Goal: Communication & Community: Answer question/provide support

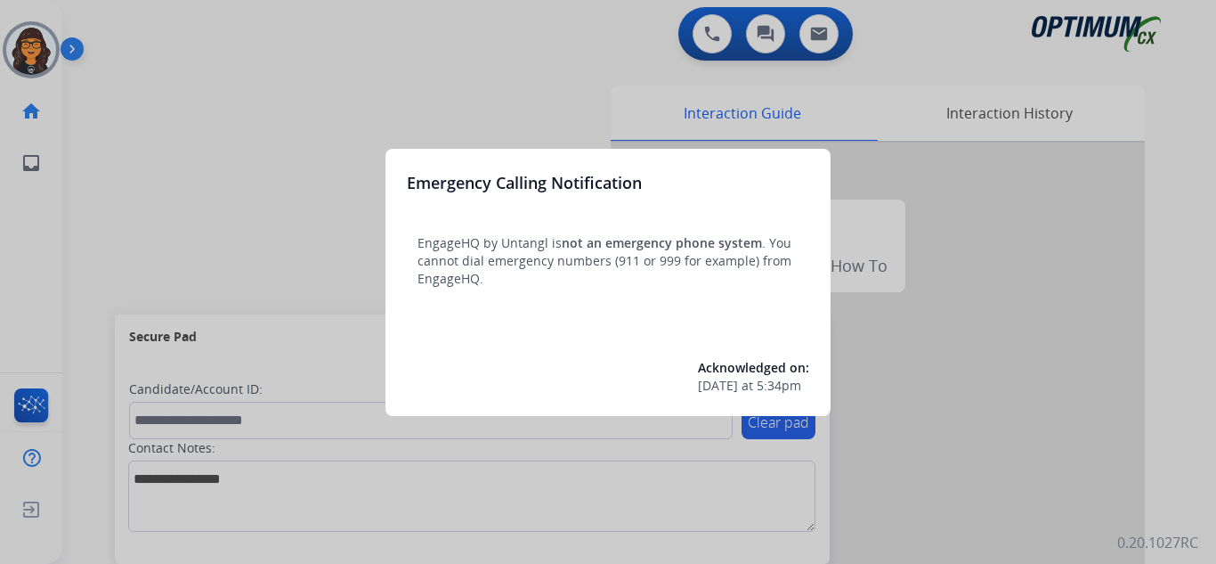
click at [122, 26] on div at bounding box center [608, 282] width 1216 height 564
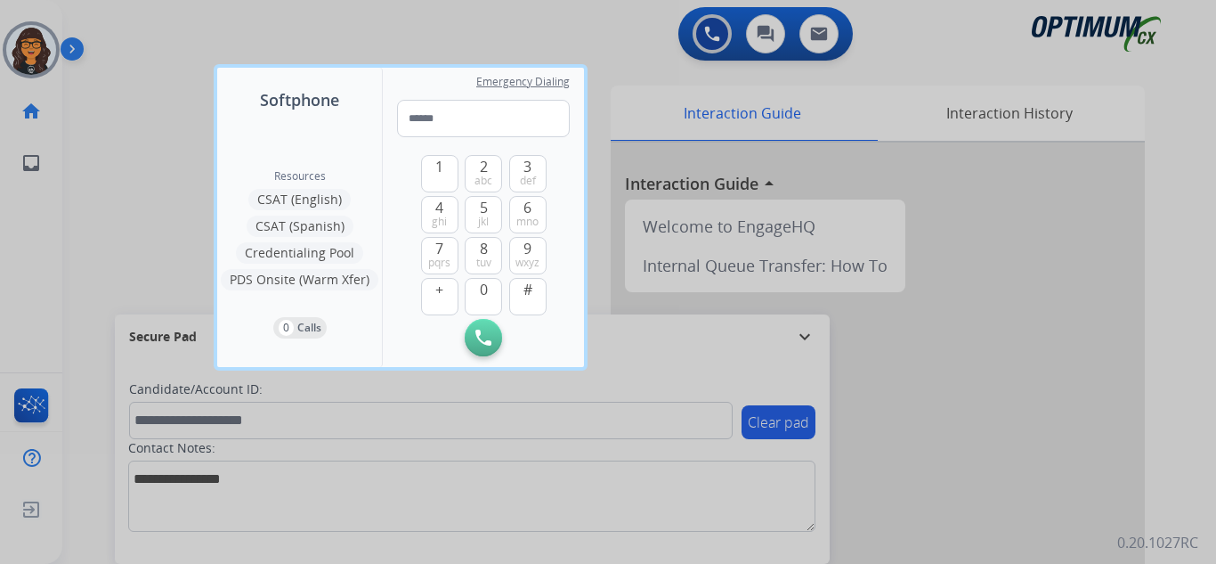
click at [122, 26] on div at bounding box center [608, 282] width 1216 height 564
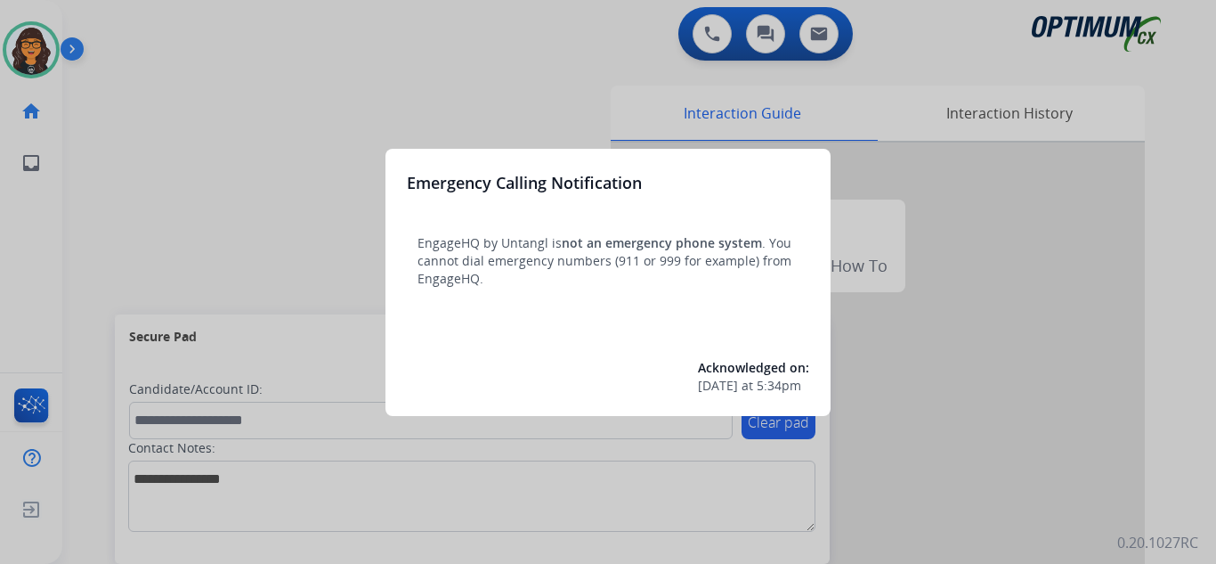
click at [108, 22] on div at bounding box center [608, 282] width 1216 height 564
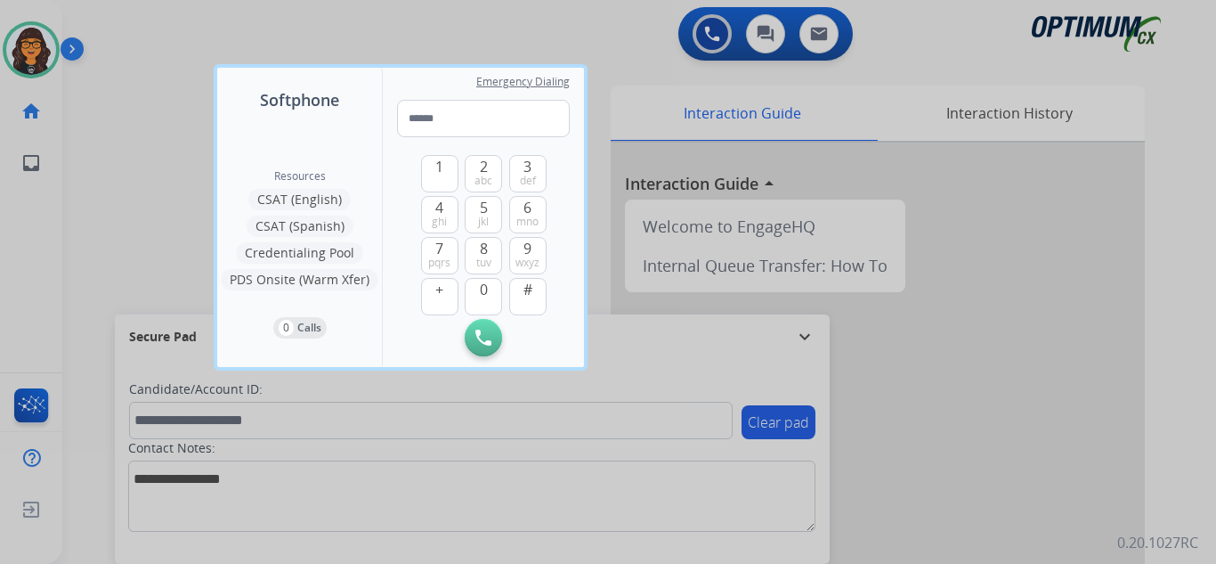
click at [108, 23] on div at bounding box center [608, 282] width 1216 height 564
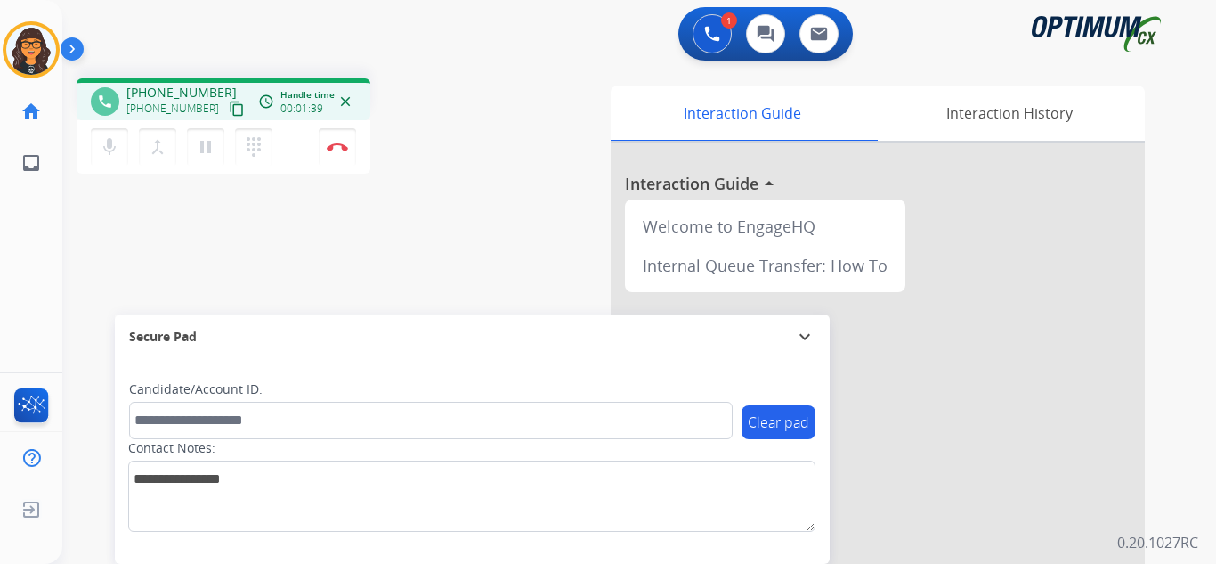
drag, startPoint x: 215, startPoint y: 108, endPoint x: 246, endPoint y: 40, distance: 74.5
click at [229, 108] on mat-icon "content_copy" at bounding box center [237, 109] width 16 height 16
click at [335, 142] on img at bounding box center [337, 146] width 21 height 9
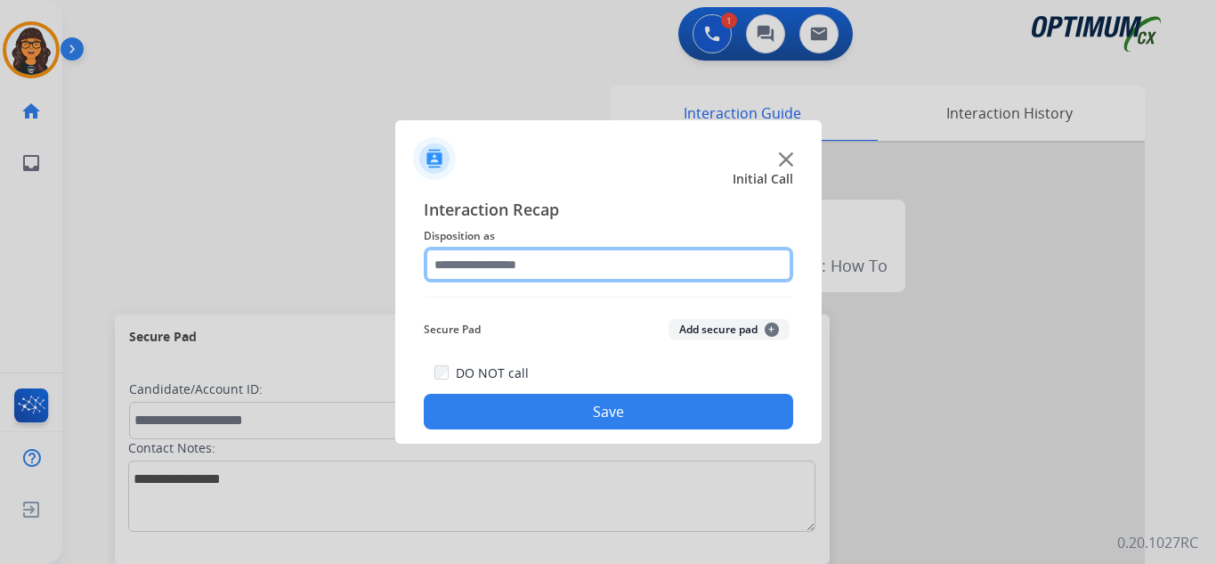
click at [507, 264] on input "text" at bounding box center [609, 265] width 370 height 36
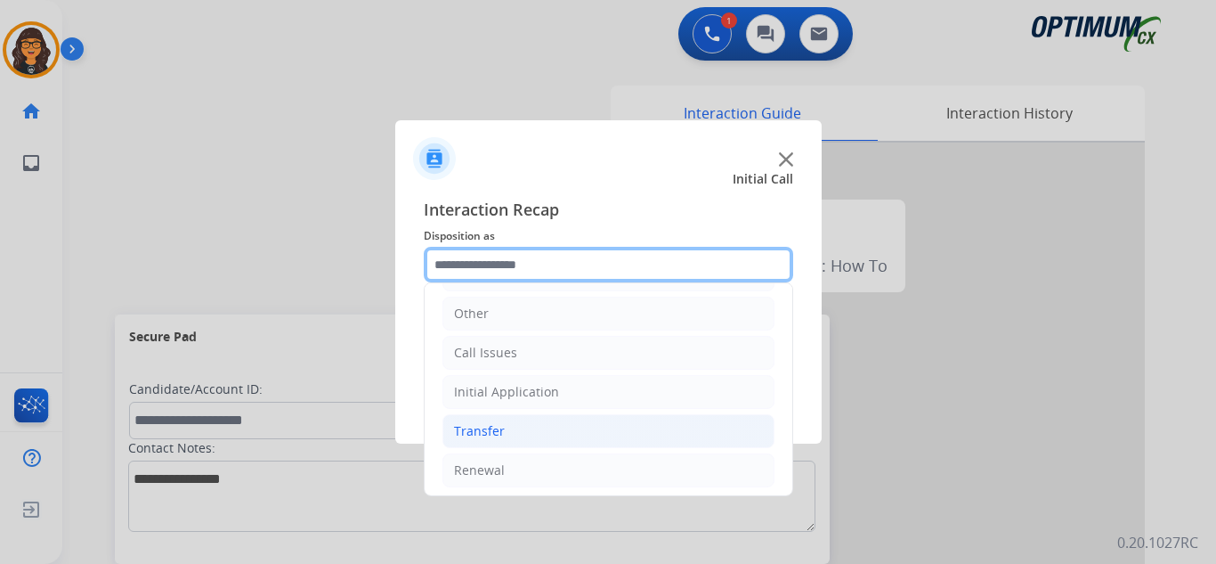
scroll to position [121, 0]
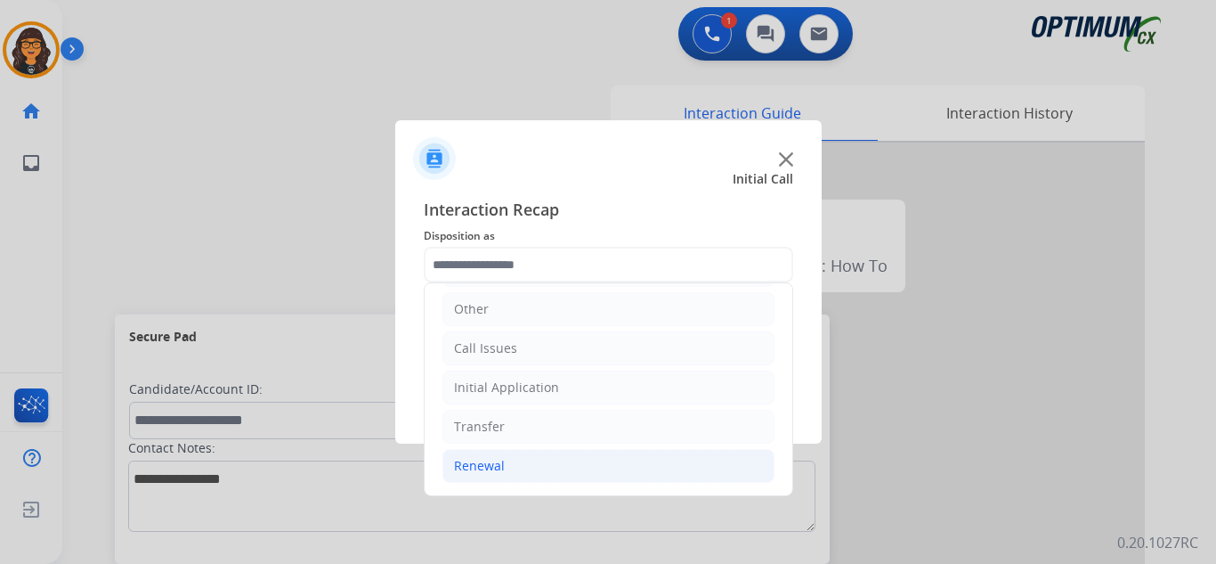
click at [484, 463] on div "Renewal" at bounding box center [479, 466] width 51 height 18
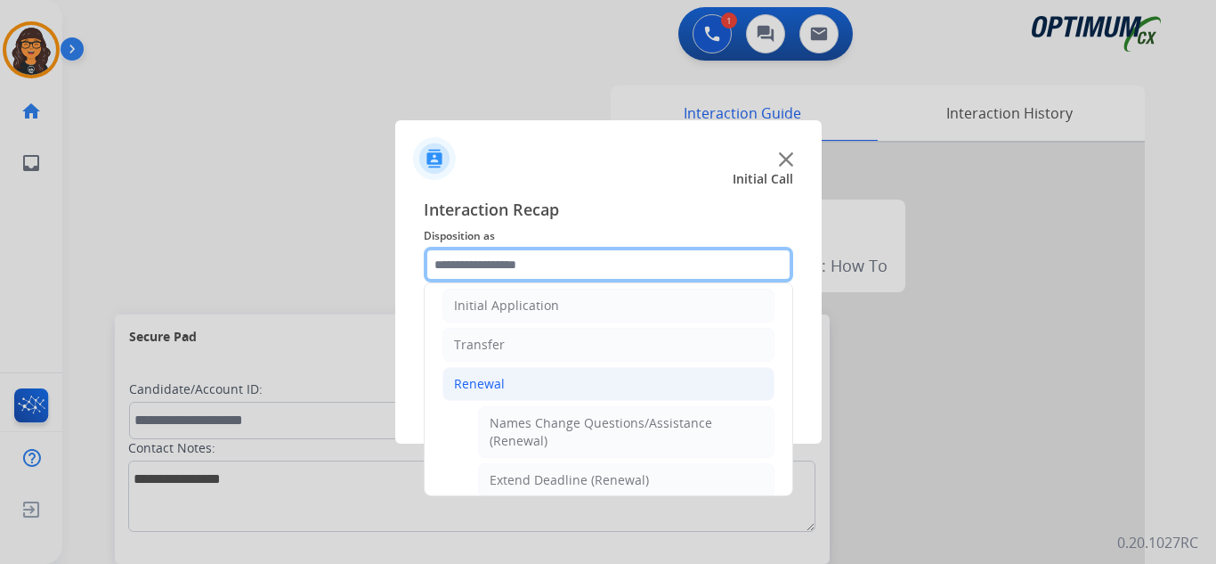
scroll to position [388, 0]
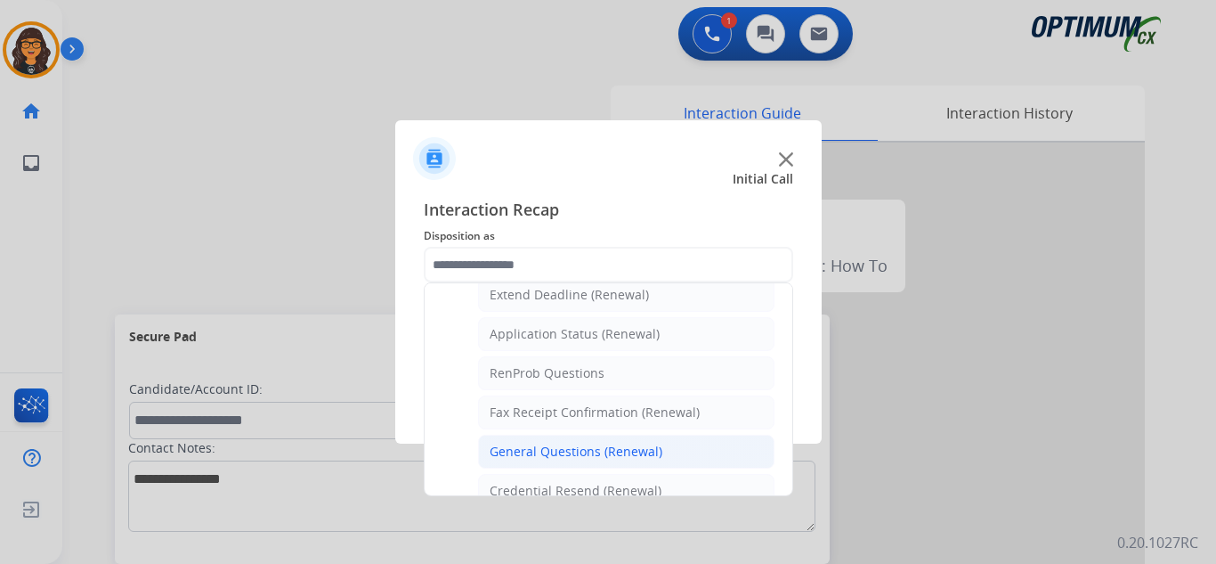
click at [568, 449] on div "General Questions (Renewal)" at bounding box center [576, 452] width 173 height 18
type input "**********"
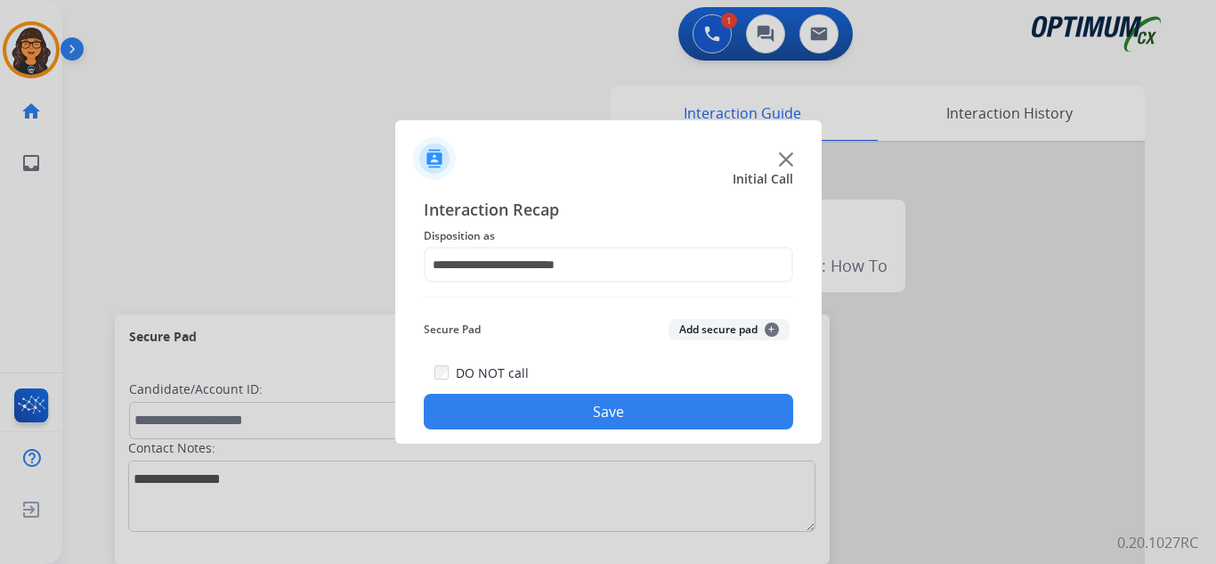
click at [587, 411] on button "Save" at bounding box center [609, 412] width 370 height 36
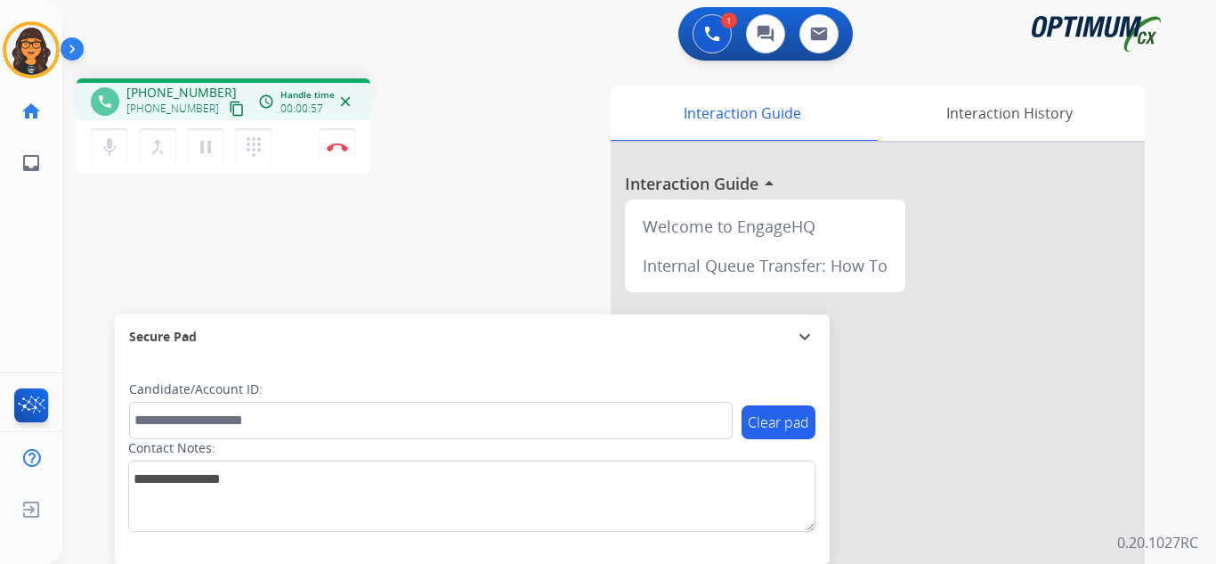
click at [229, 111] on mat-icon "content_copy" at bounding box center [237, 109] width 16 height 16
click at [332, 142] on img at bounding box center [337, 146] width 21 height 9
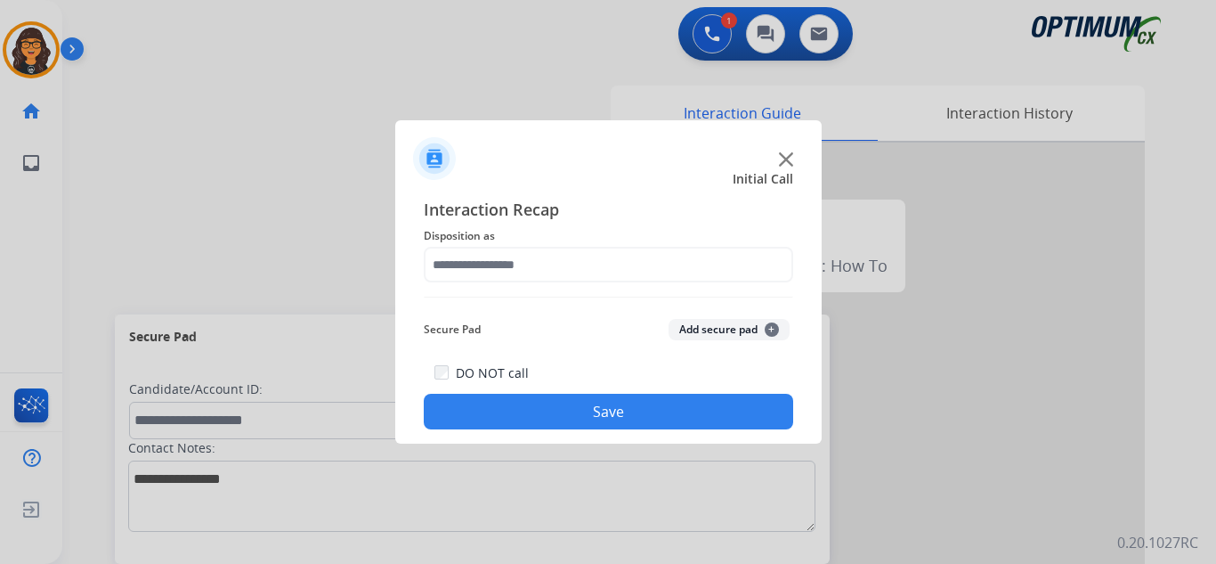
click at [495, 283] on div "Interaction Recap Disposition as Secure Pad Add secure pad + DO NOT call Save" at bounding box center [609, 313] width 370 height 232
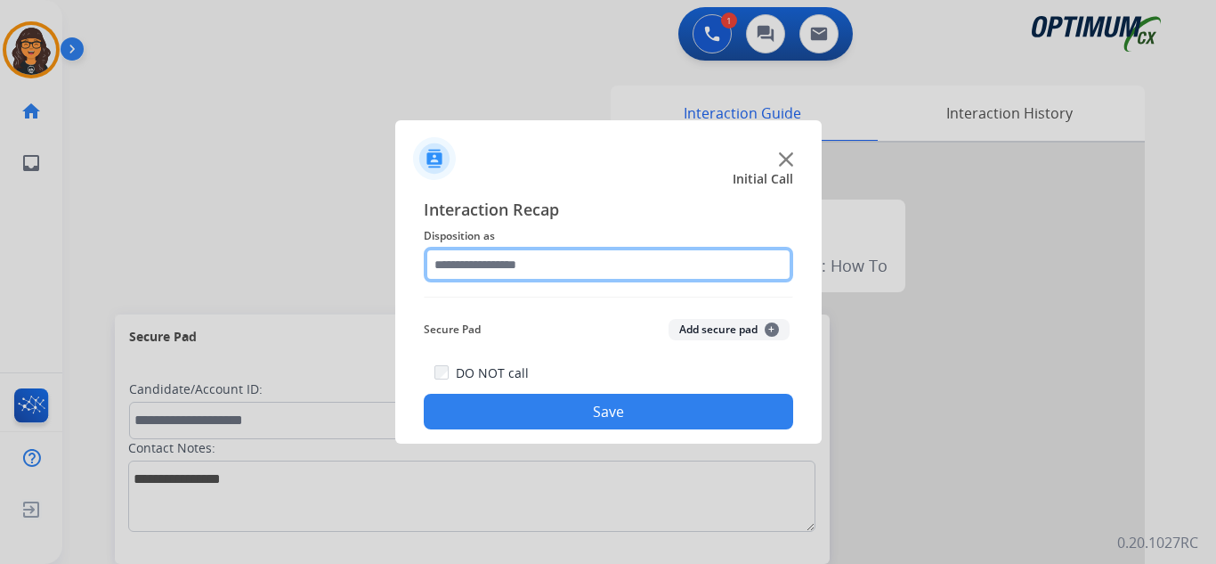
click at [515, 261] on input "text" at bounding box center [609, 265] width 370 height 36
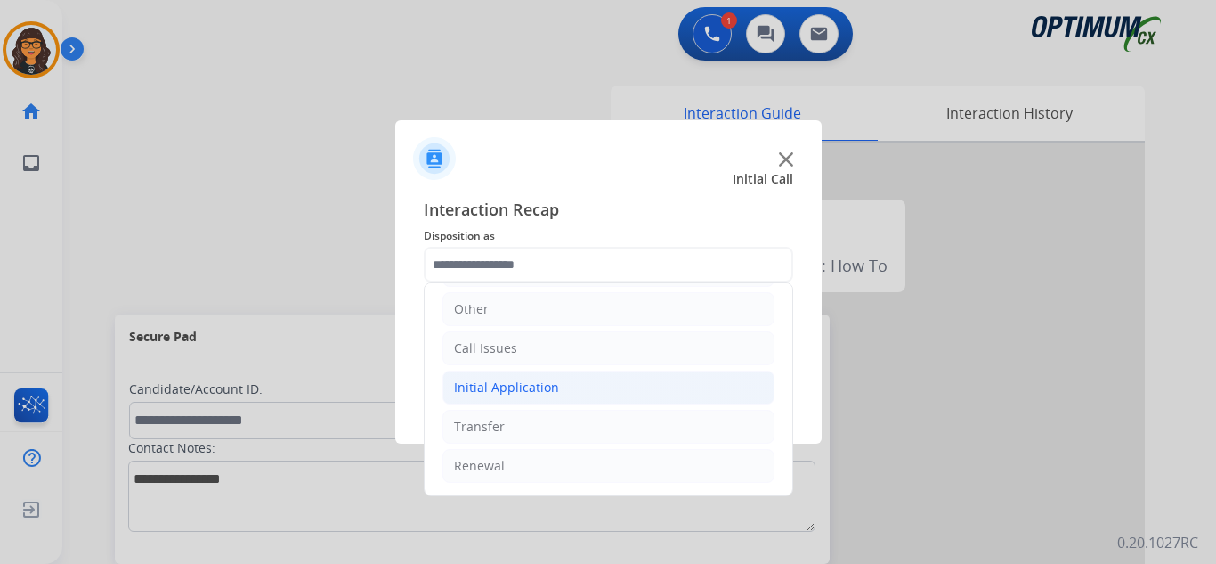
click at [520, 389] on div "Initial Application" at bounding box center [506, 387] width 105 height 18
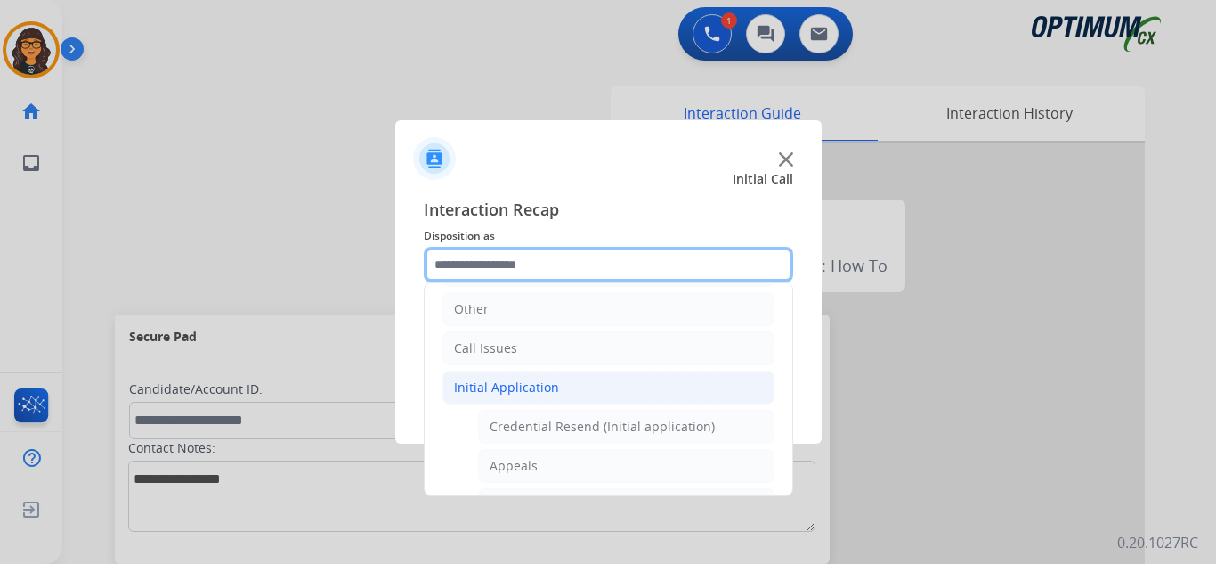
scroll to position [210, 0]
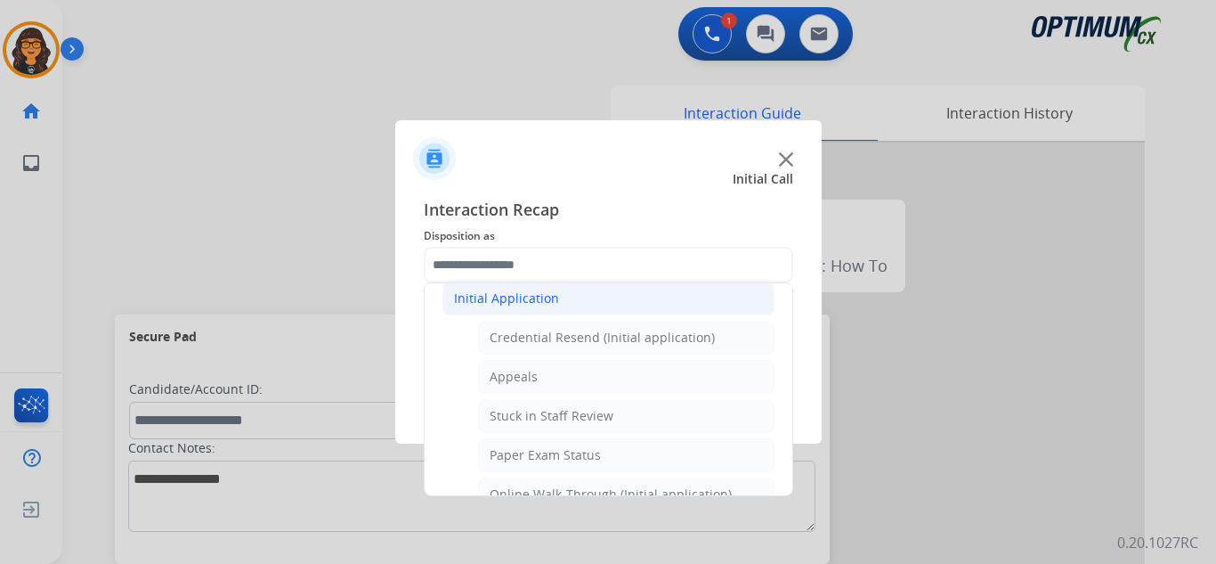
drag, startPoint x: 518, startPoint y: 374, endPoint x: 565, endPoint y: 402, distance: 54.7
click at [518, 374] on div "Appeals" at bounding box center [514, 377] width 48 height 18
type input "*******"
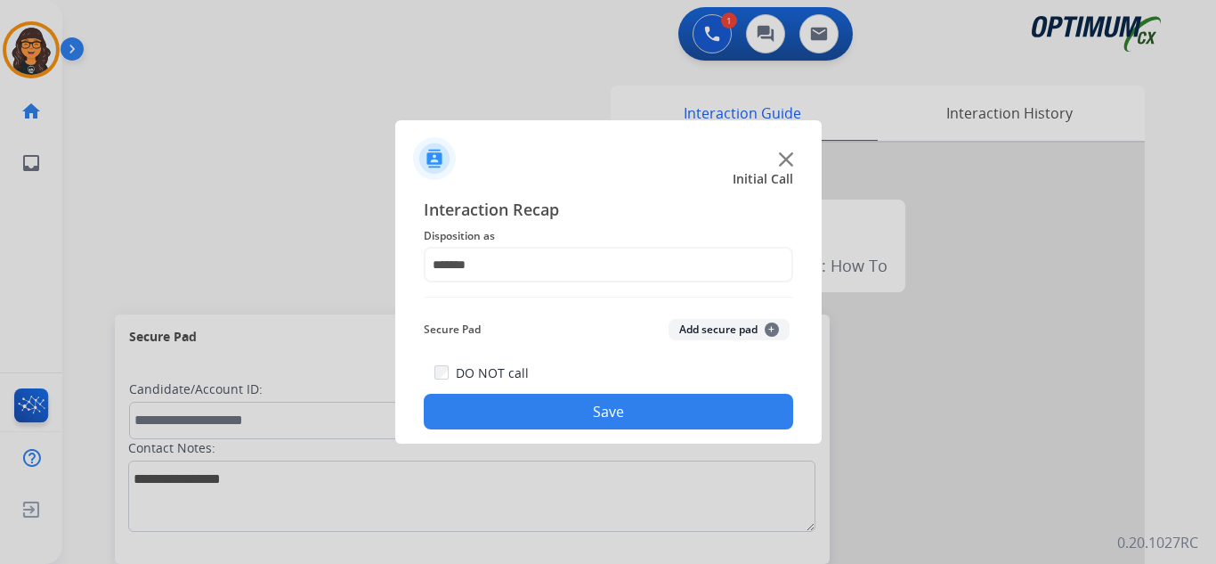
click at [583, 415] on button "Save" at bounding box center [609, 412] width 370 height 36
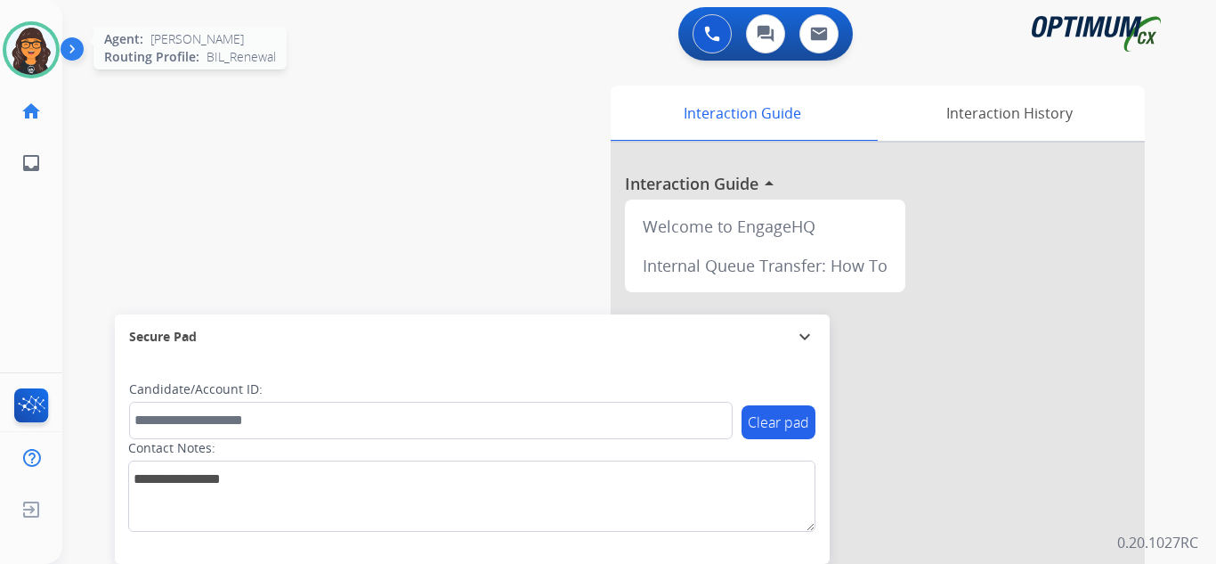
click at [14, 54] on img at bounding box center [31, 50] width 50 height 50
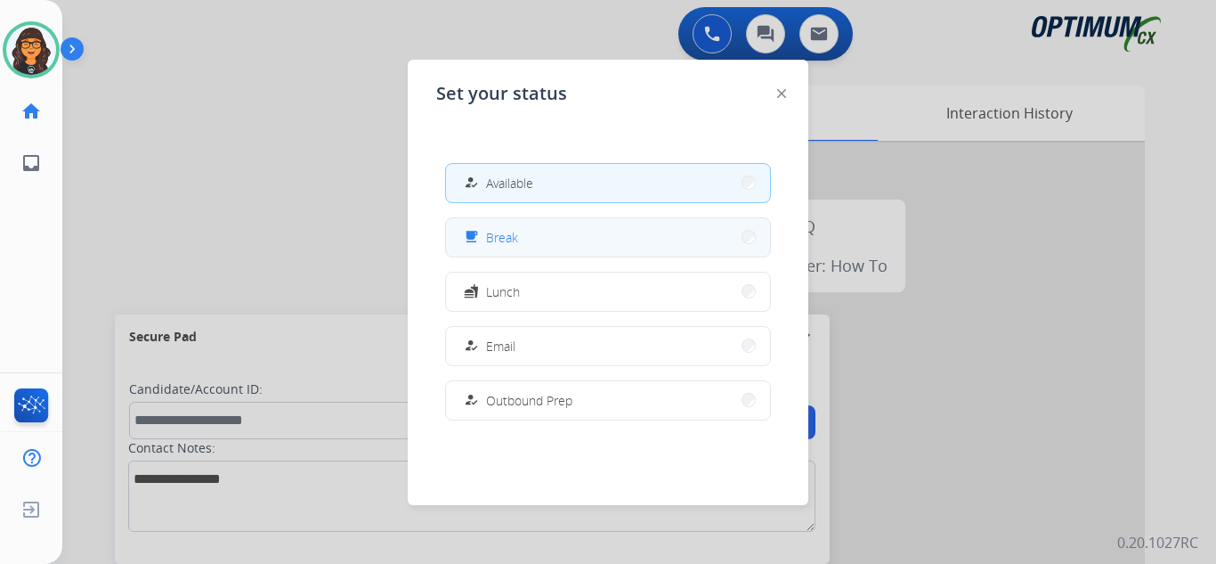
click at [506, 237] on span "Break" at bounding box center [502, 237] width 32 height 19
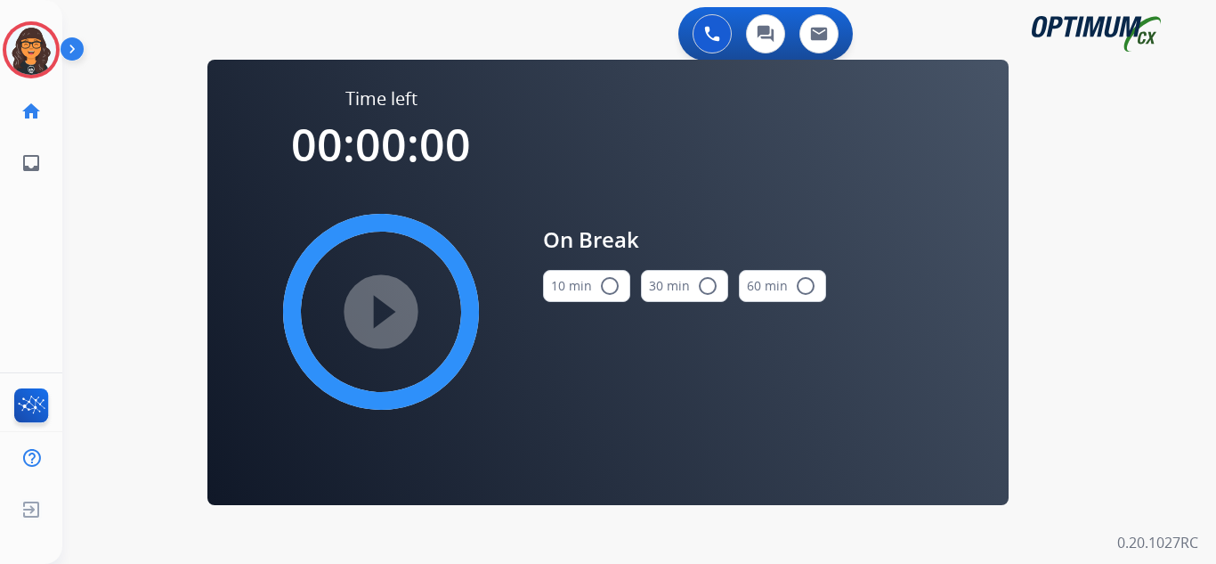
click at [567, 295] on button "10 min radio_button_unchecked" at bounding box center [586, 286] width 87 height 32
click at [370, 301] on mat-icon "play_circle_filled" at bounding box center [380, 311] width 21 height 21
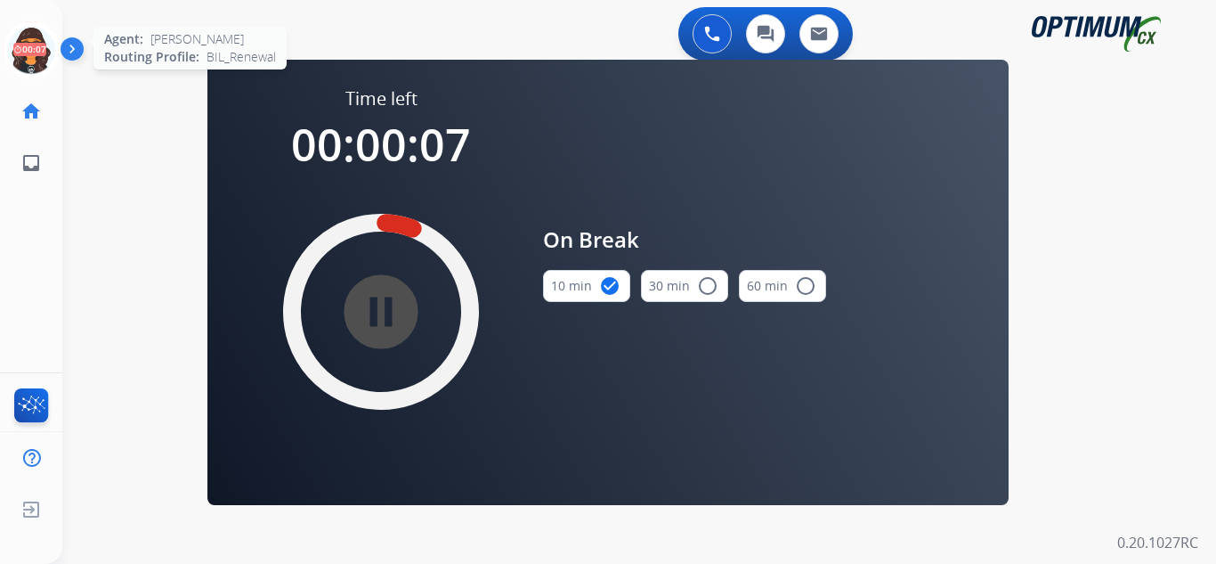
click at [30, 42] on icon at bounding box center [32, 50] width 58 height 58
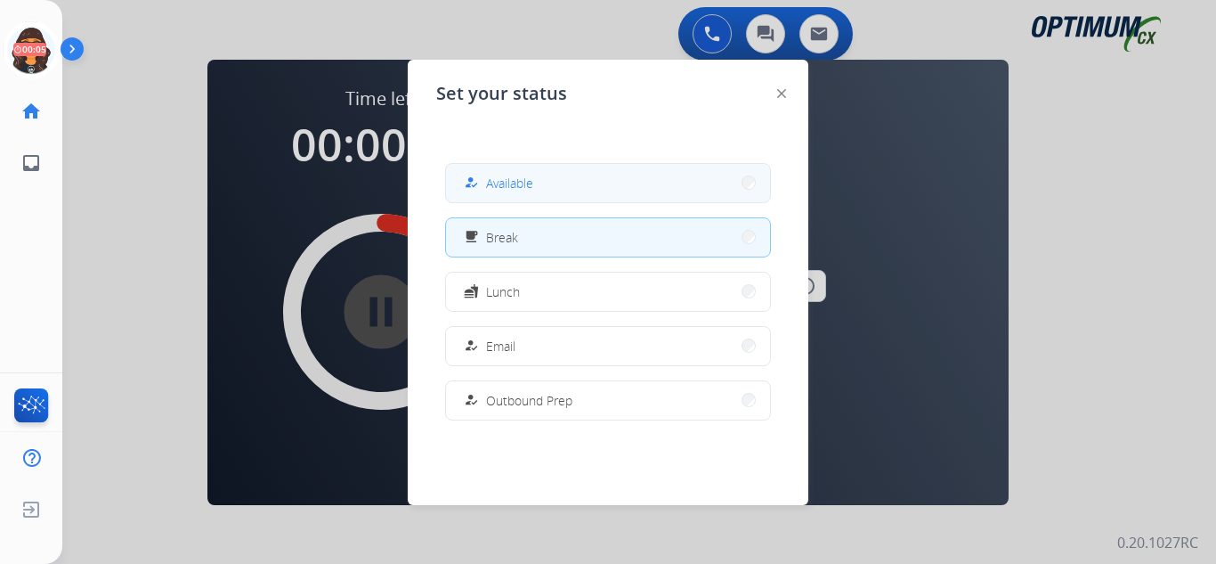
click at [524, 185] on span "Available" at bounding box center [509, 183] width 47 height 19
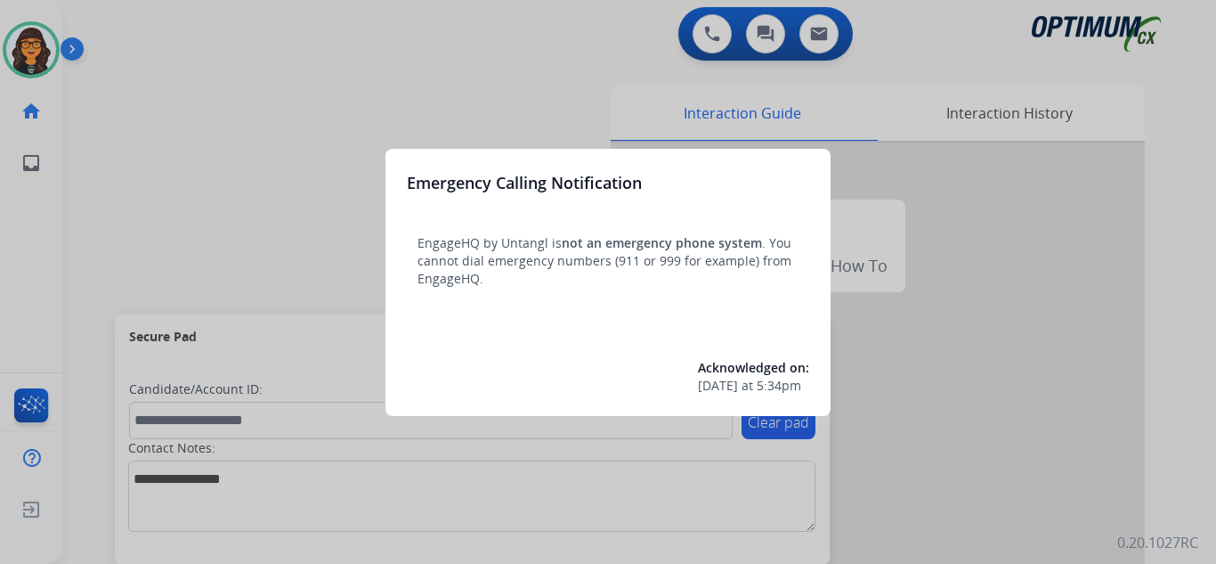
click at [119, 29] on div at bounding box center [608, 282] width 1216 height 564
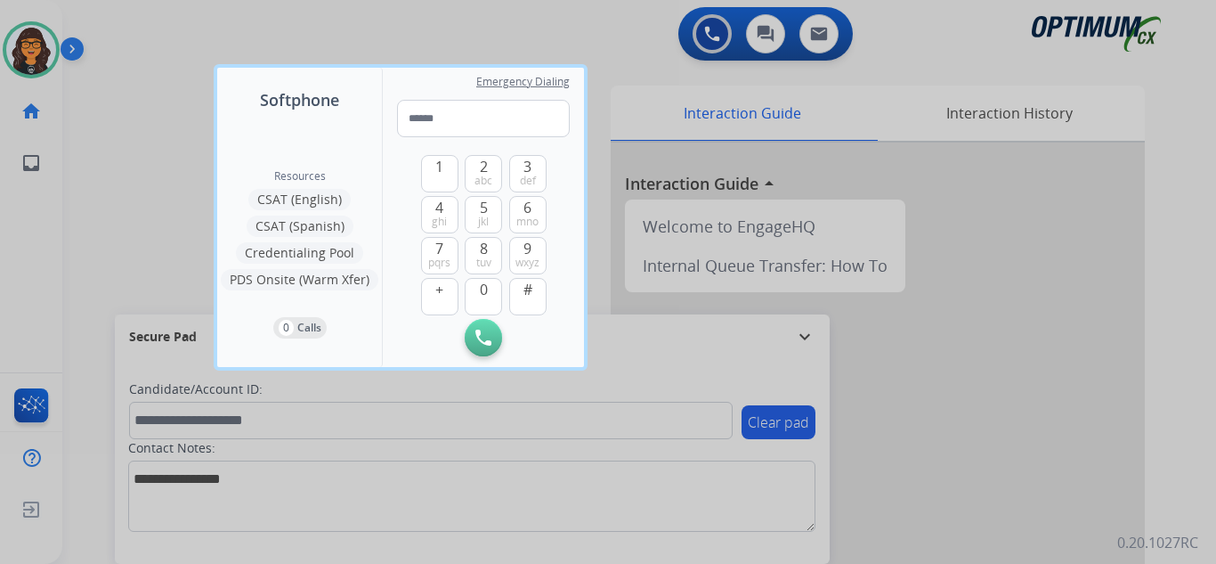
click at [118, 29] on div at bounding box center [608, 282] width 1216 height 564
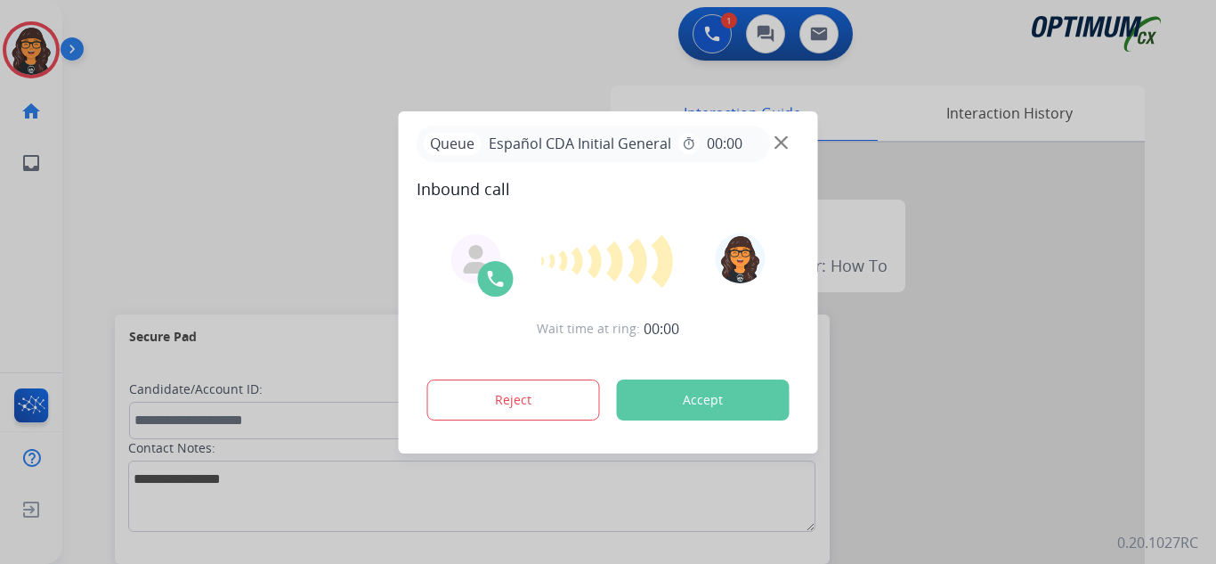
click at [694, 404] on button "Accept" at bounding box center [703, 399] width 173 height 41
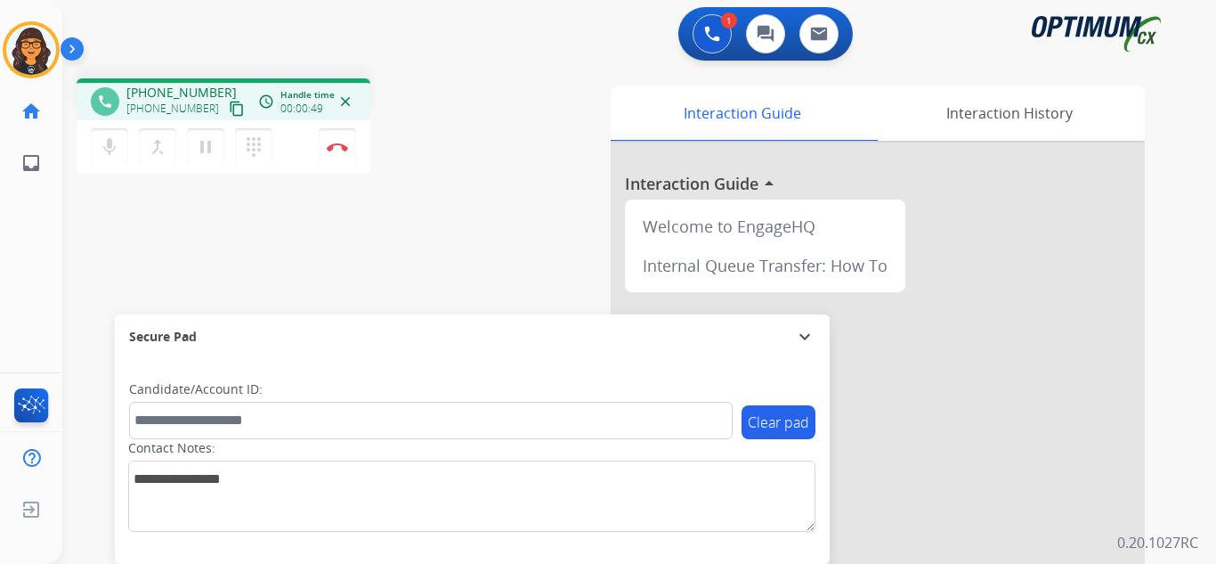
click at [229, 107] on mat-icon "content_copy" at bounding box center [237, 109] width 16 height 16
click at [343, 141] on button "Disconnect" at bounding box center [337, 146] width 37 height 37
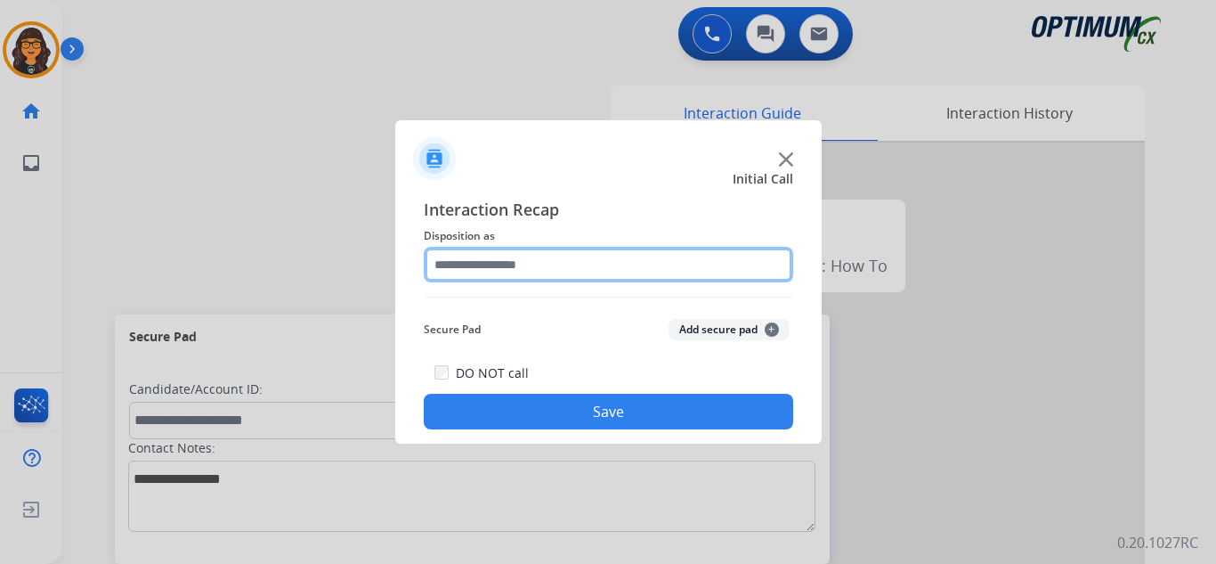
click at [467, 258] on input "text" at bounding box center [609, 265] width 370 height 36
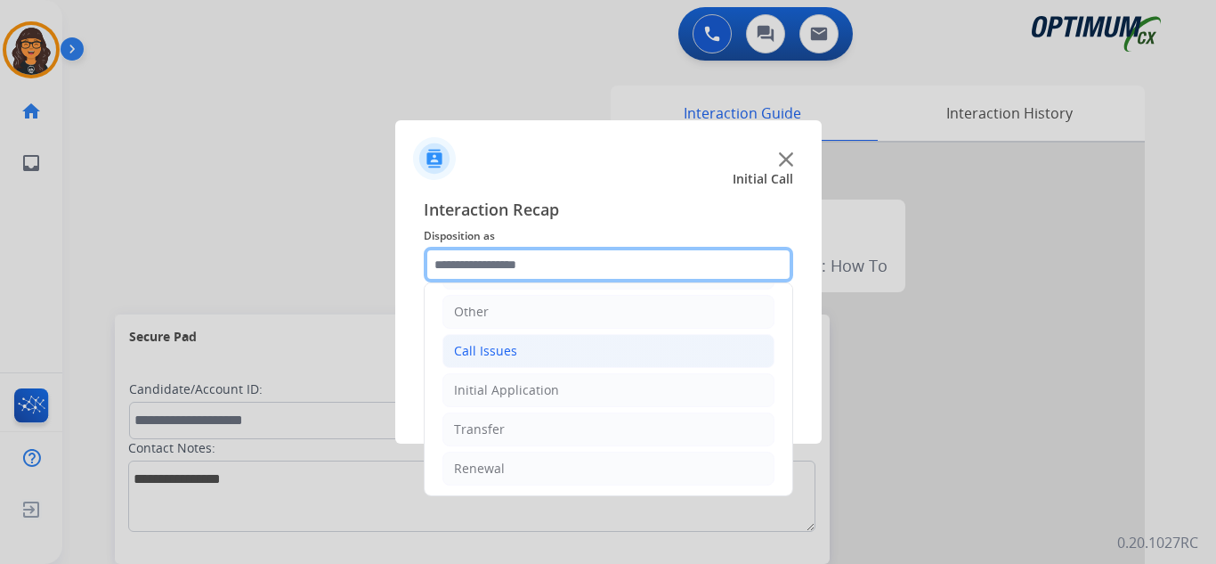
scroll to position [121, 0]
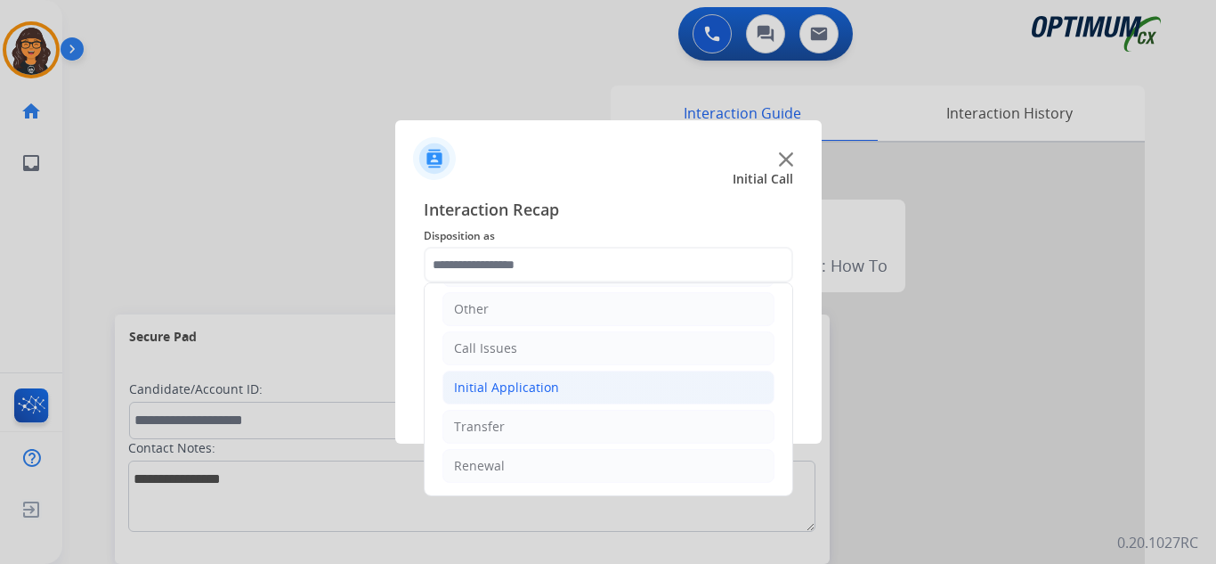
click at [511, 386] on div "Initial Application" at bounding box center [506, 387] width 105 height 18
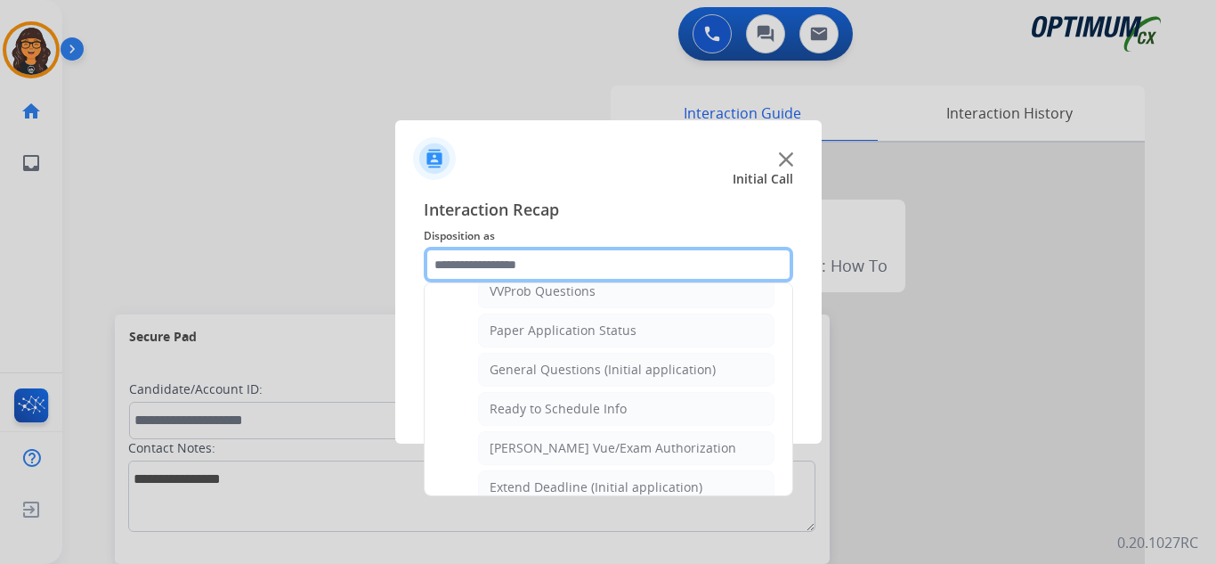
scroll to position [1012, 0]
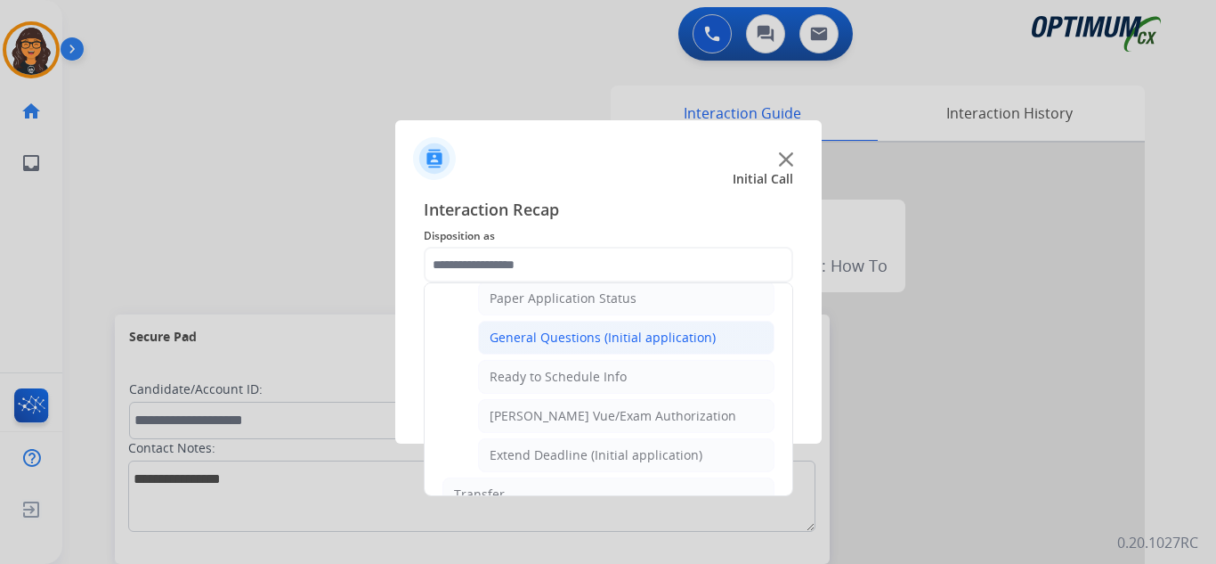
click at [585, 342] on div "General Questions (Initial application)" at bounding box center [603, 338] width 226 height 18
type input "**********"
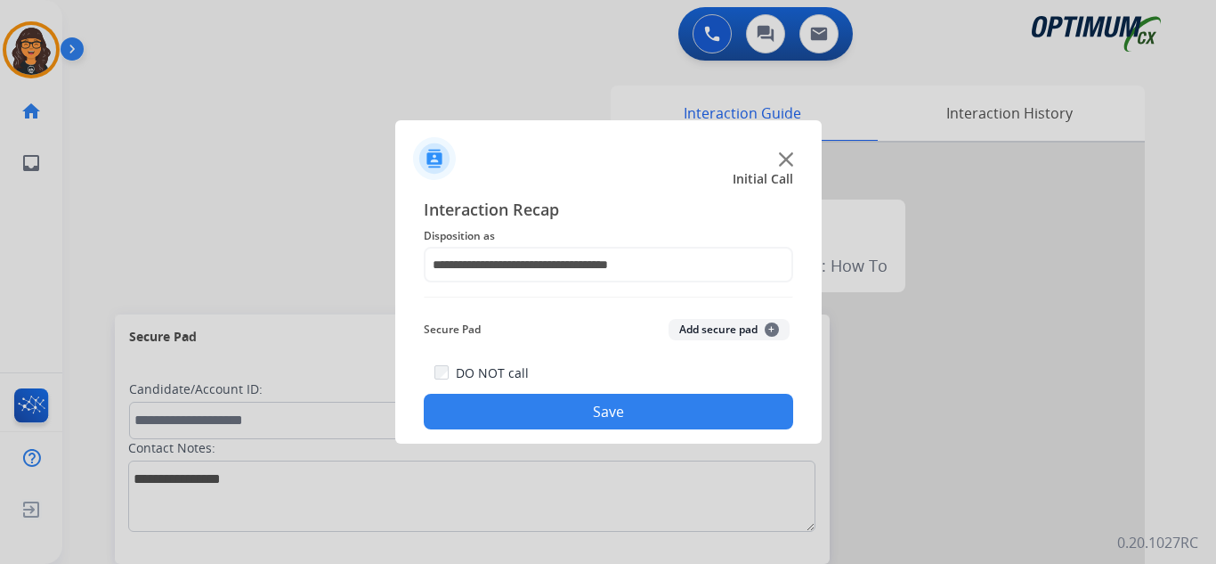
drag, startPoint x: 584, startPoint y: 397, endPoint x: 555, endPoint y: 379, distance: 34.4
click at [584, 398] on button "Save" at bounding box center [609, 412] width 370 height 36
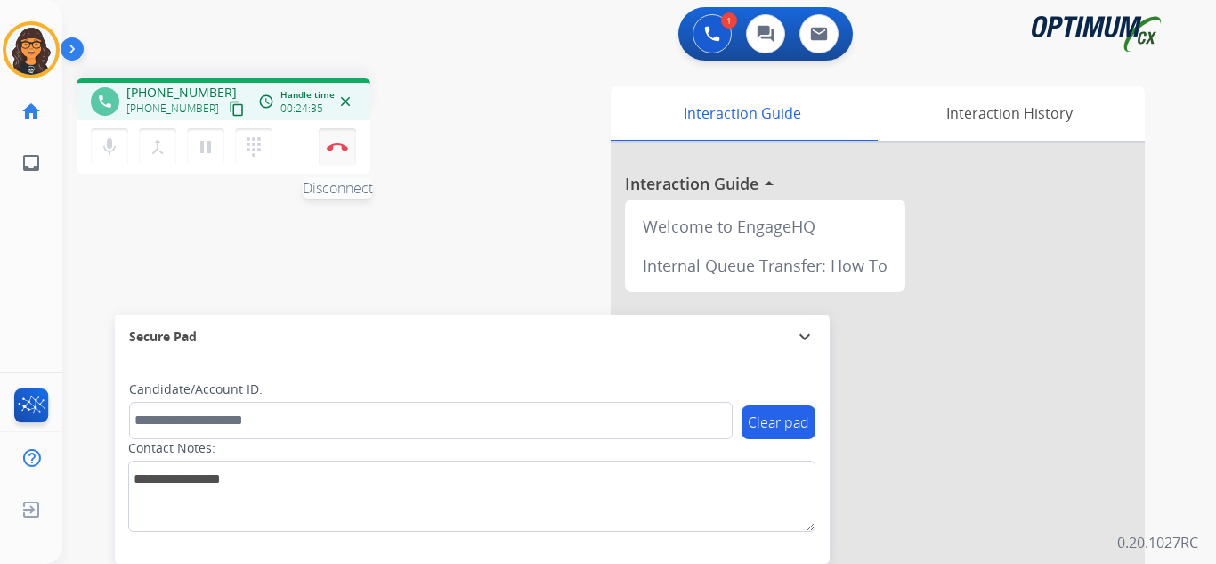
click at [338, 141] on button "Disconnect" at bounding box center [337, 146] width 37 height 37
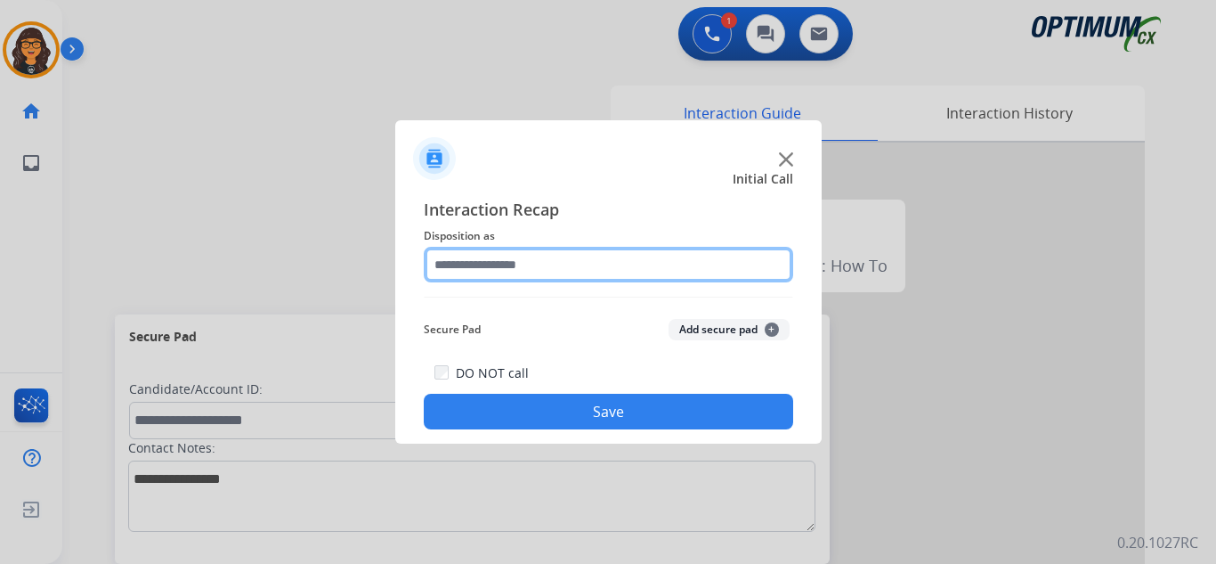
click at [499, 260] on input "text" at bounding box center [609, 265] width 370 height 36
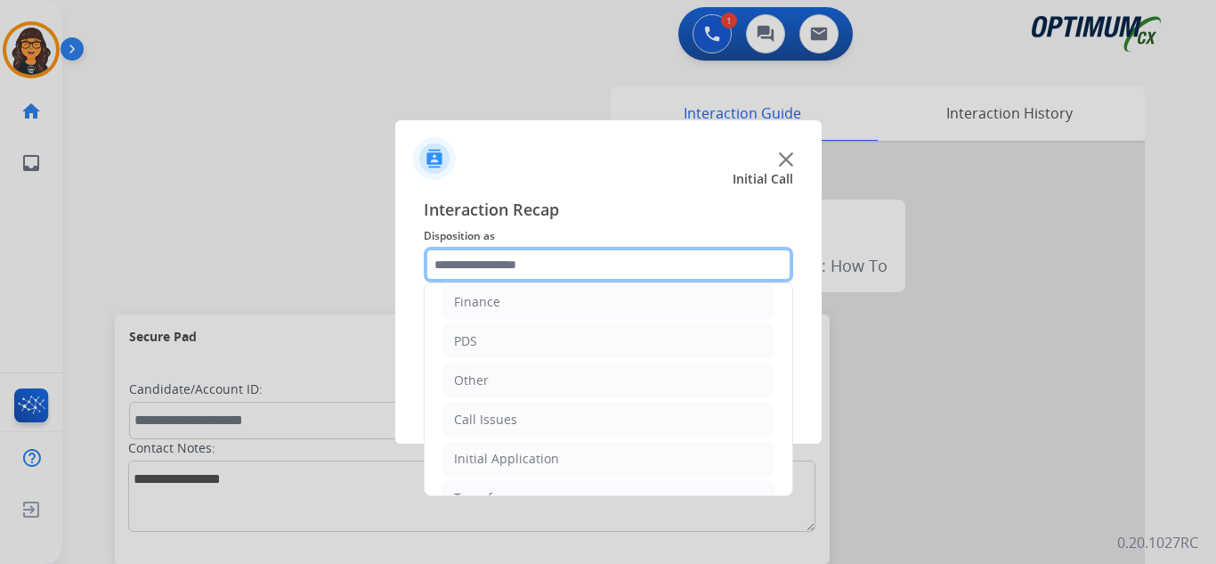
scroll to position [89, 0]
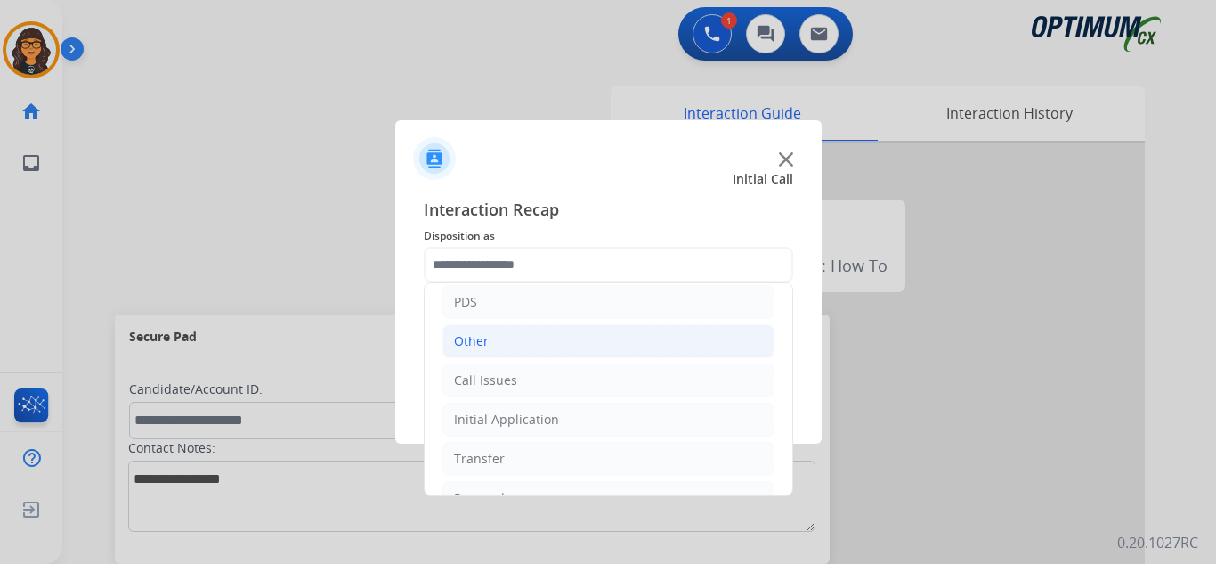
click at [480, 352] on li "Other" at bounding box center [609, 341] width 332 height 34
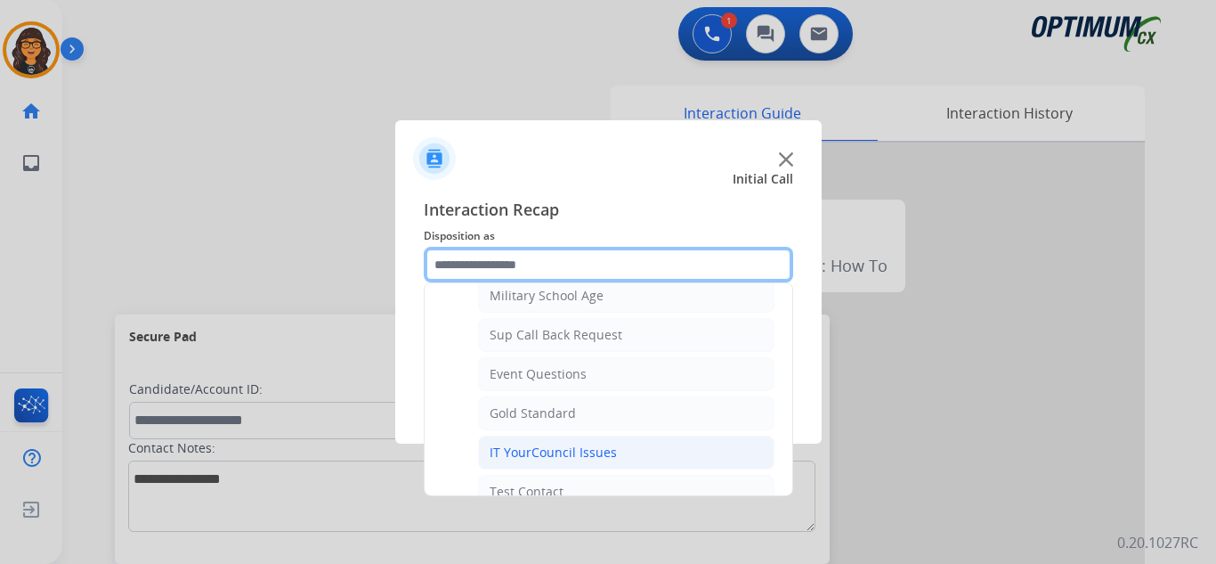
scroll to position [267, 0]
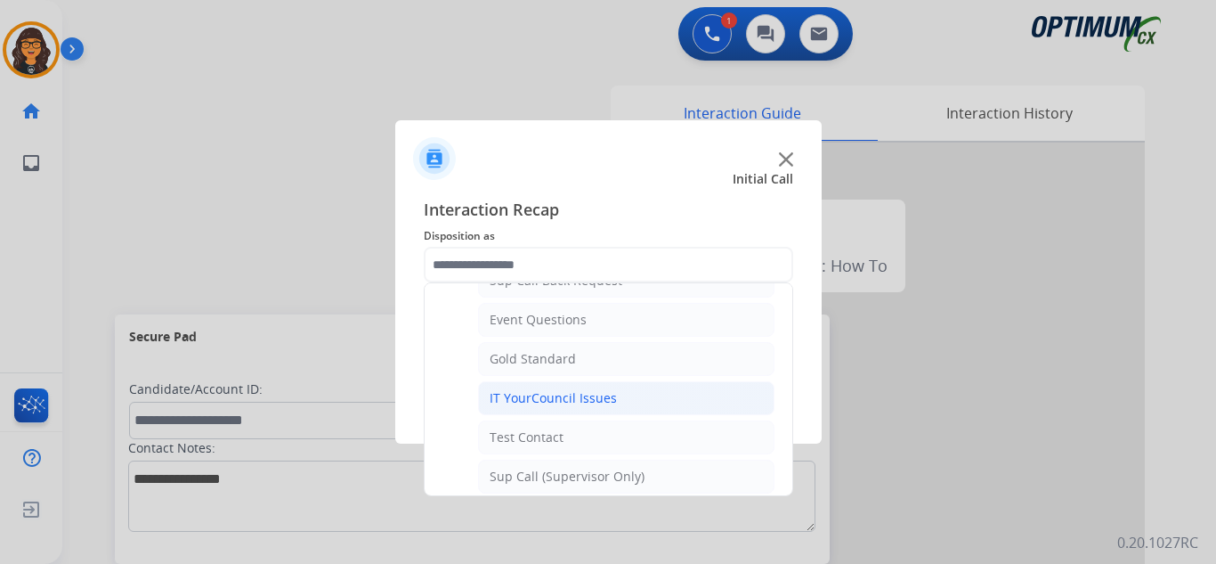
click at [558, 388] on li "IT YourCouncil Issues" at bounding box center [626, 398] width 297 height 34
type input "**********"
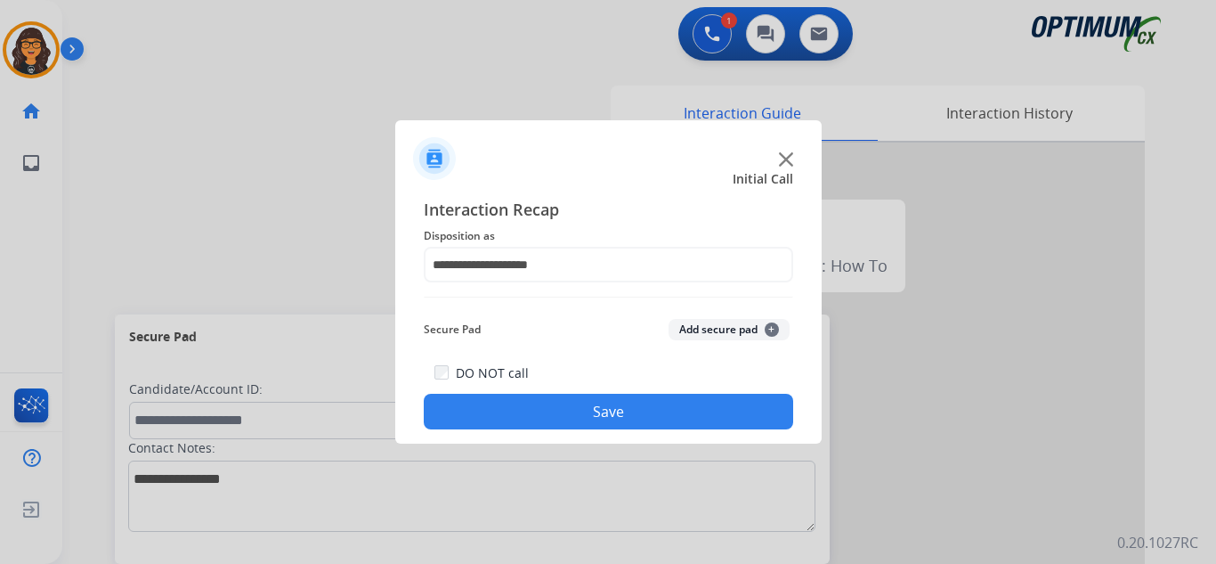
click at [567, 405] on button "Save" at bounding box center [609, 412] width 370 height 36
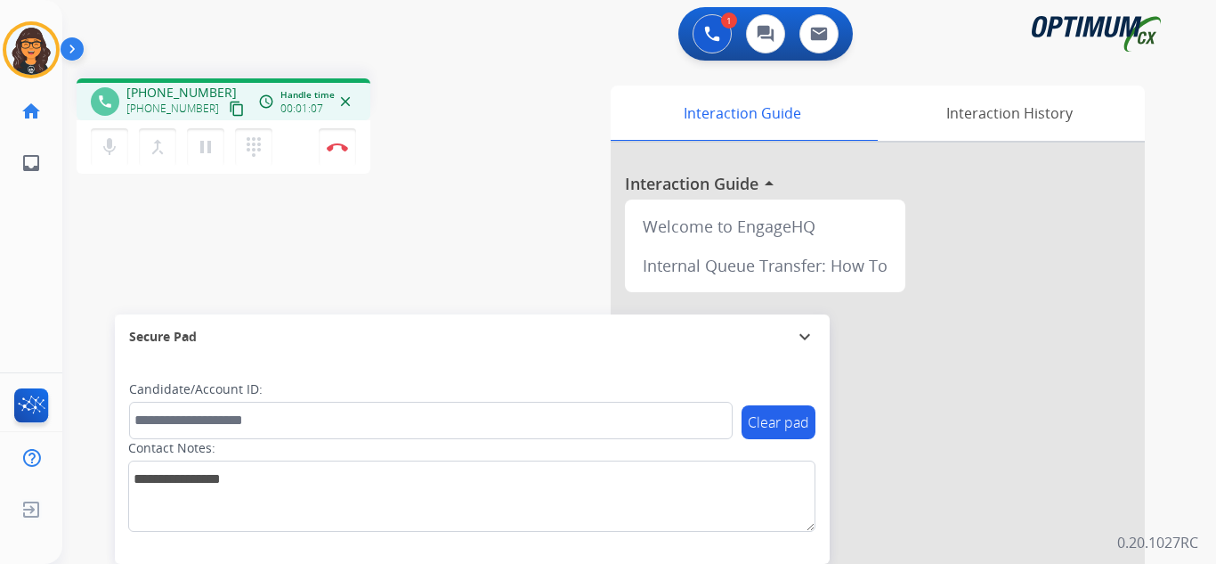
drag, startPoint x: 210, startPoint y: 107, endPoint x: 213, endPoint y: 96, distance: 11.0
click at [229, 107] on mat-icon "content_copy" at bounding box center [237, 109] width 16 height 16
click at [334, 148] on img at bounding box center [337, 146] width 21 height 9
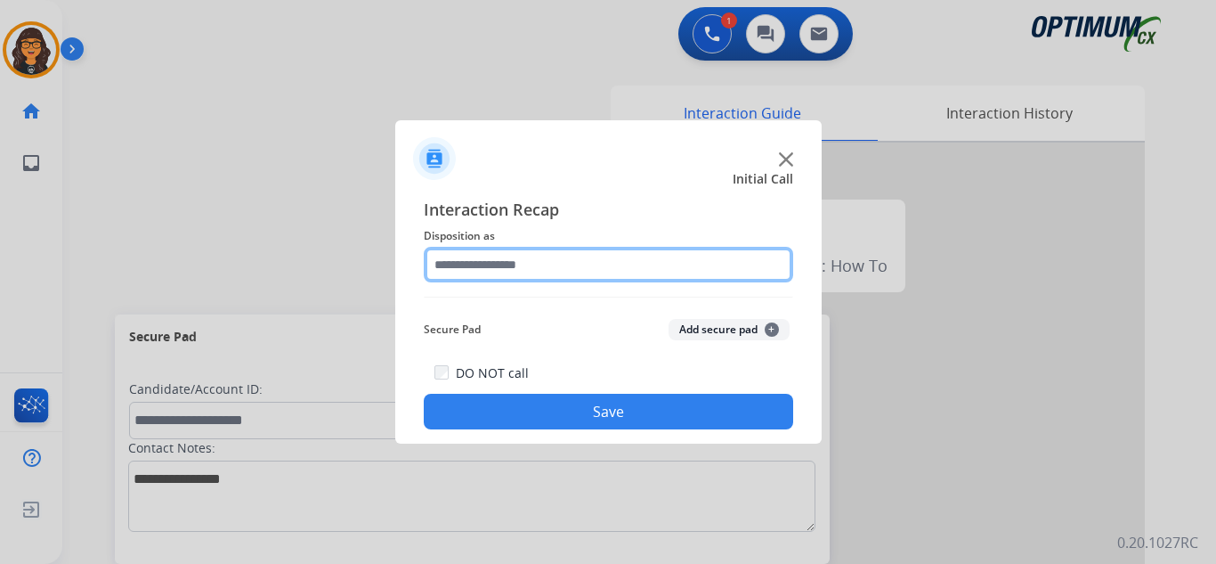
click at [475, 271] on input "text" at bounding box center [609, 265] width 370 height 36
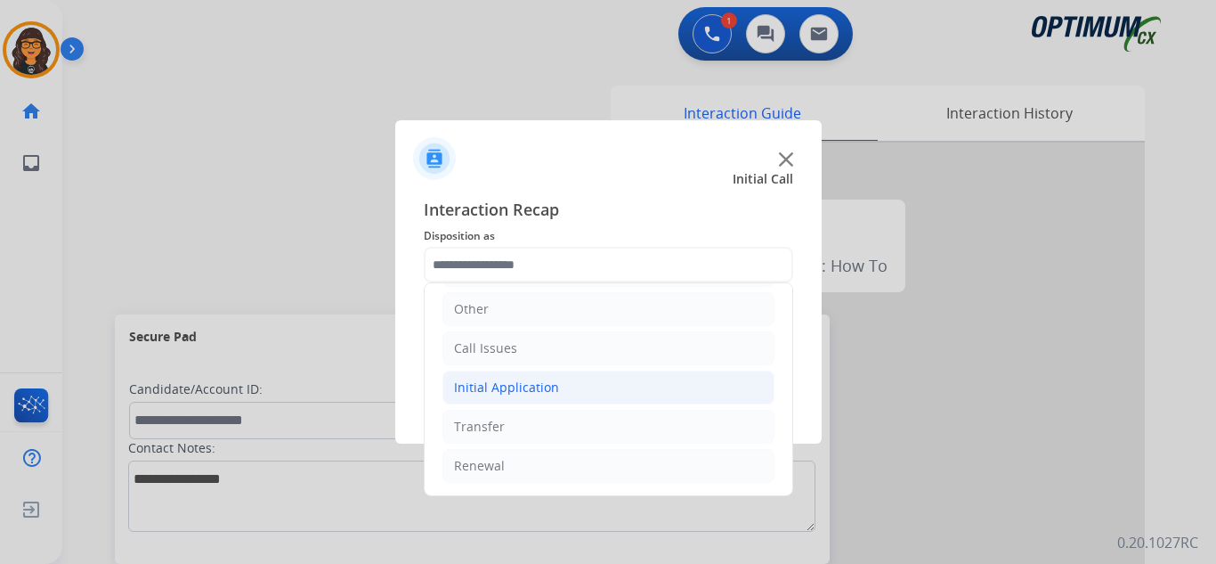
click at [516, 383] on div "Initial Application" at bounding box center [506, 387] width 105 height 18
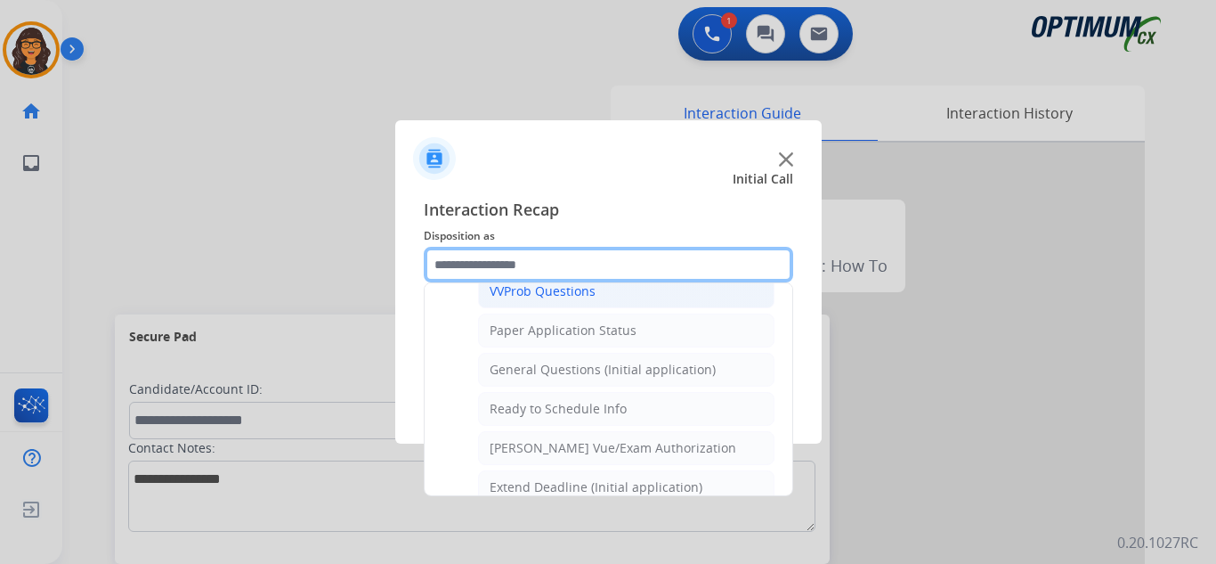
scroll to position [1012, 0]
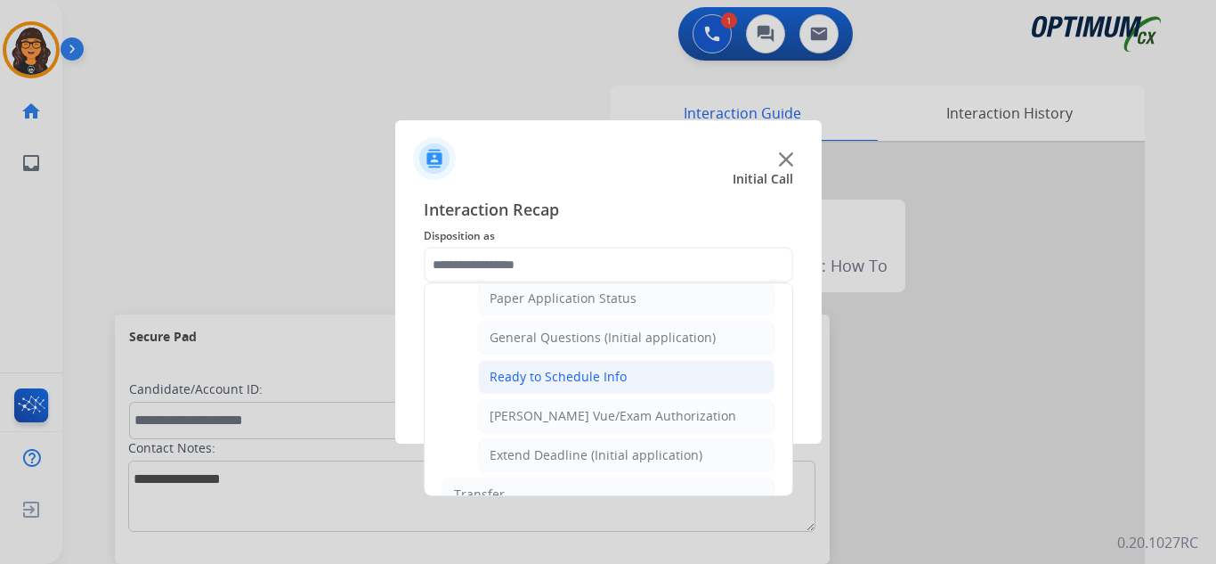
click at [601, 378] on div "Ready to Schedule Info" at bounding box center [558, 377] width 137 height 18
type input "**********"
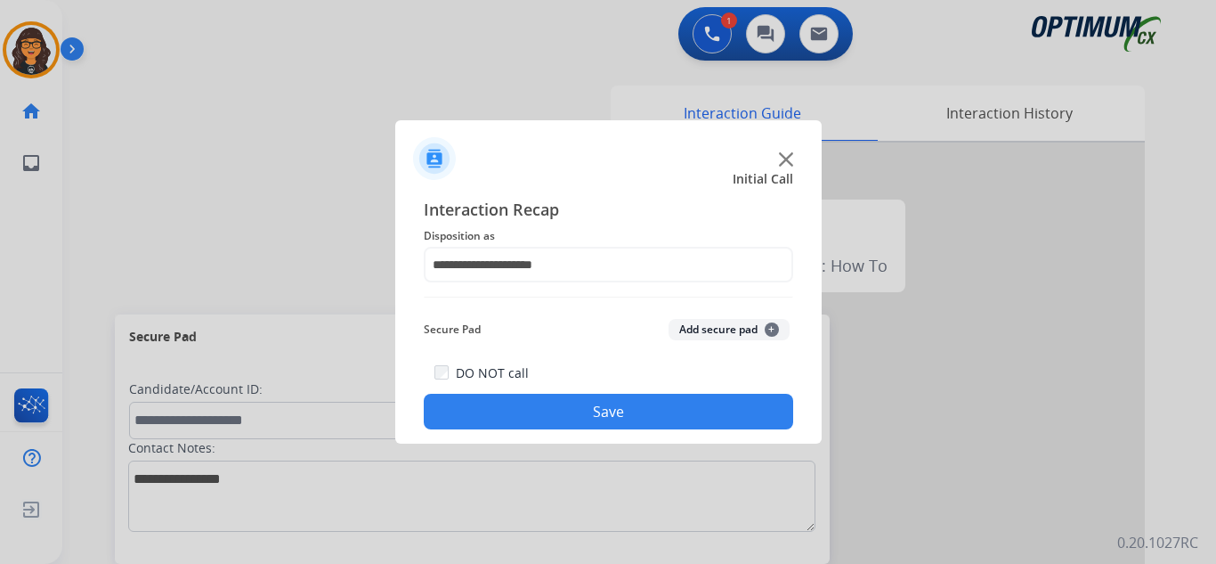
drag, startPoint x: 594, startPoint y: 417, endPoint x: 412, endPoint y: 175, distance: 302.0
click at [594, 417] on button "Save" at bounding box center [609, 412] width 370 height 36
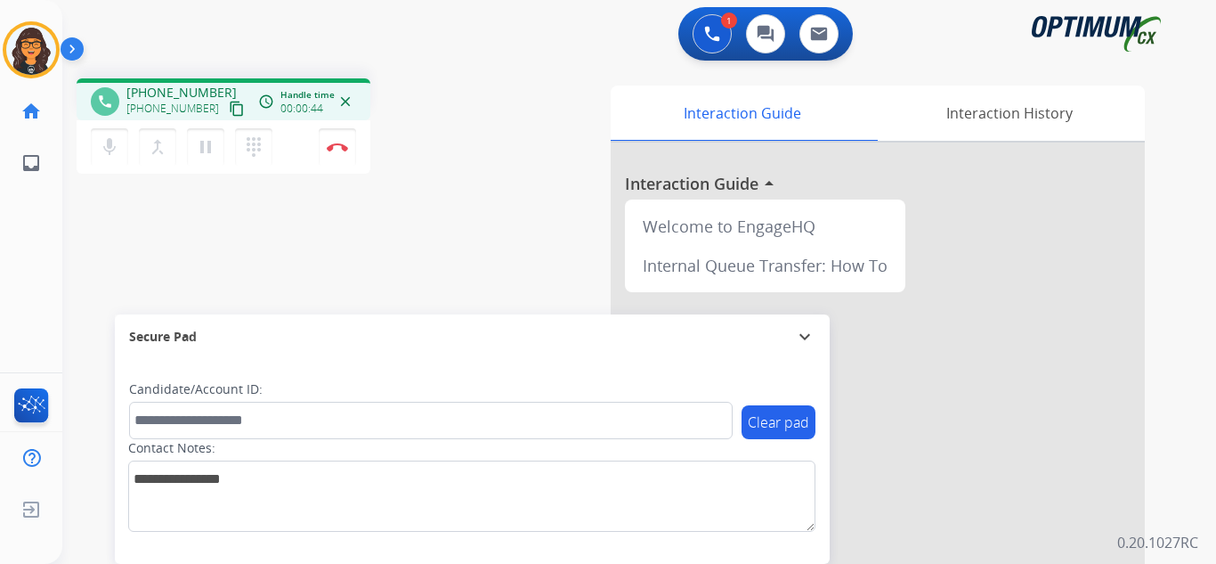
click at [229, 110] on mat-icon "content_copy" at bounding box center [237, 109] width 16 height 16
click at [336, 143] on img at bounding box center [337, 146] width 21 height 9
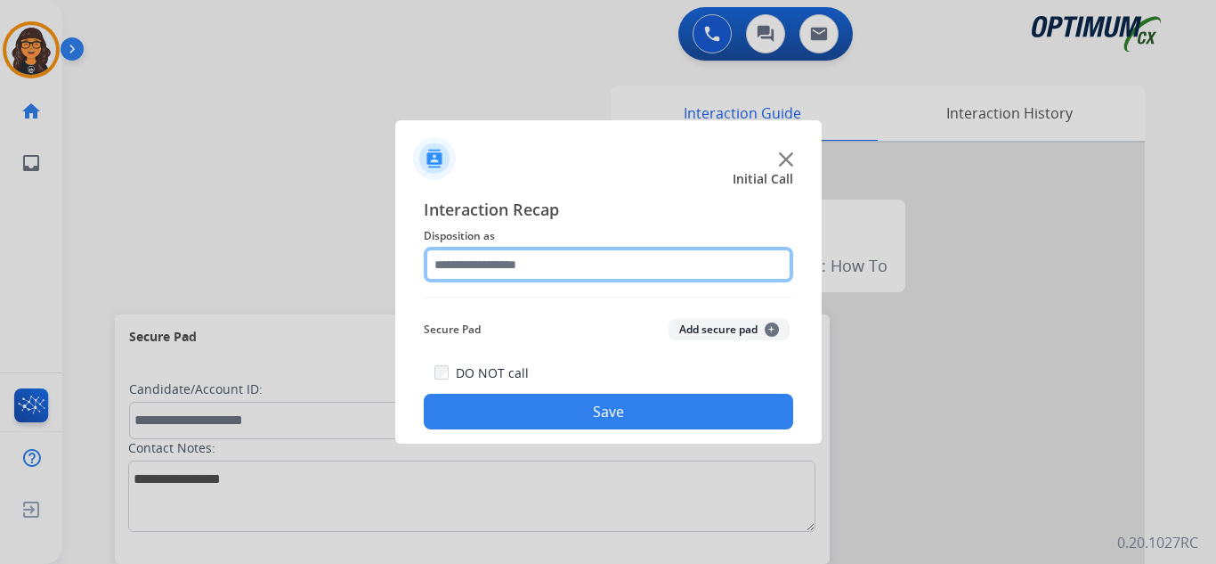
click at [482, 258] on input "text" at bounding box center [609, 265] width 370 height 36
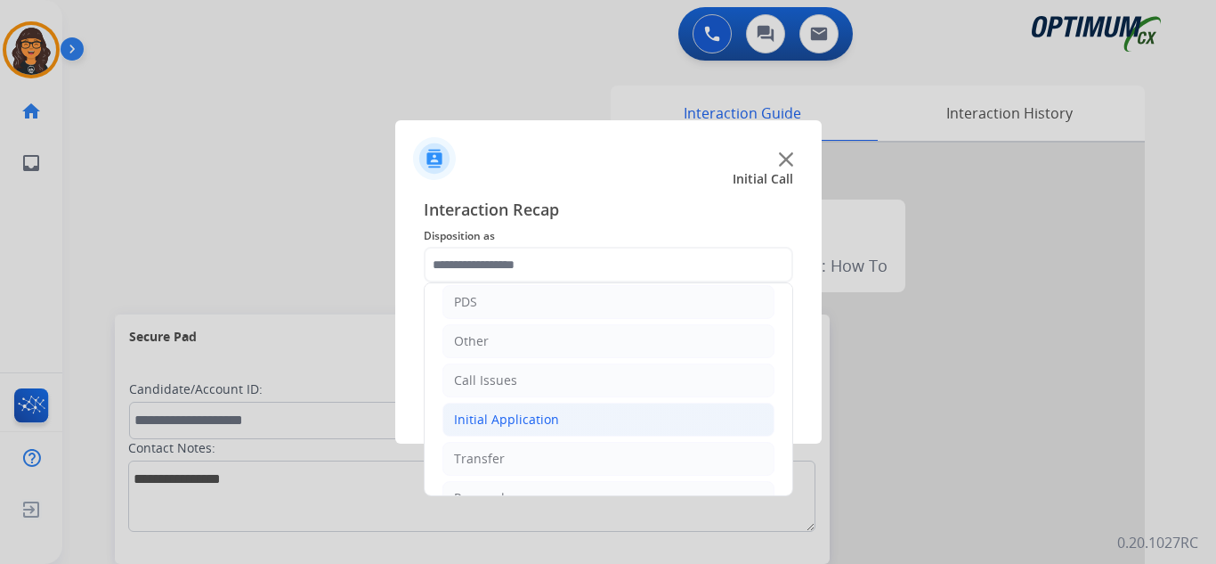
click at [519, 410] on div "Initial Application" at bounding box center [506, 419] width 105 height 18
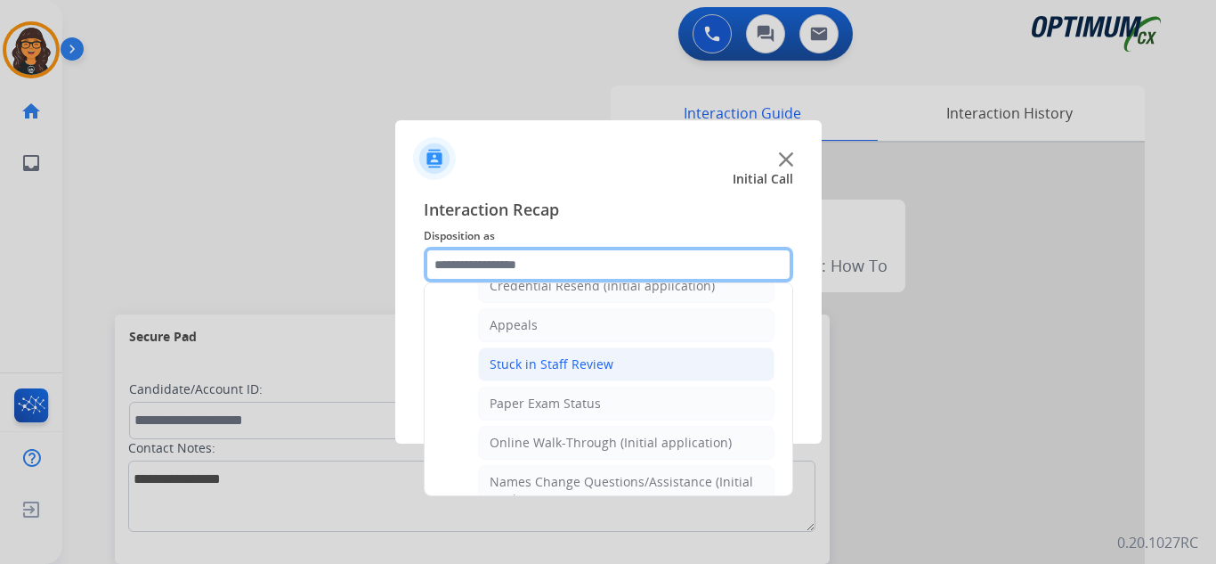
scroll to position [267, 0]
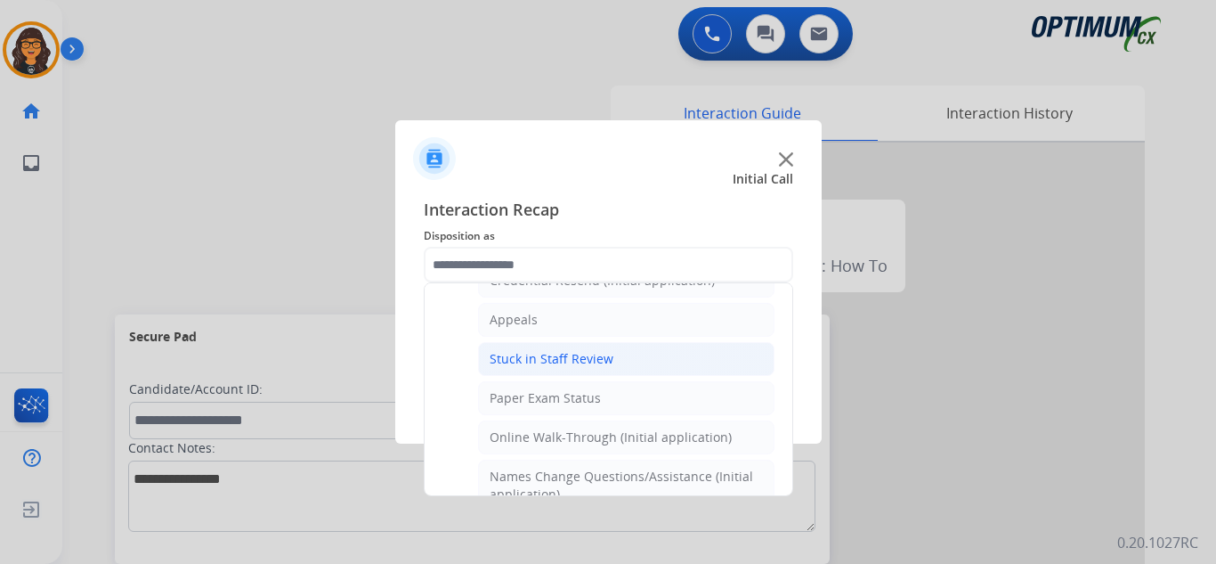
click at [587, 351] on div "Stuck in Staff Review" at bounding box center [552, 359] width 124 height 18
type input "**********"
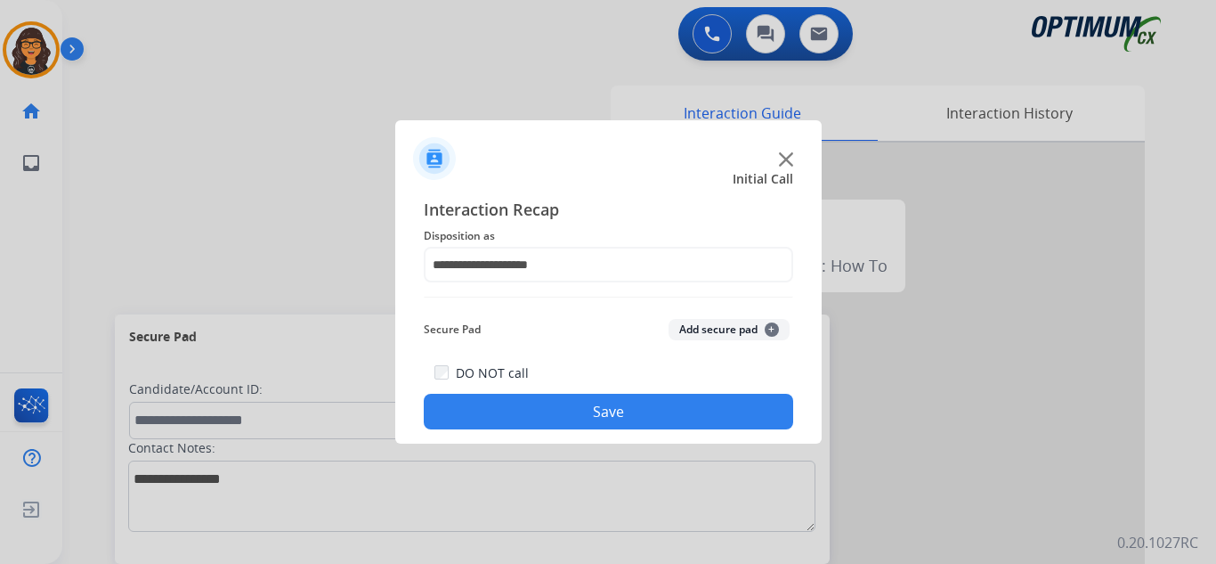
click at [589, 394] on div "DO NOT call Save" at bounding box center [609, 396] width 370 height 68
click at [509, 415] on button "Save" at bounding box center [609, 412] width 370 height 36
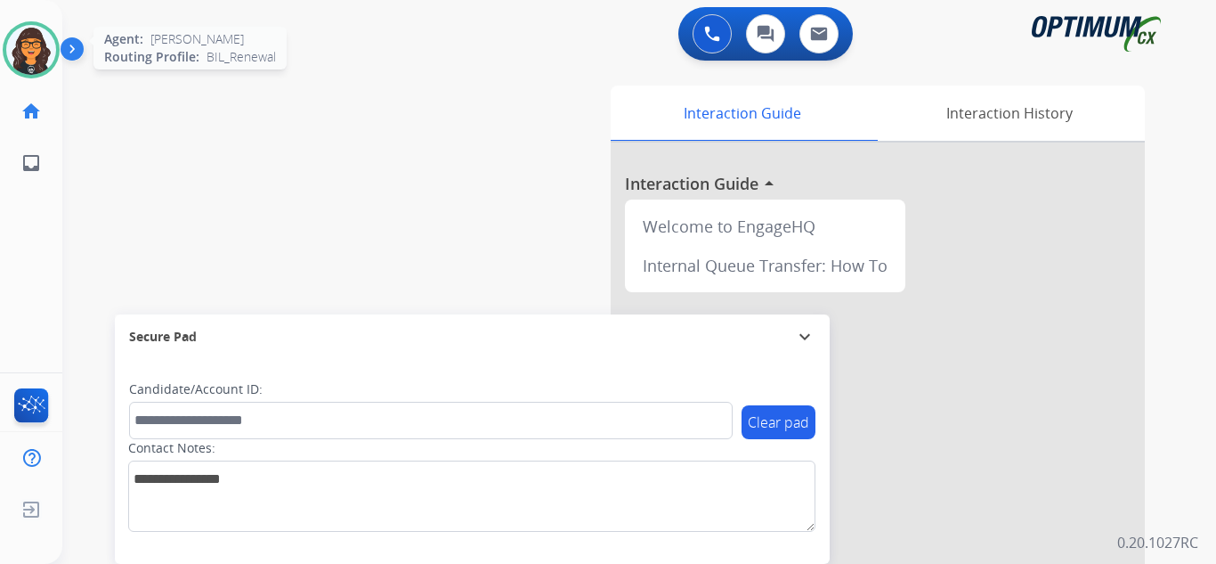
click at [37, 52] on img at bounding box center [31, 50] width 50 height 50
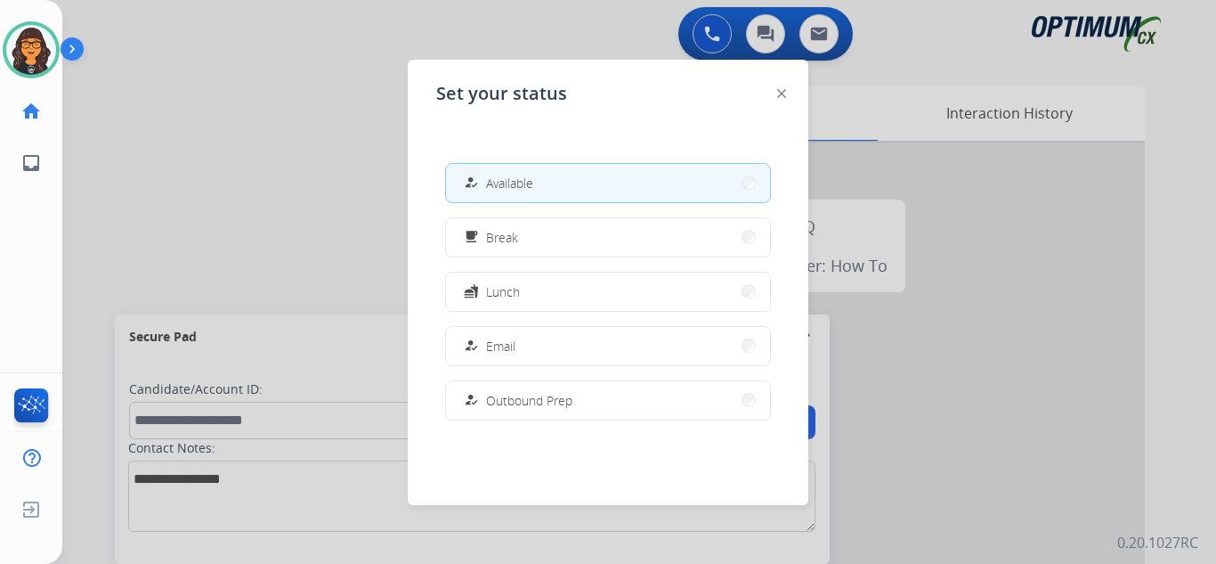
click at [535, 275] on button "fastfood Lunch" at bounding box center [608, 291] width 324 height 38
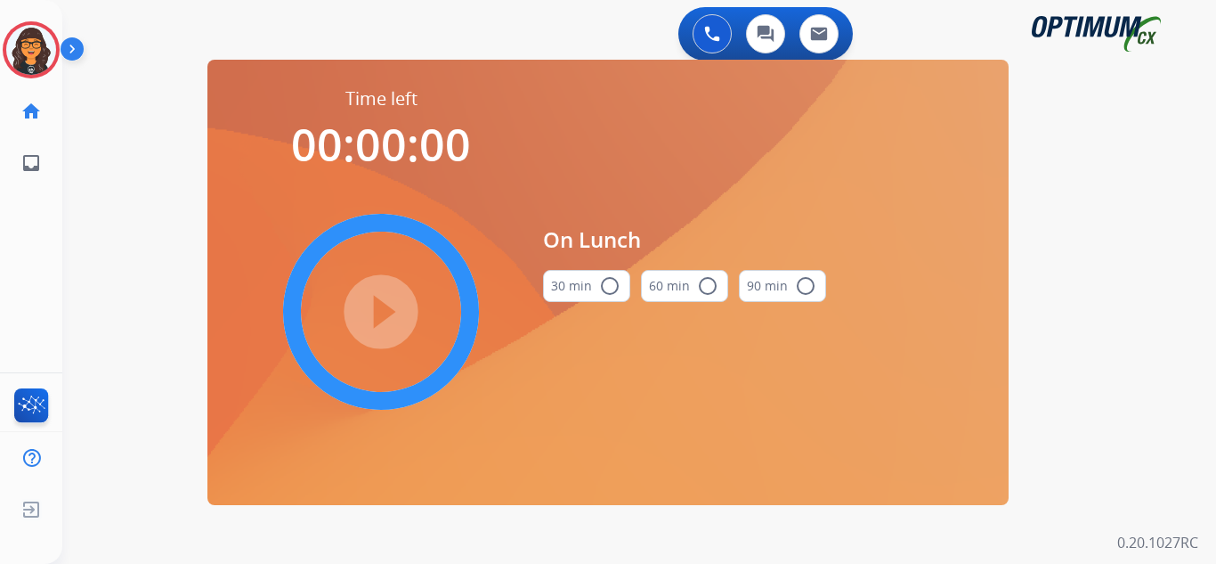
click at [605, 296] on mat-icon "radio_button_unchecked" at bounding box center [609, 285] width 21 height 21
click at [383, 301] on mat-icon "play_circle_filled" at bounding box center [380, 311] width 21 height 21
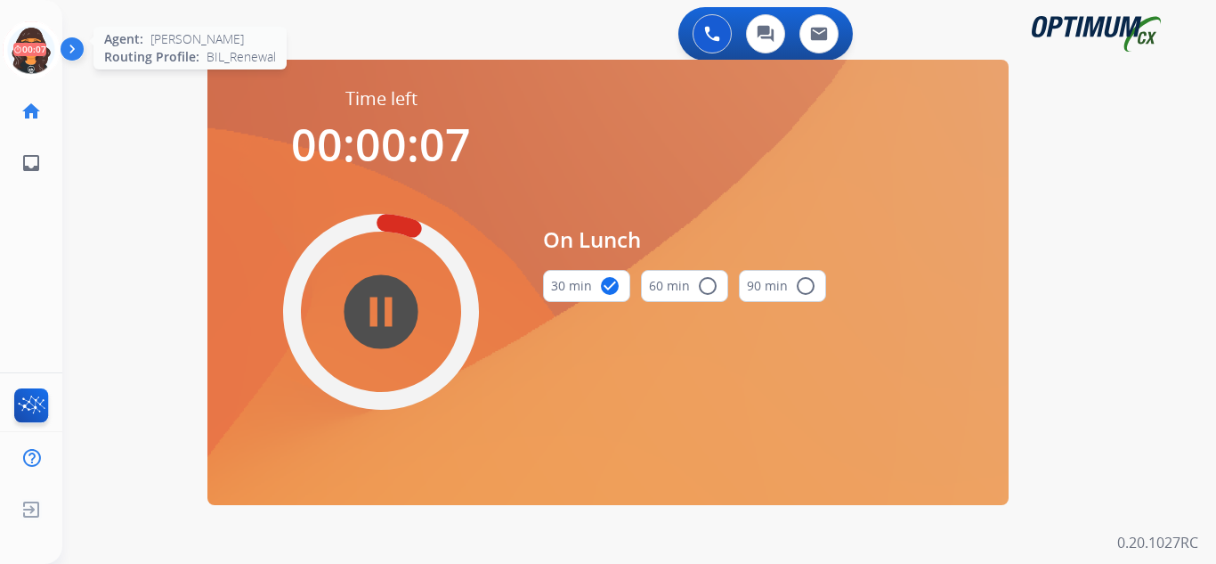
click at [33, 52] on icon at bounding box center [32, 50] width 58 height 58
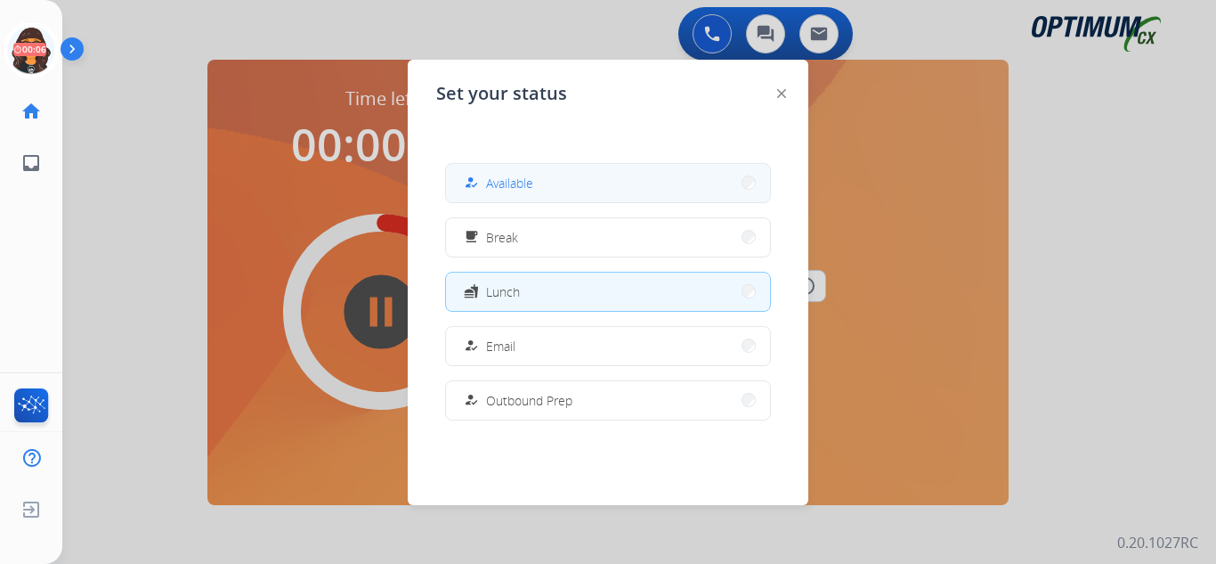
click at [578, 191] on button "how_to_reg Available" at bounding box center [608, 183] width 324 height 38
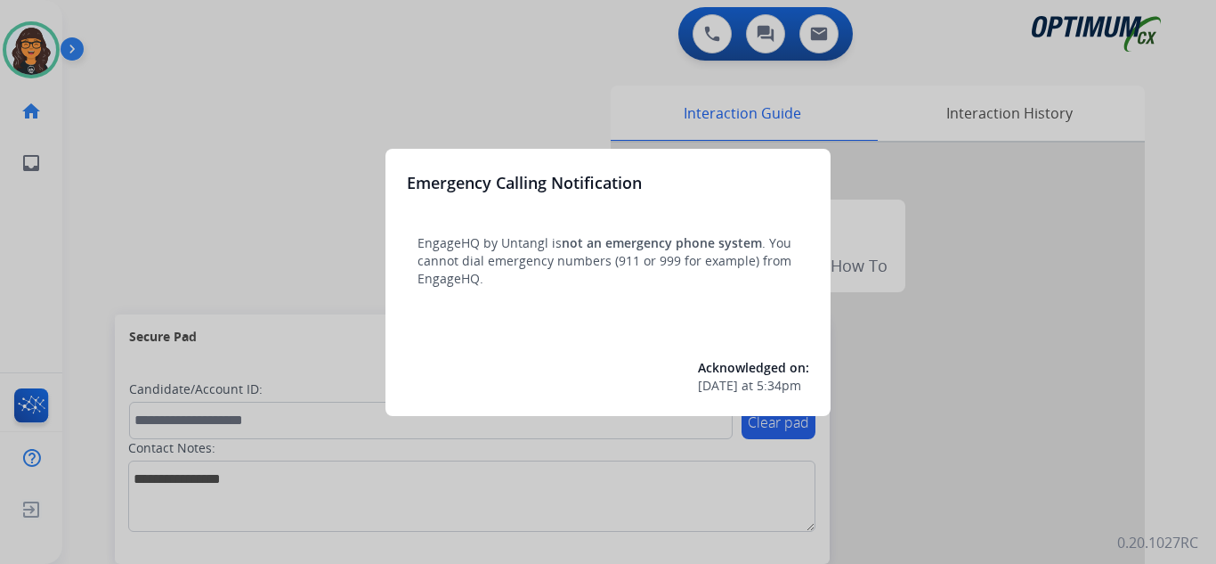
click at [146, 34] on div at bounding box center [608, 282] width 1216 height 564
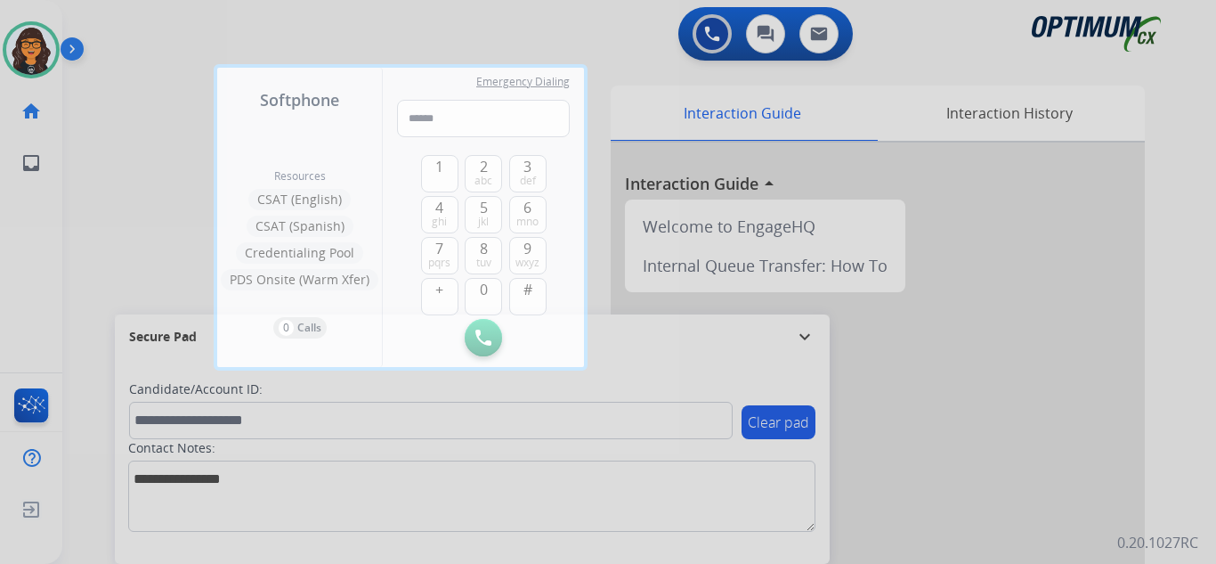
click at [134, 33] on div at bounding box center [608, 282] width 1216 height 564
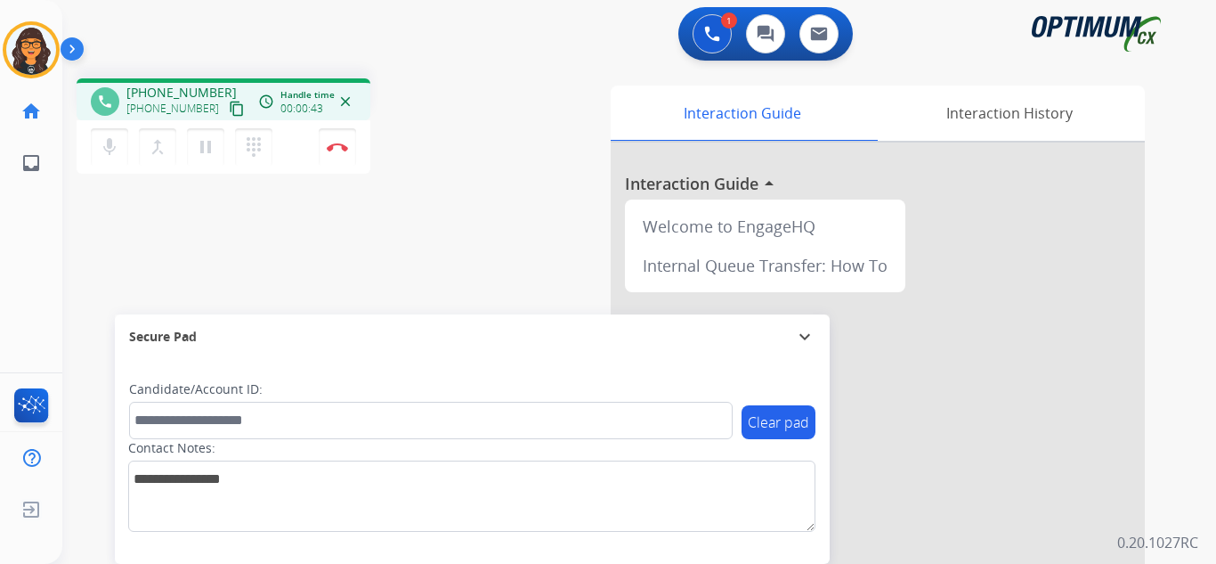
click at [229, 108] on mat-icon "content_copy" at bounding box center [237, 109] width 16 height 16
click at [338, 142] on img at bounding box center [337, 146] width 21 height 9
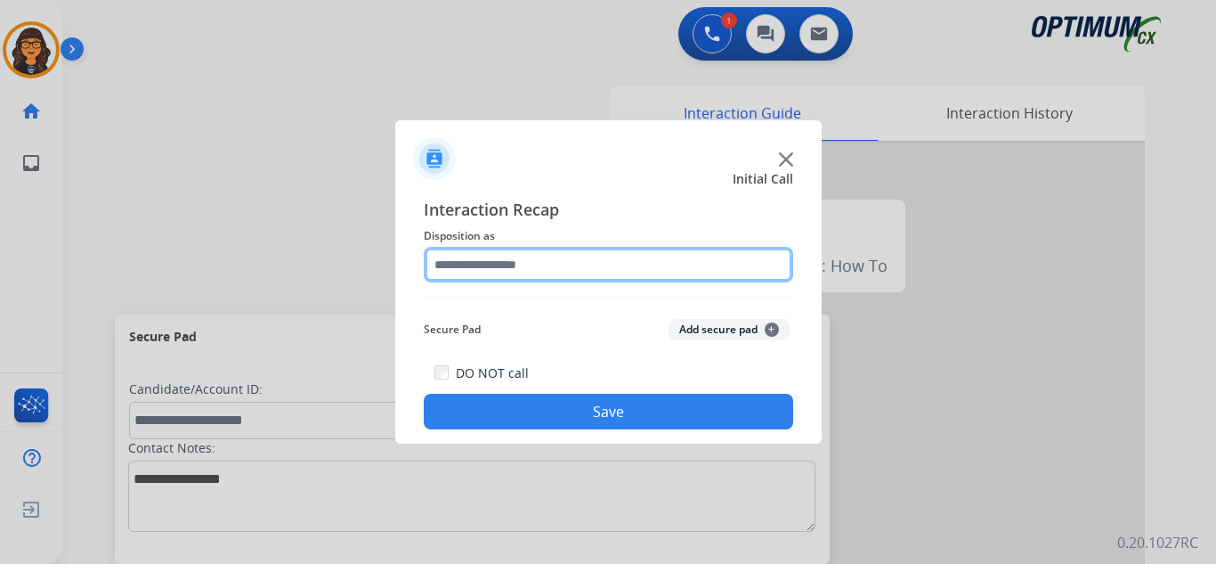
click at [527, 272] on input "text" at bounding box center [609, 265] width 370 height 36
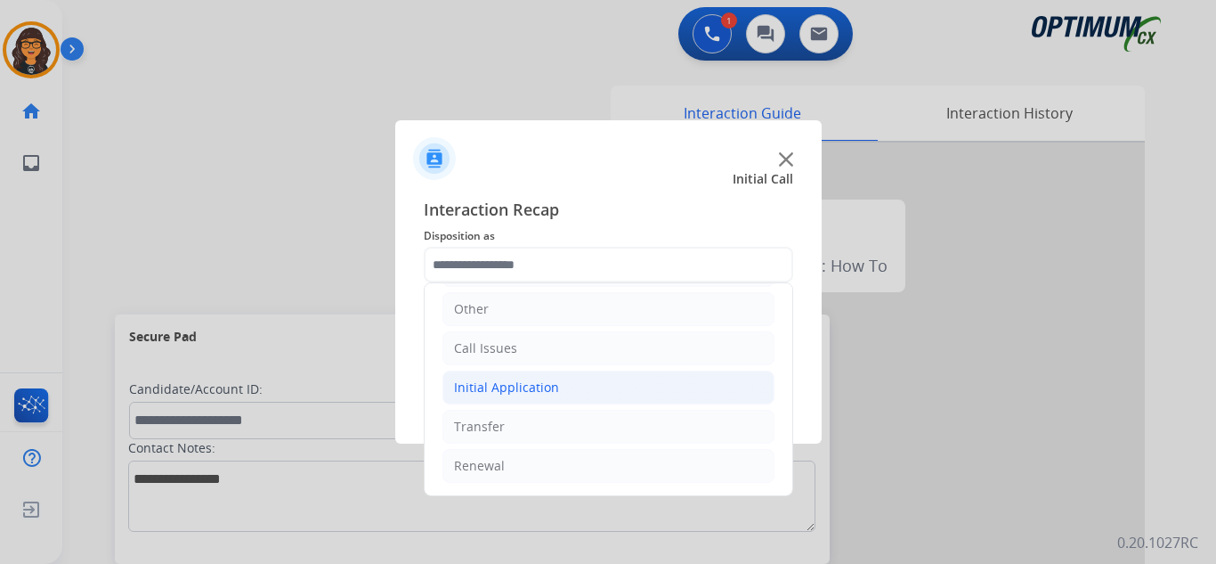
click at [518, 392] on div "Initial Application" at bounding box center [506, 387] width 105 height 18
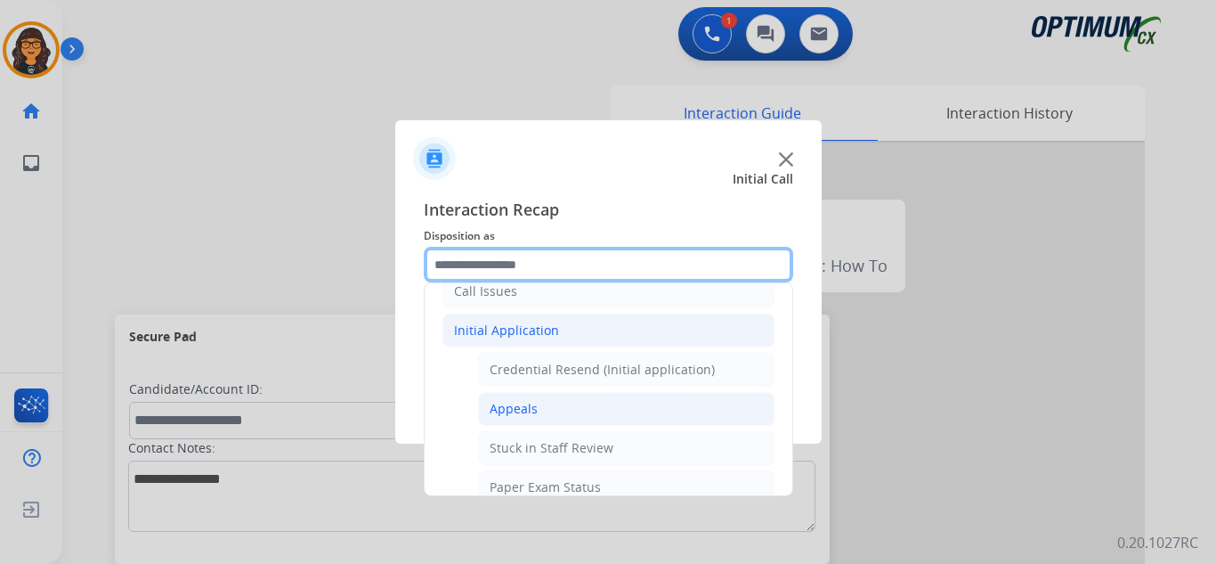
scroll to position [210, 0]
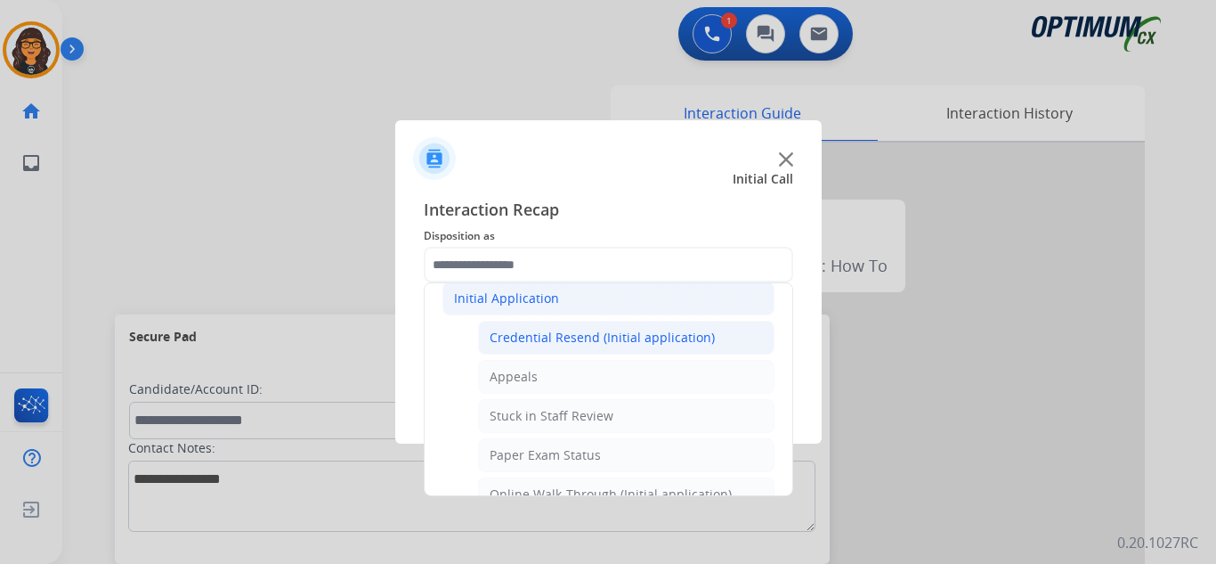
click at [589, 341] on div "Credential Resend (Initial application)" at bounding box center [602, 338] width 225 height 18
type input "**********"
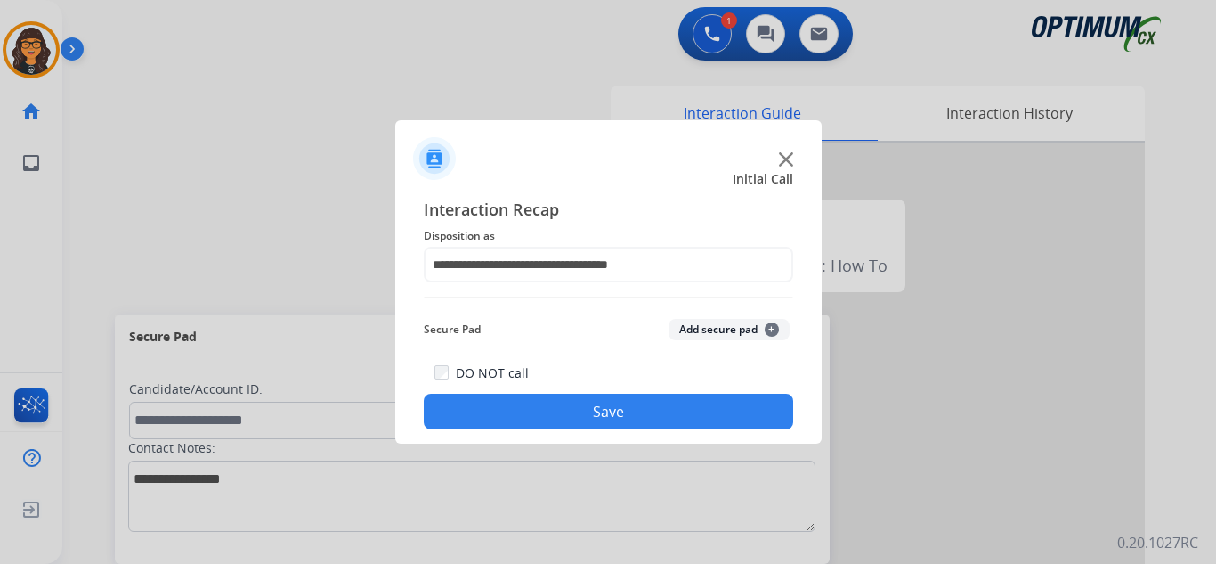
click at [613, 410] on button "Save" at bounding box center [609, 412] width 370 height 36
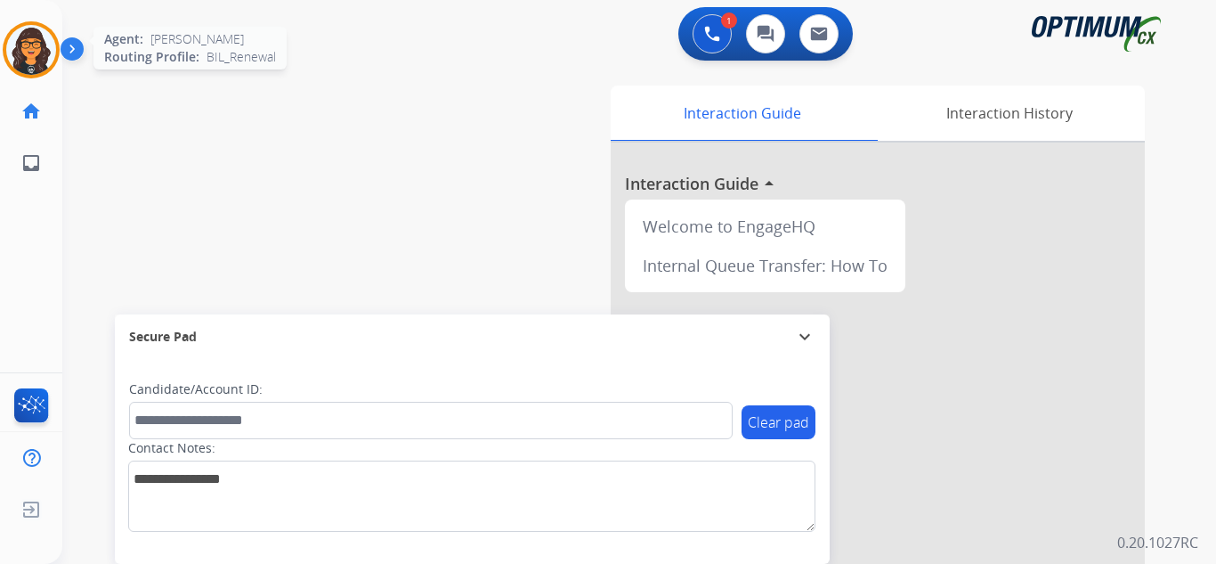
click at [53, 53] on img at bounding box center [31, 50] width 50 height 50
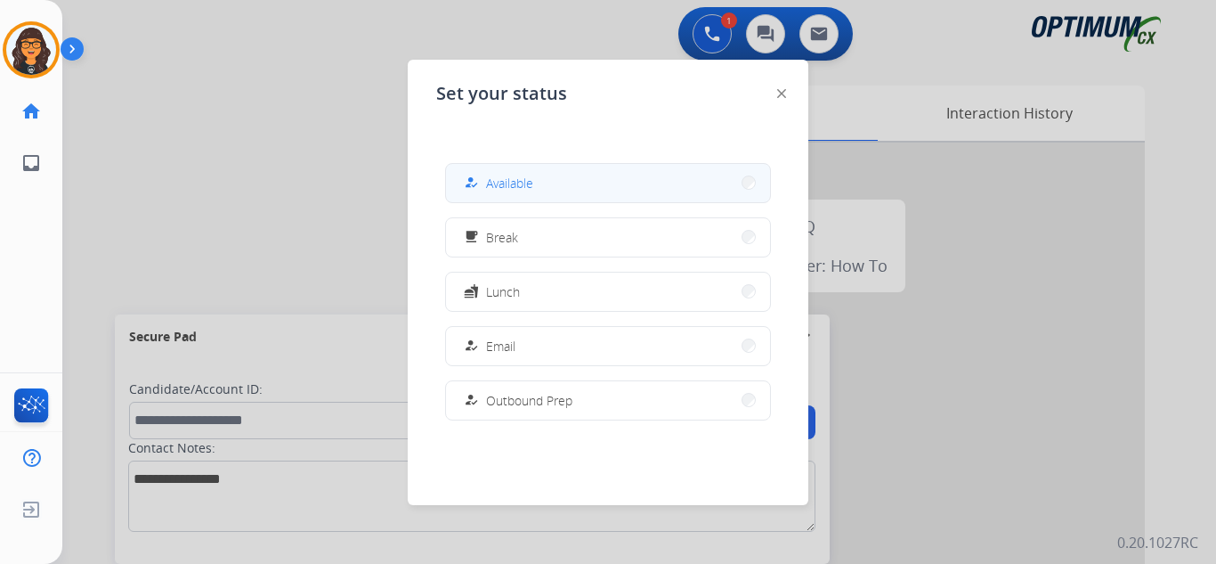
click at [512, 182] on span "Available" at bounding box center [509, 183] width 47 height 19
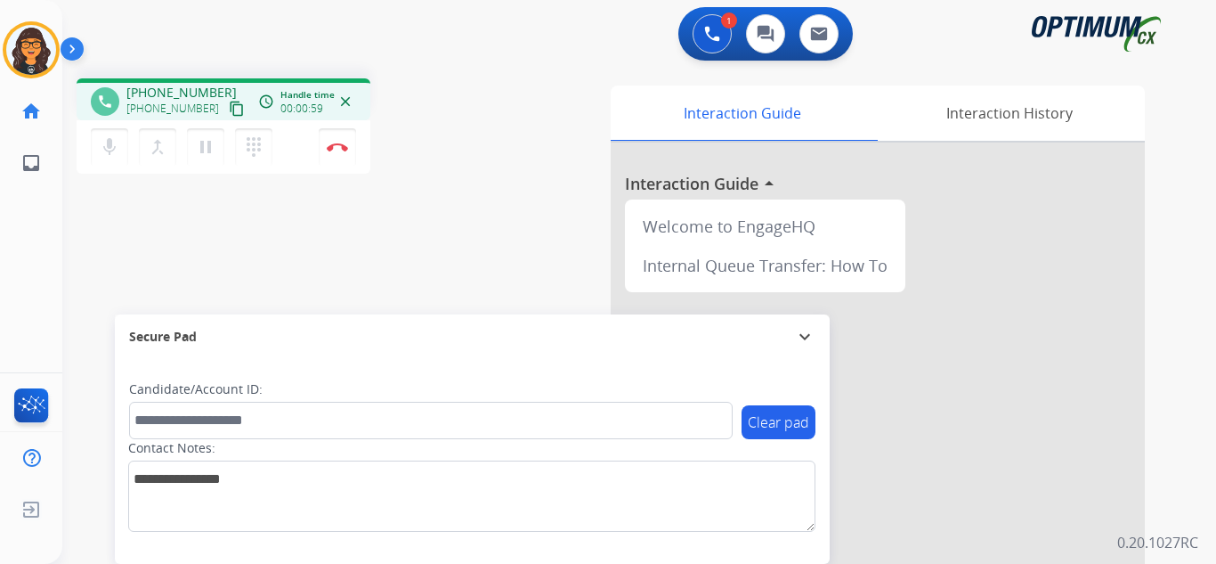
click at [229, 110] on mat-icon "content_copy" at bounding box center [237, 109] width 16 height 16
click at [328, 152] on button "Disconnect" at bounding box center [337, 146] width 37 height 37
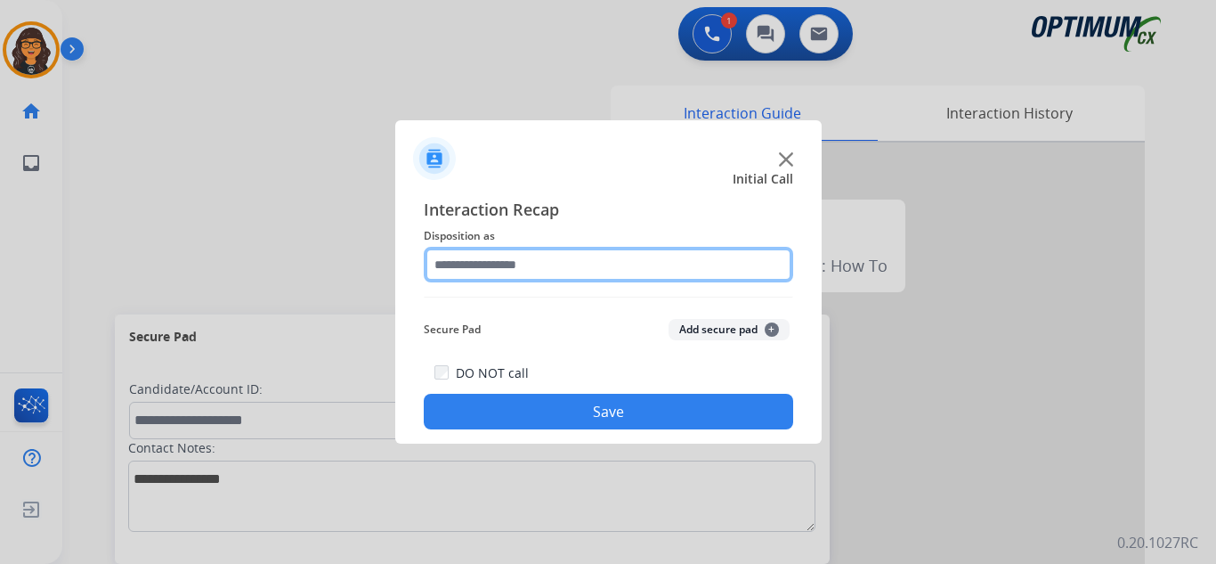
click at [513, 262] on input "text" at bounding box center [609, 265] width 370 height 36
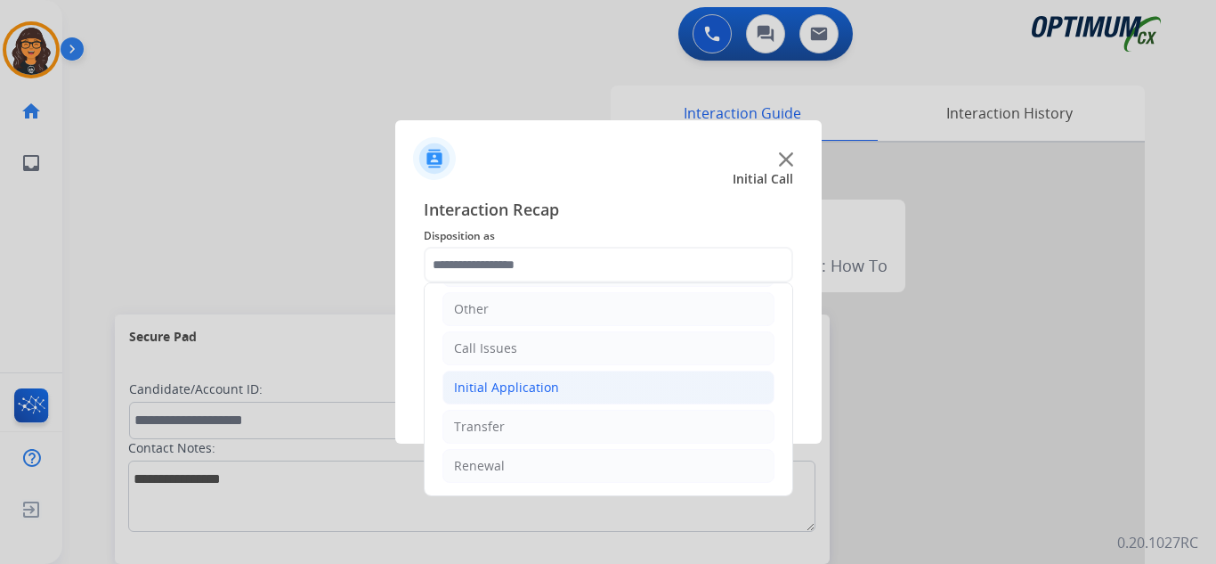
click at [509, 385] on div "Initial Application" at bounding box center [506, 387] width 105 height 18
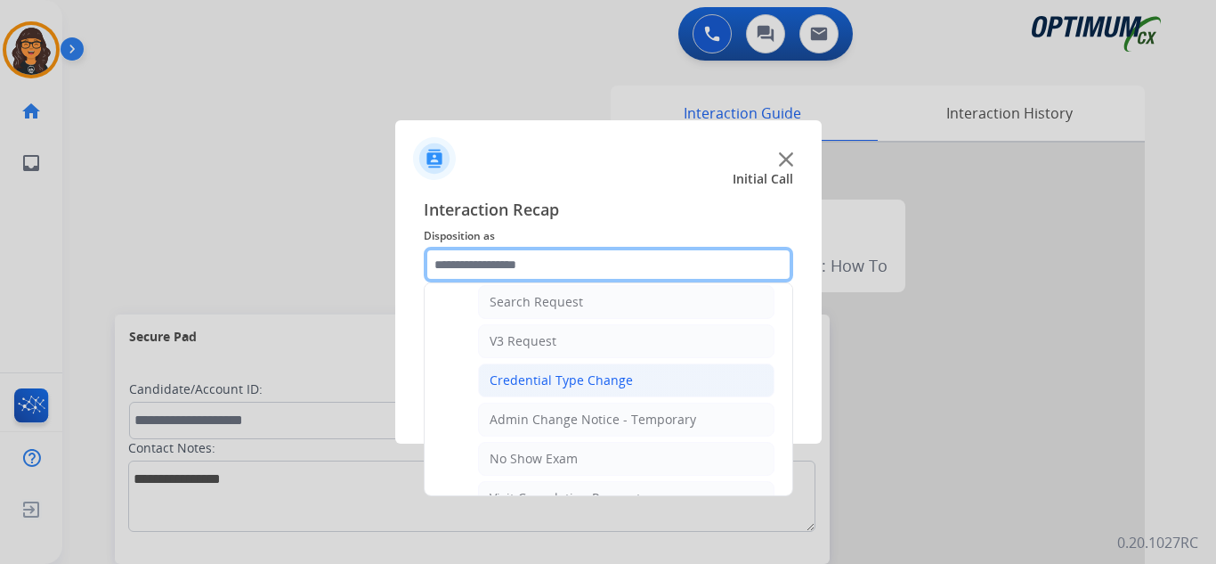
scroll to position [744, 0]
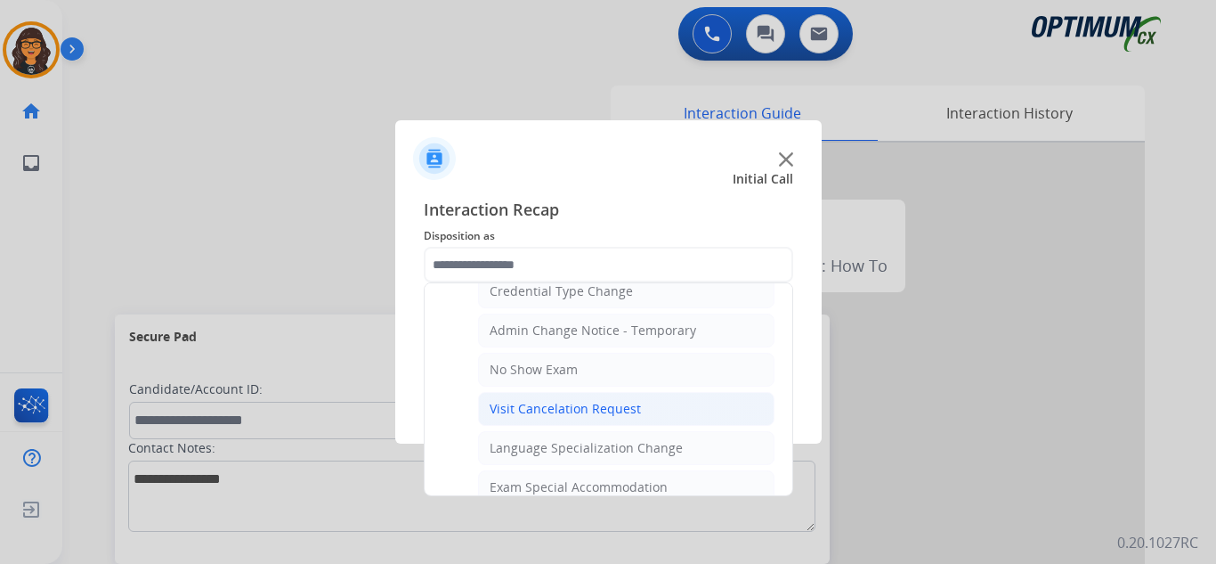
click at [545, 409] on div "Visit Cancelation Request" at bounding box center [565, 409] width 151 height 18
type input "**********"
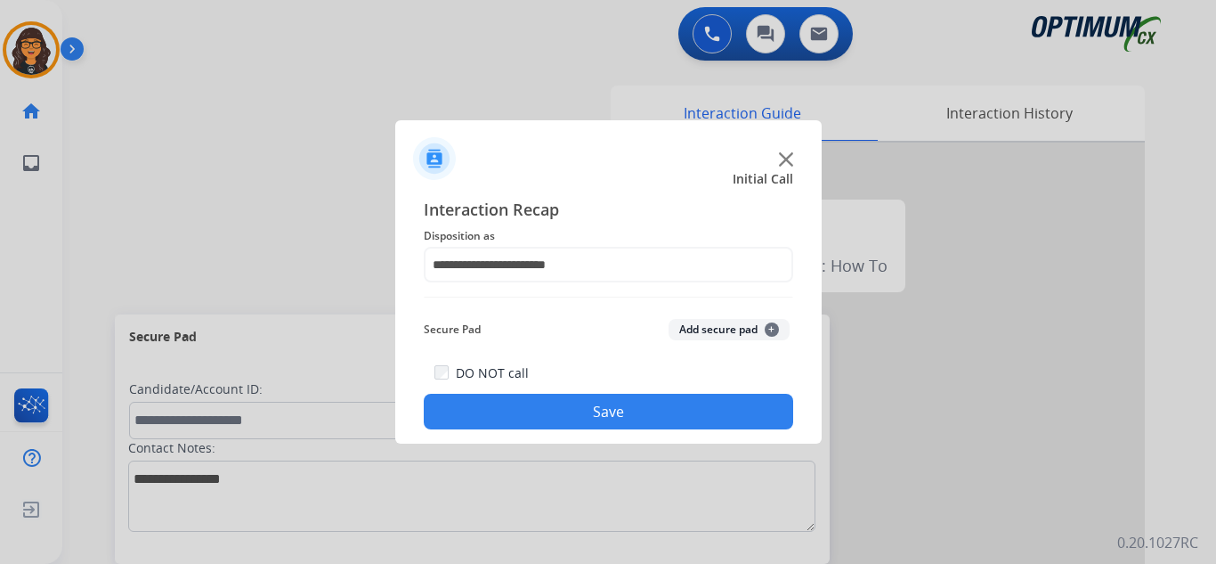
click at [548, 407] on button "Save" at bounding box center [609, 412] width 370 height 36
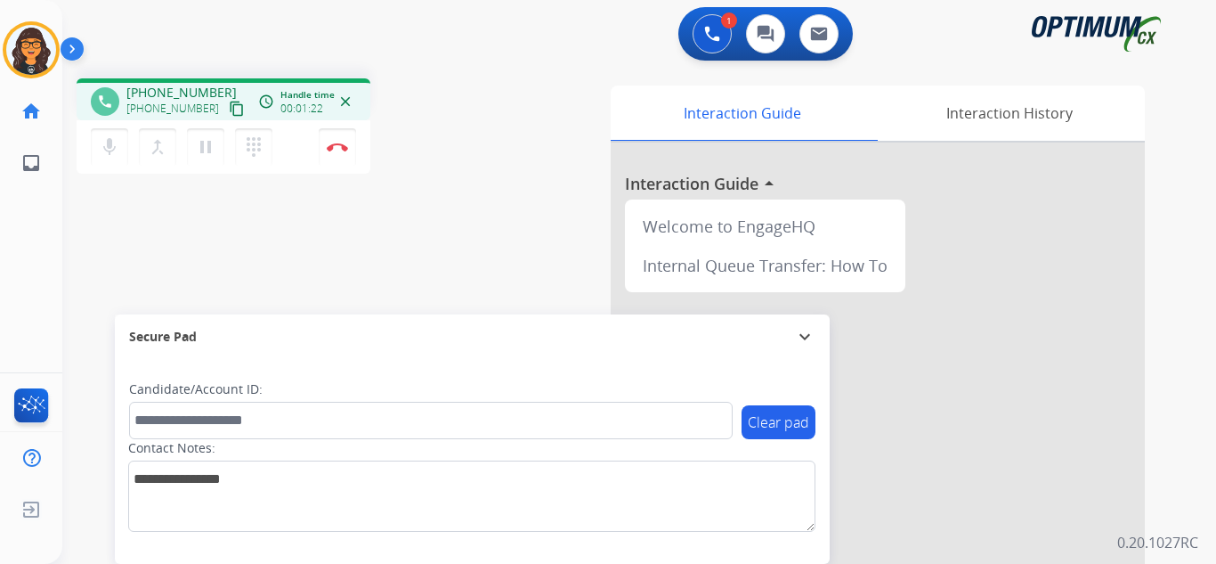
click at [229, 103] on mat-icon "content_copy" at bounding box center [237, 109] width 16 height 16
click at [332, 148] on img at bounding box center [337, 146] width 21 height 9
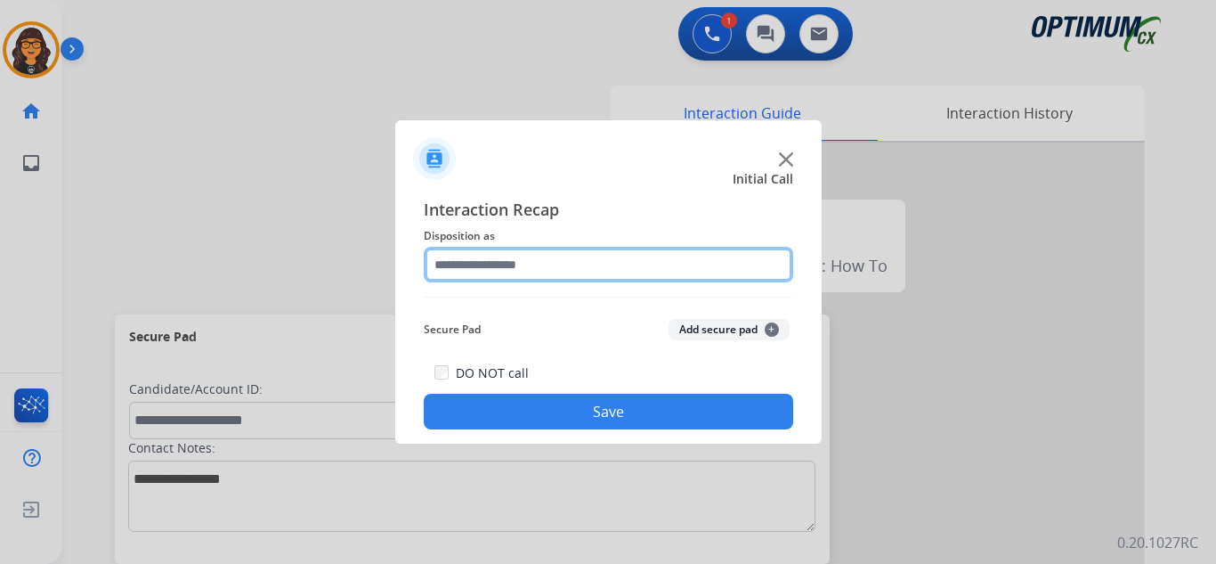
click at [511, 267] on input "text" at bounding box center [609, 265] width 370 height 36
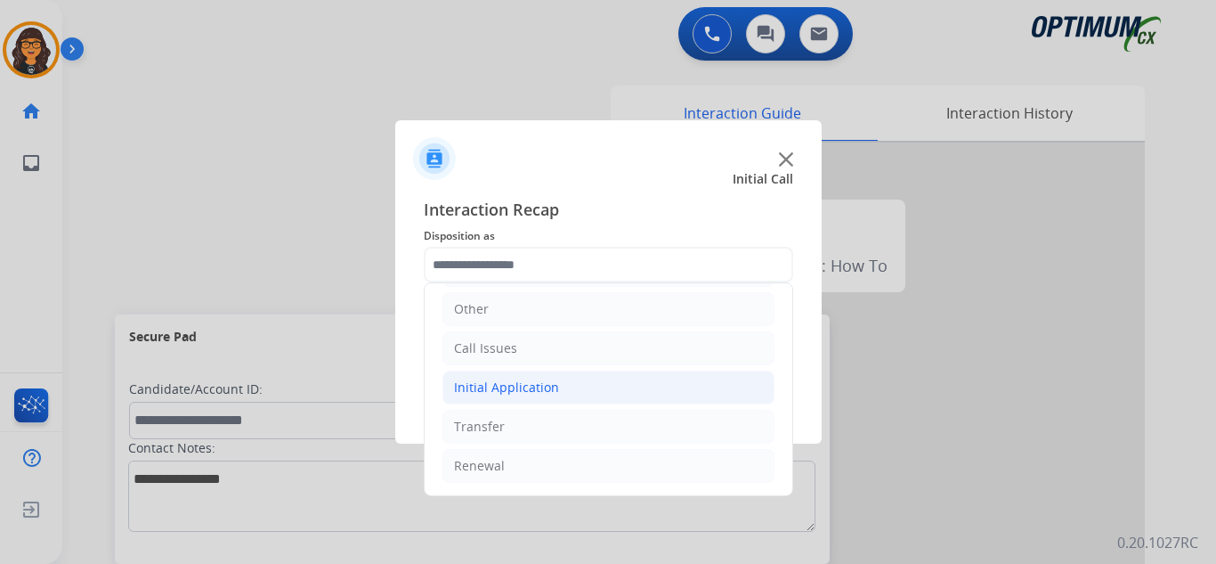
click at [532, 382] on div "Initial Application" at bounding box center [506, 387] width 105 height 18
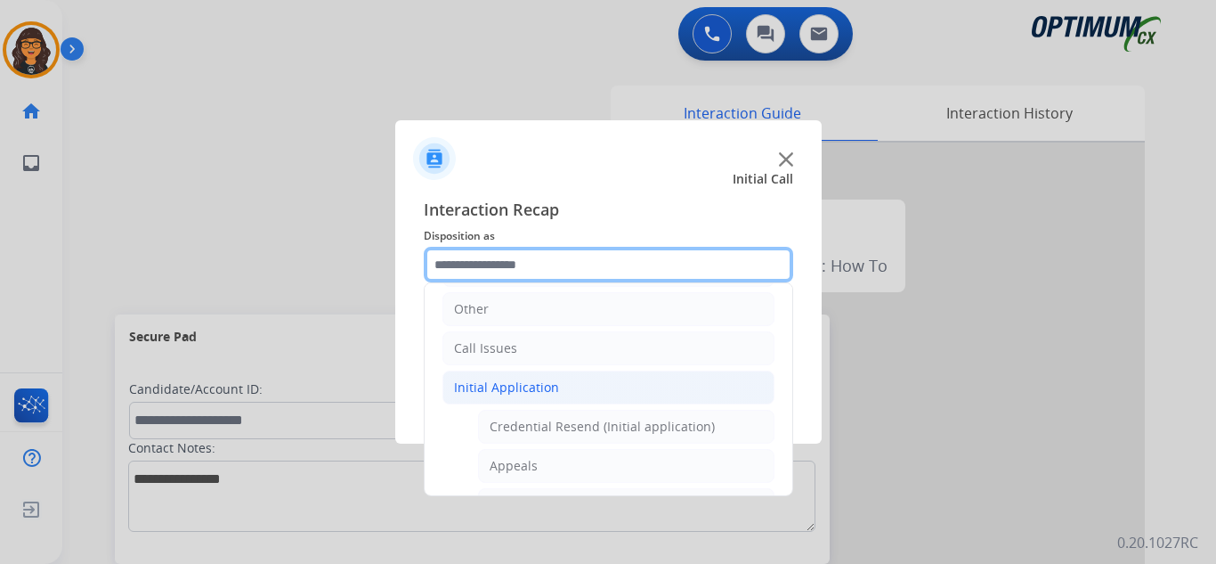
scroll to position [210, 0]
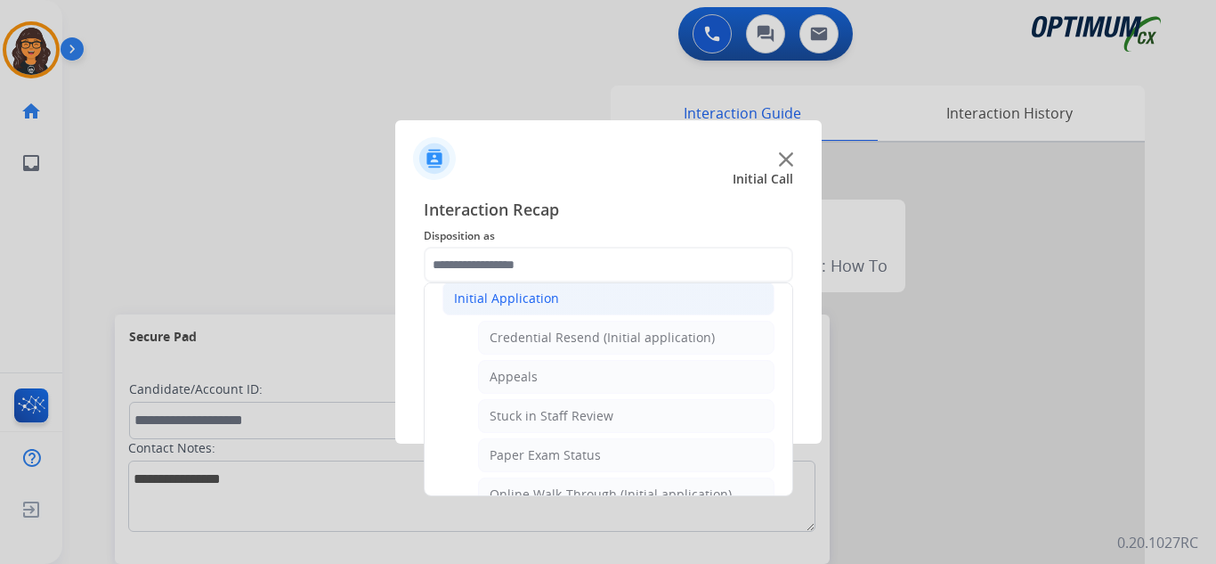
click at [582, 341] on div "Credential Resend (Initial application)" at bounding box center [602, 338] width 225 height 18
type input "**********"
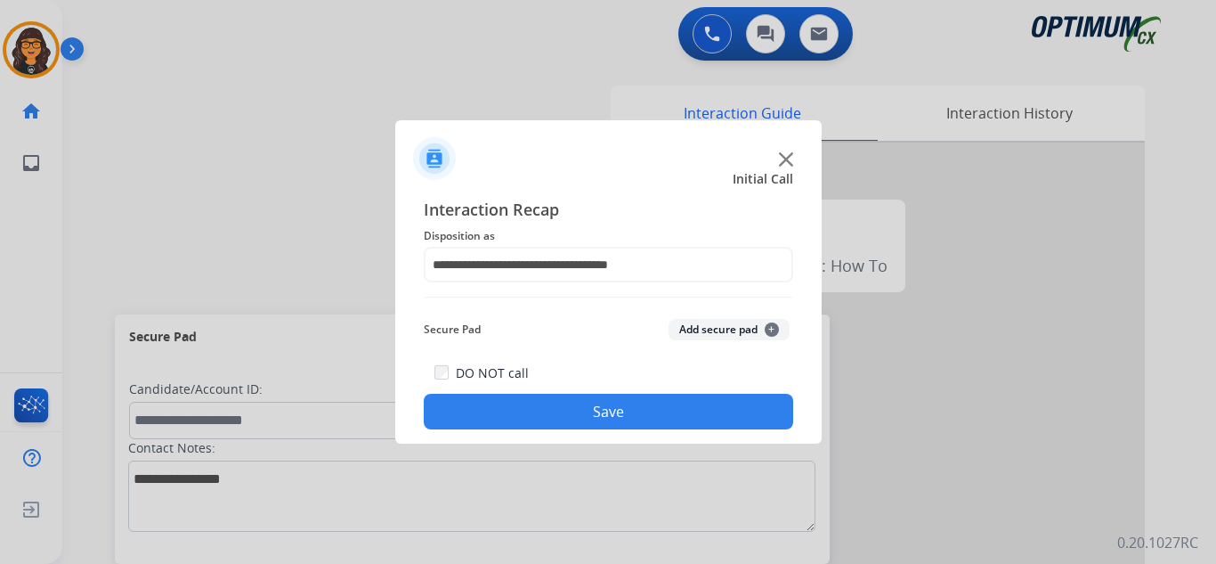
click at [590, 405] on button "Save" at bounding box center [609, 412] width 370 height 36
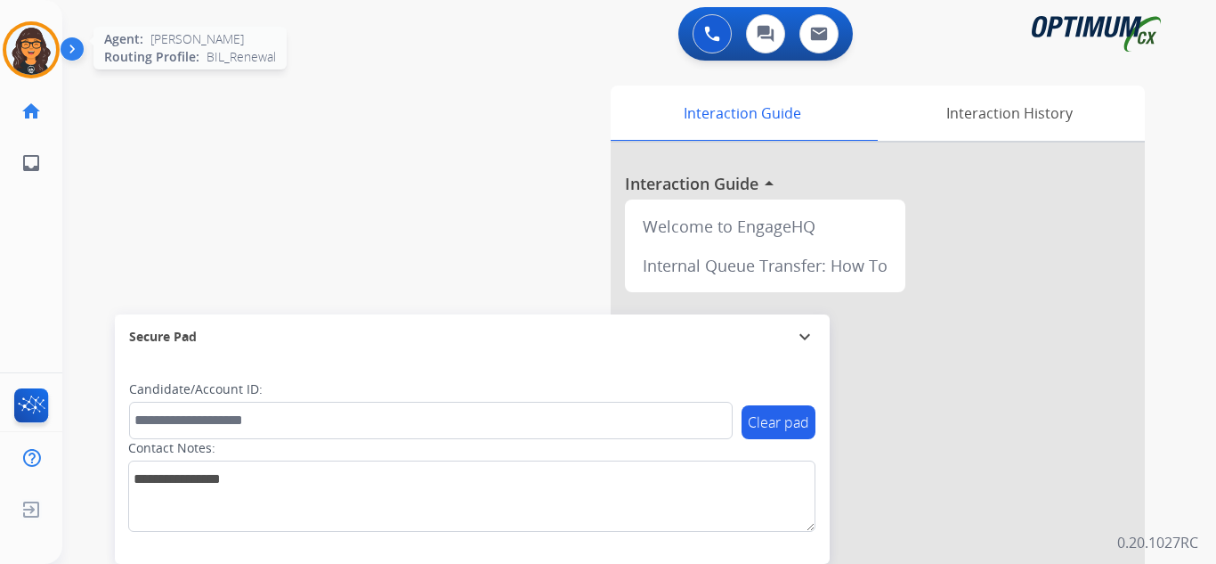
drag, startPoint x: 25, startPoint y: 59, endPoint x: 56, endPoint y: 66, distance: 32.0
click at [25, 59] on img at bounding box center [31, 50] width 50 height 50
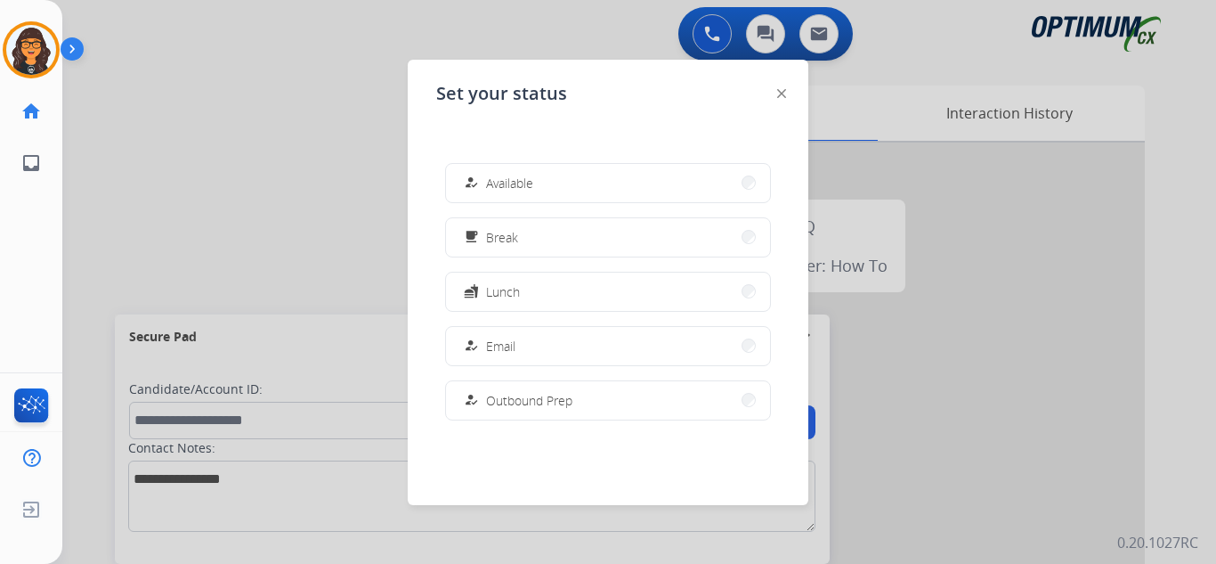
click at [577, 183] on button "how_to_reg Available" at bounding box center [608, 183] width 324 height 38
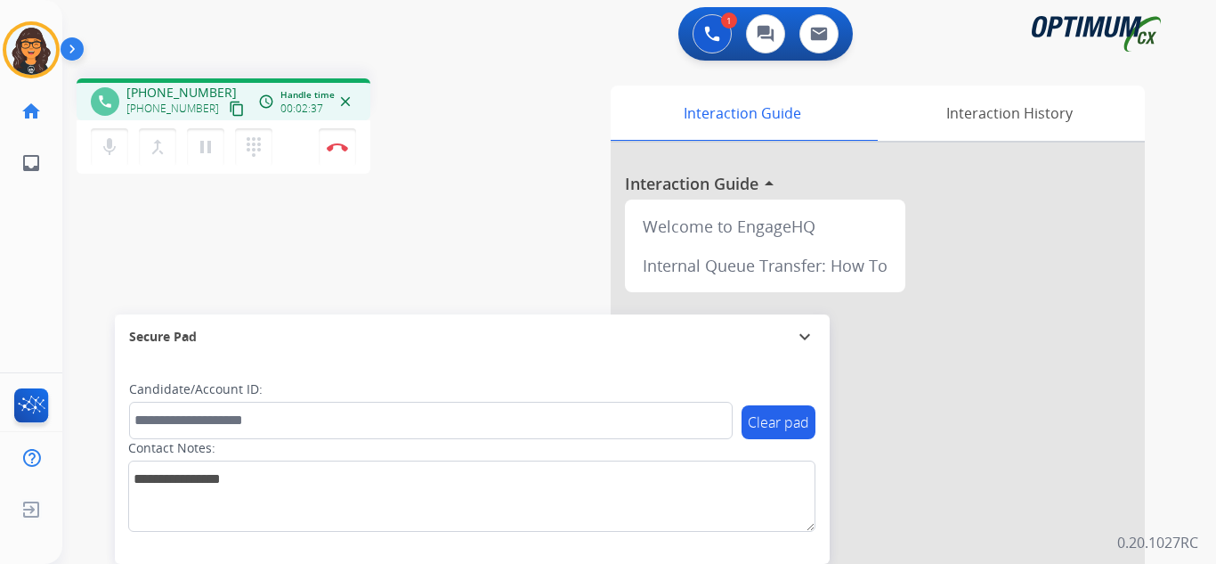
click at [229, 108] on mat-icon "content_copy" at bounding box center [237, 109] width 16 height 16
click at [340, 143] on img at bounding box center [337, 146] width 21 height 9
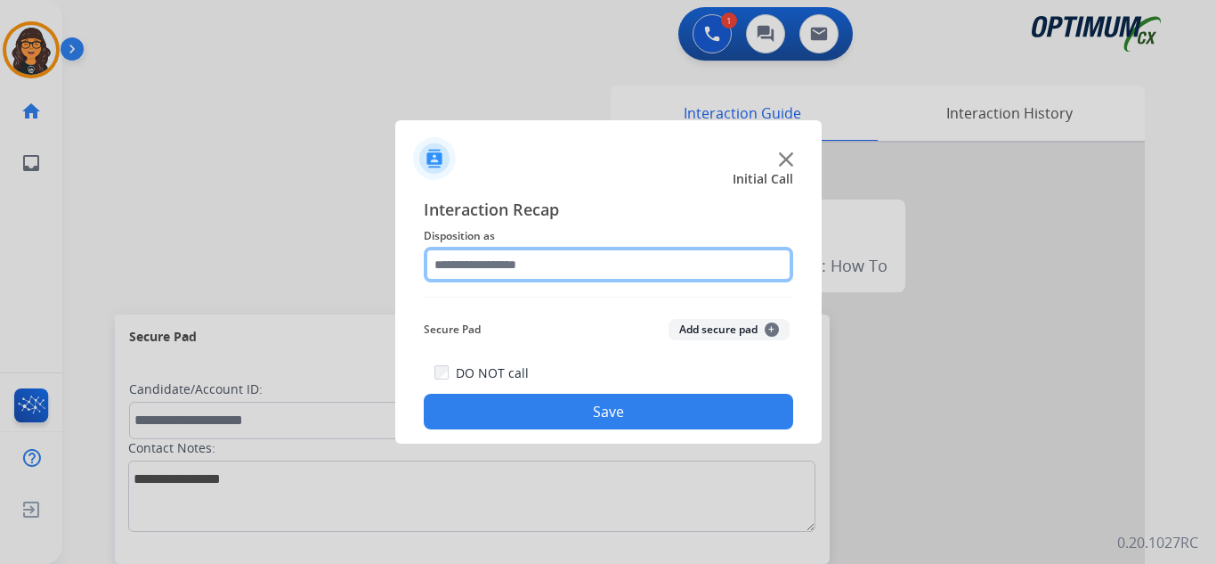
click at [472, 256] on input "text" at bounding box center [609, 265] width 370 height 36
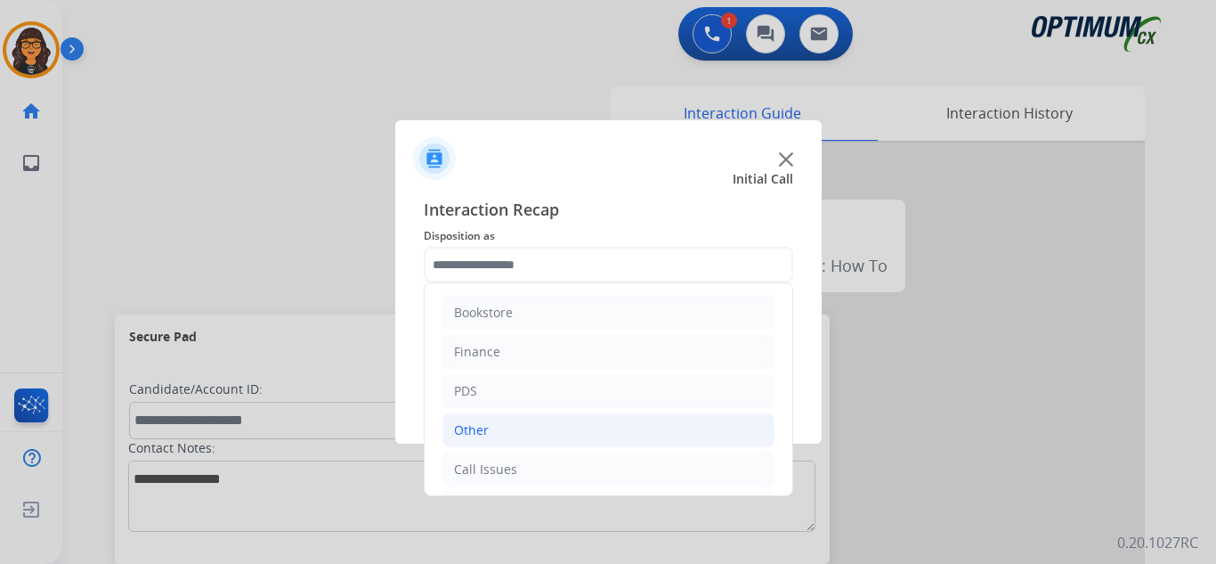
click at [475, 426] on div "Other" at bounding box center [471, 430] width 35 height 18
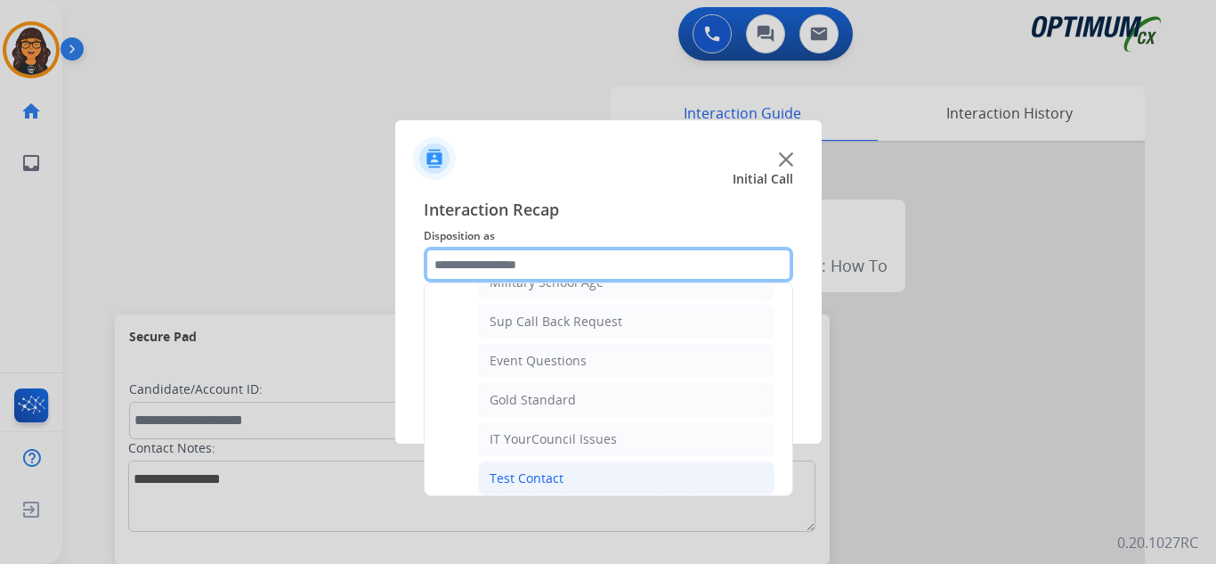
scroll to position [267, 0]
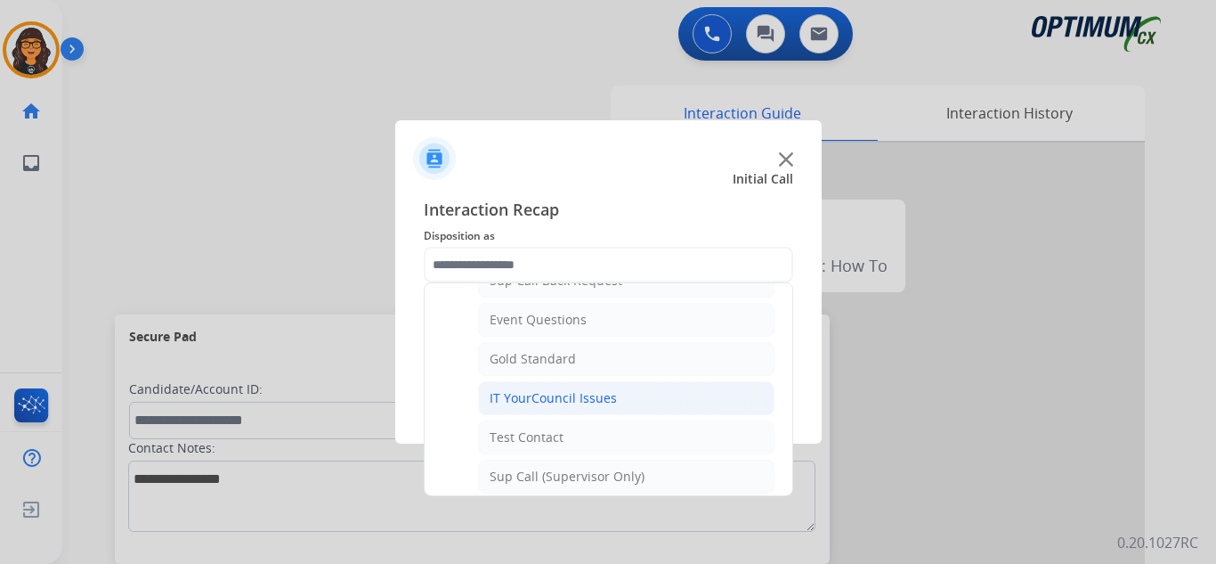
click at [546, 407] on div "IT YourCouncil Issues" at bounding box center [553, 398] width 127 height 18
type input "**********"
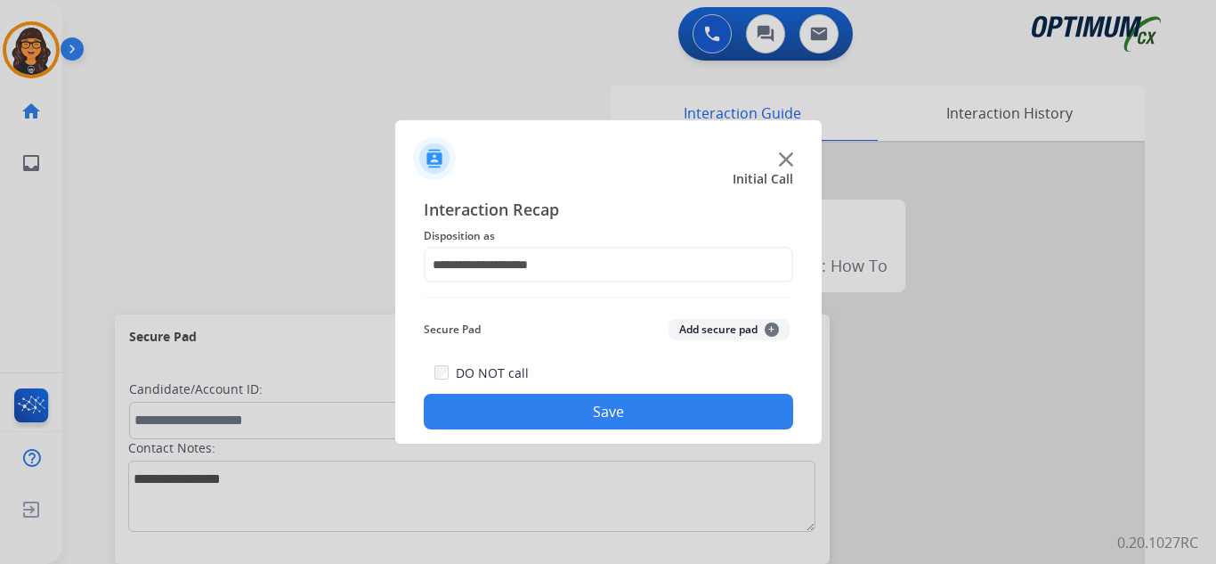
click at [562, 423] on button "Save" at bounding box center [609, 412] width 370 height 36
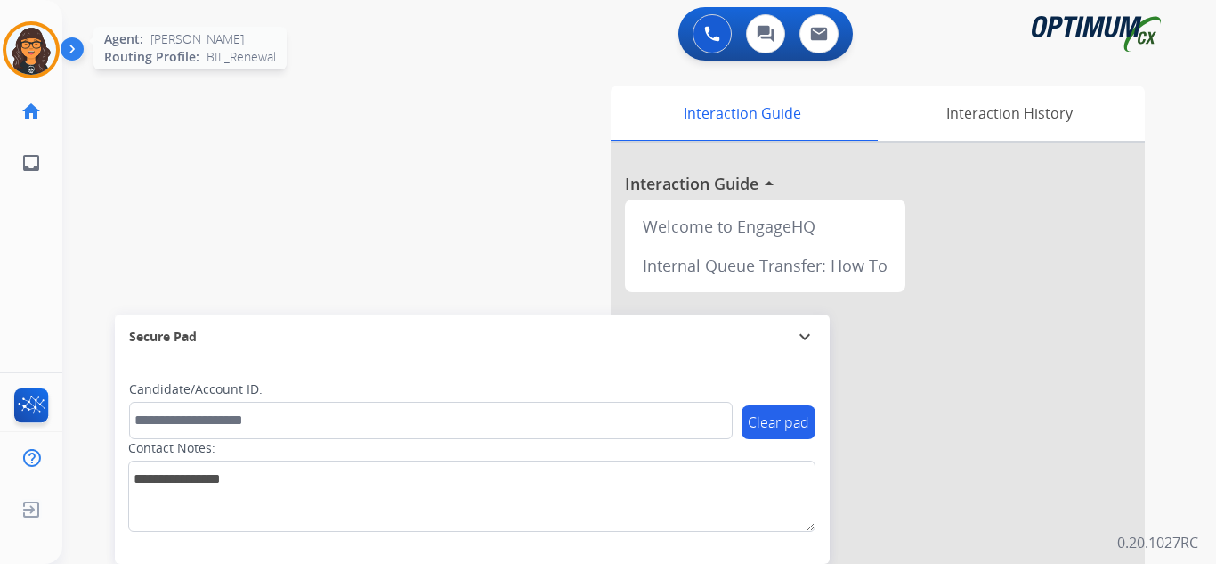
click at [14, 58] on img at bounding box center [31, 50] width 50 height 50
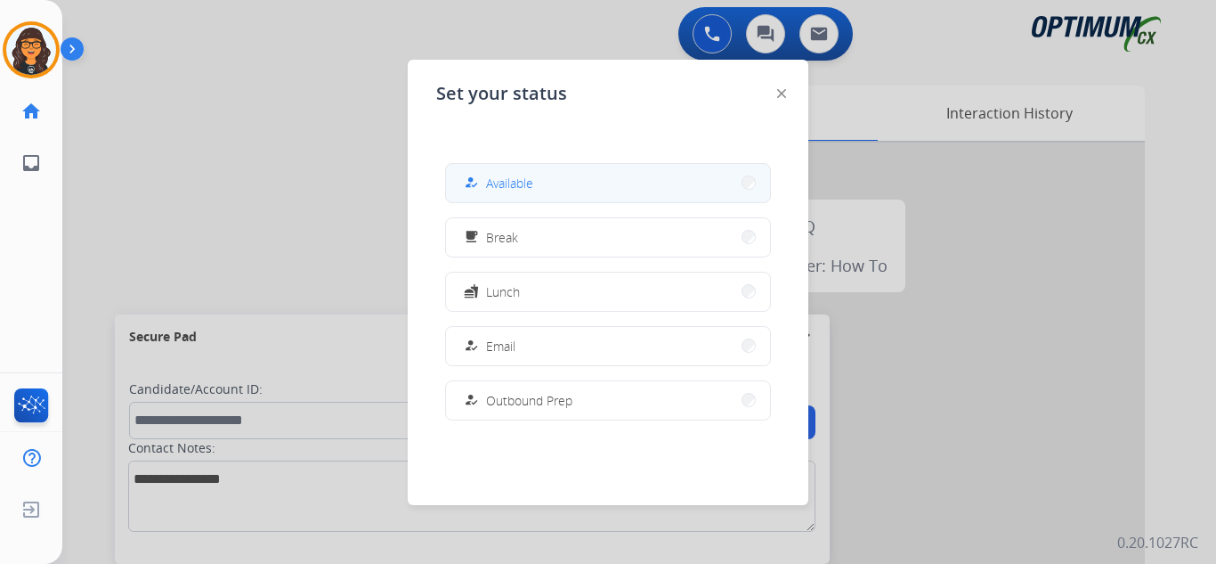
click at [539, 190] on button "how_to_reg Available" at bounding box center [608, 183] width 324 height 38
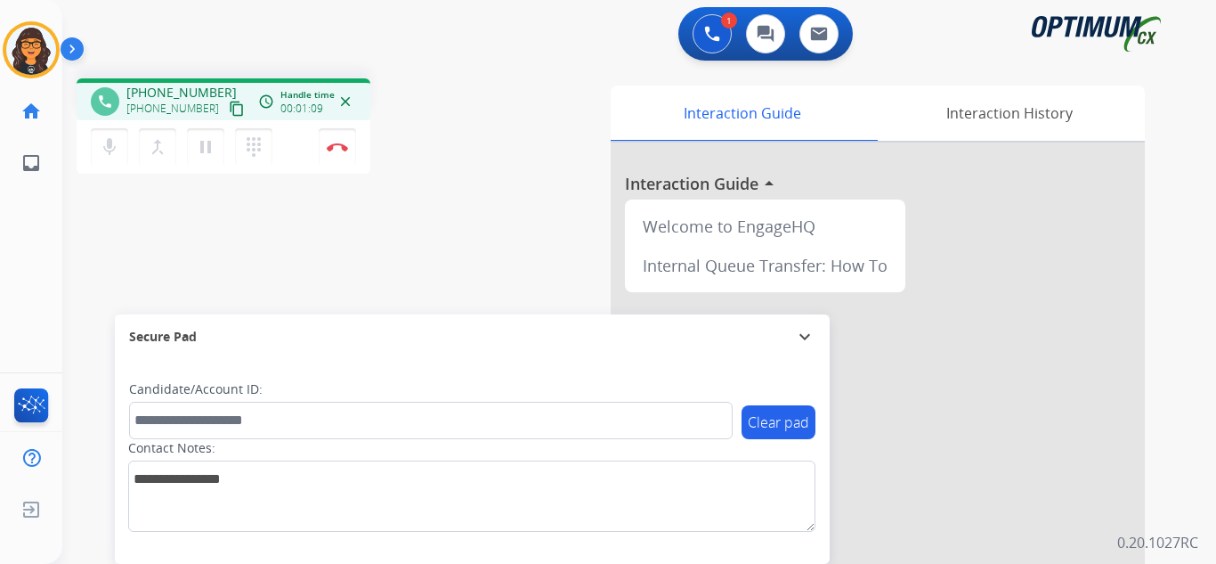
click at [229, 108] on mat-icon "content_copy" at bounding box center [237, 109] width 16 height 16
click at [340, 145] on img at bounding box center [337, 146] width 21 height 9
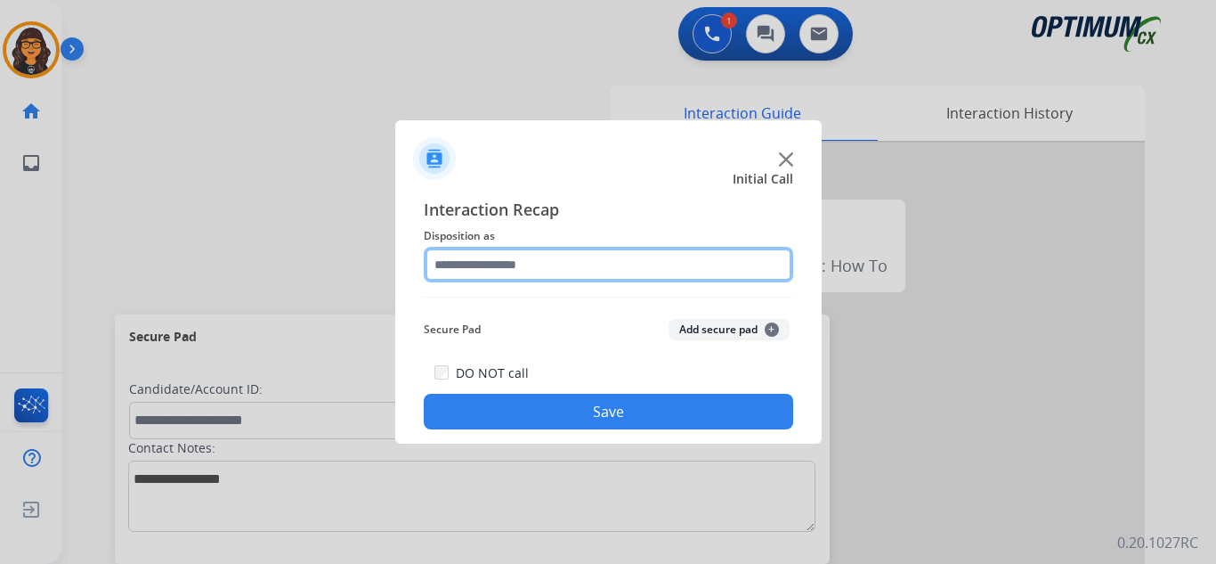
click at [476, 261] on input "text" at bounding box center [609, 265] width 370 height 36
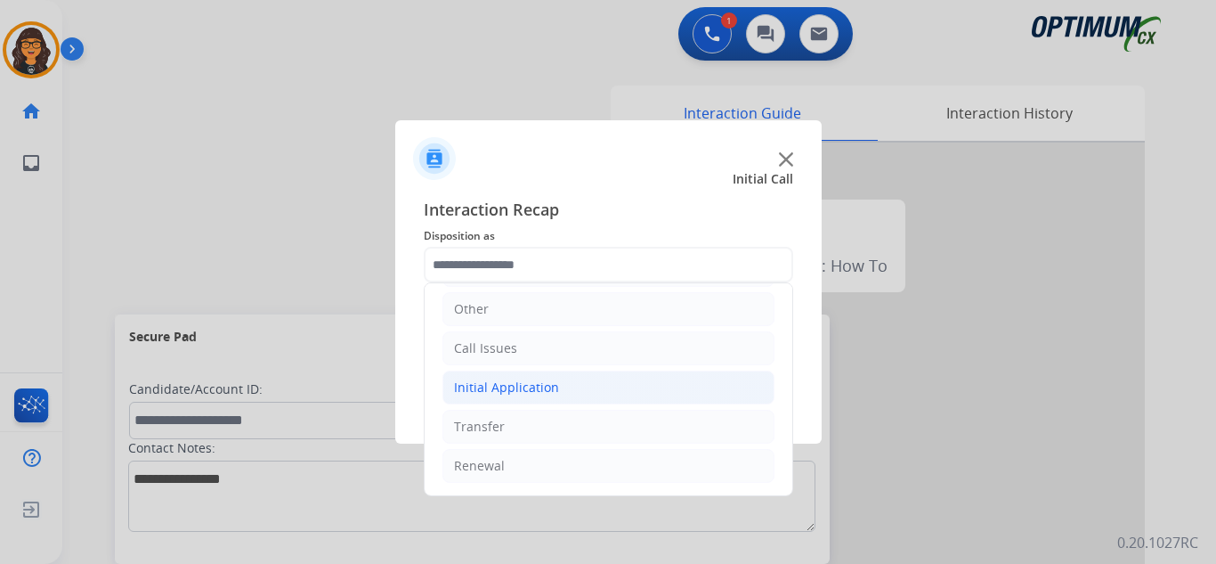
click at [527, 384] on div "Initial Application" at bounding box center [506, 387] width 105 height 18
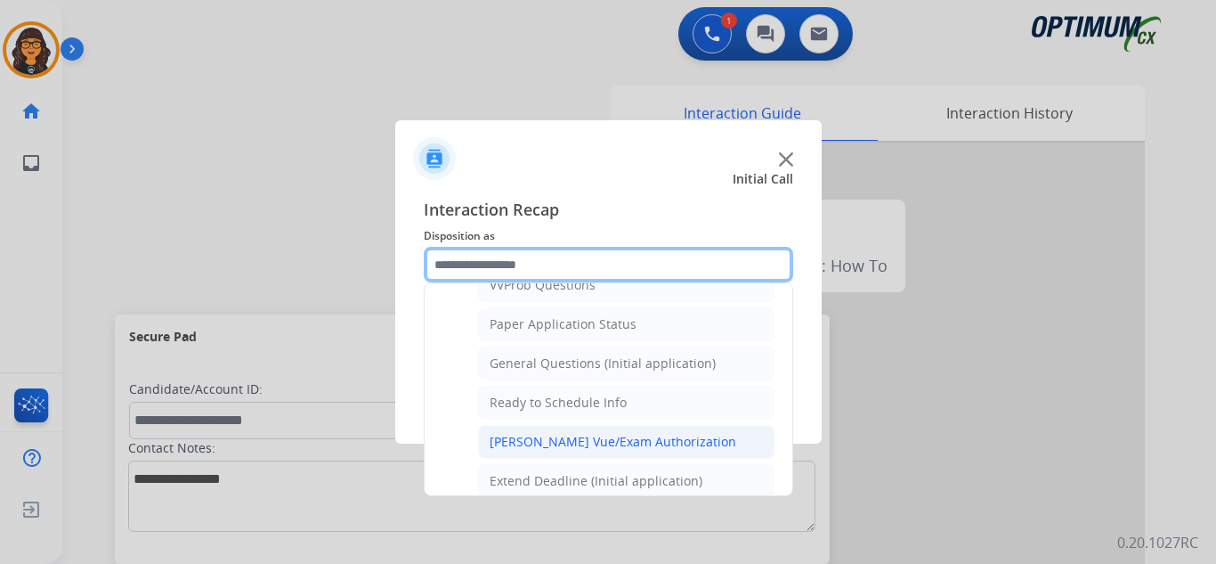
scroll to position [1012, 0]
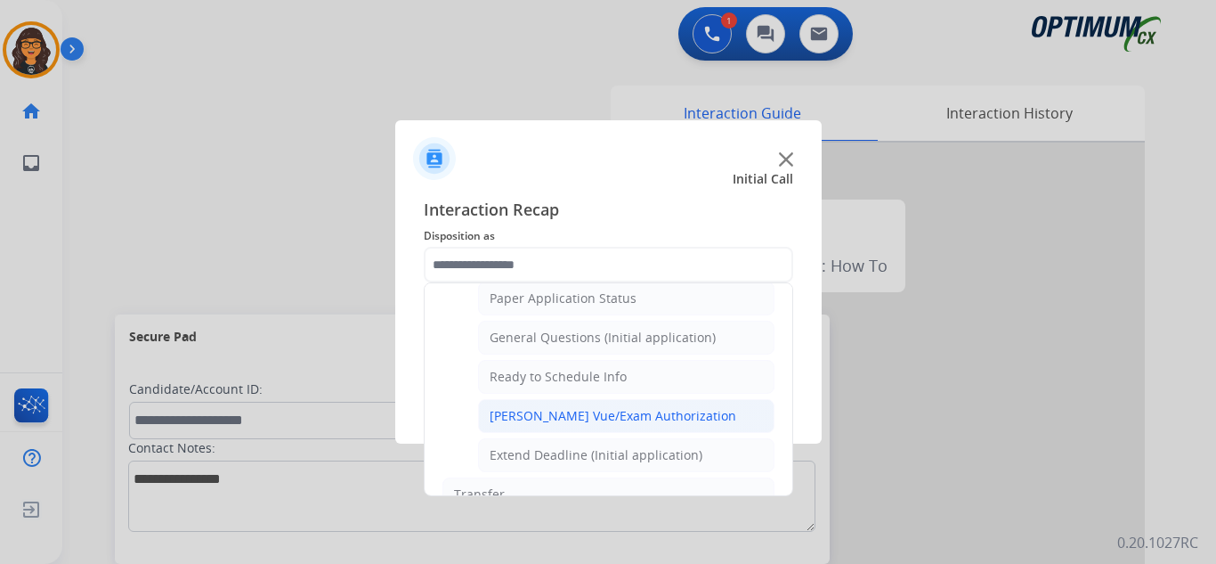
click at [597, 406] on li "[PERSON_NAME] Vue/Exam Authorization" at bounding box center [626, 416] width 297 height 34
type input "**********"
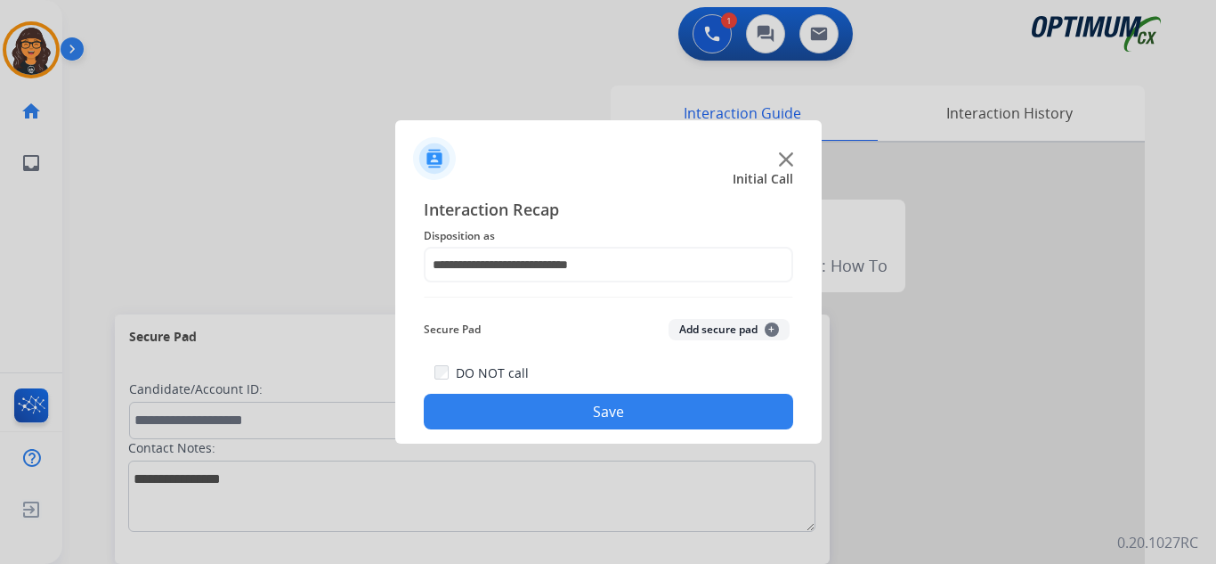
click at [581, 417] on button "Save" at bounding box center [609, 412] width 370 height 36
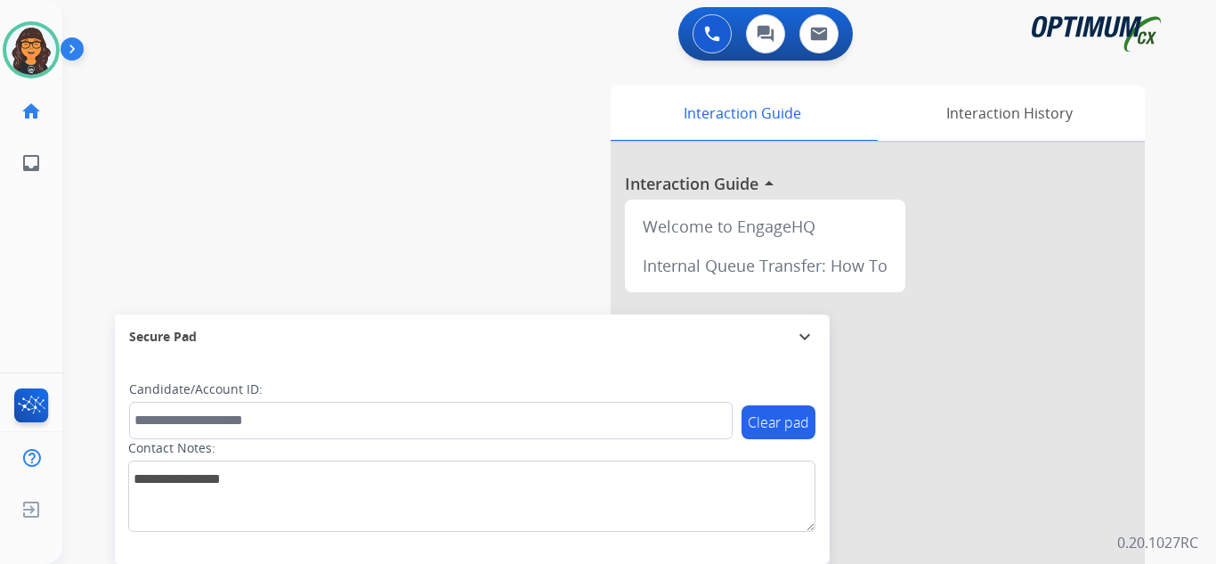
drag, startPoint x: 36, startPoint y: 47, endPoint x: 92, endPoint y: 70, distance: 60.7
click at [36, 47] on img at bounding box center [31, 50] width 50 height 50
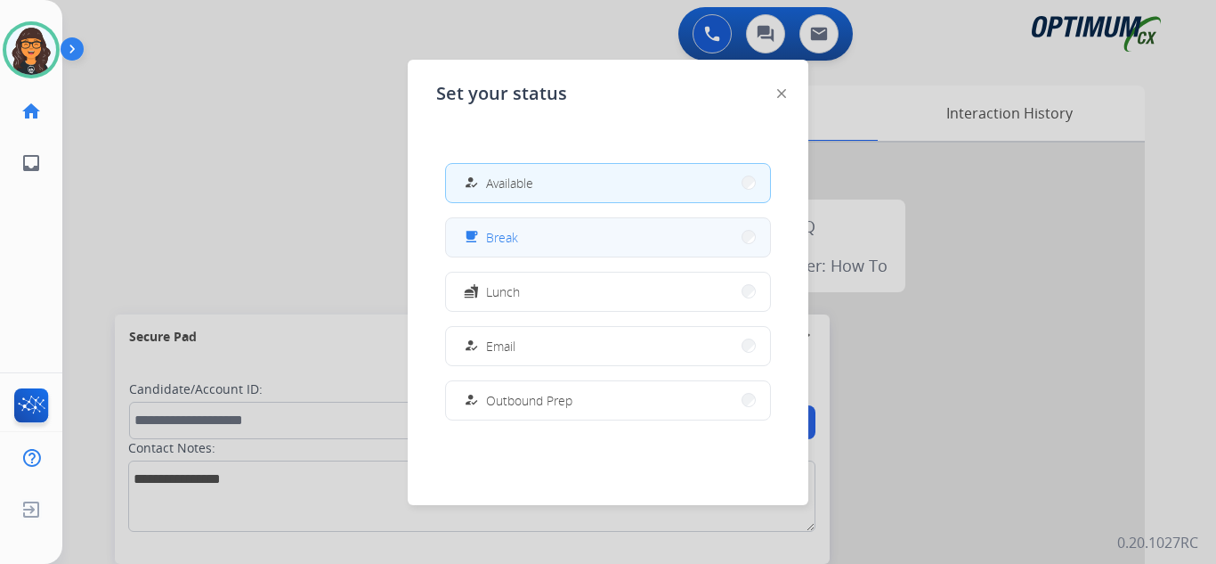
click at [499, 244] on span "Break" at bounding box center [502, 237] width 32 height 19
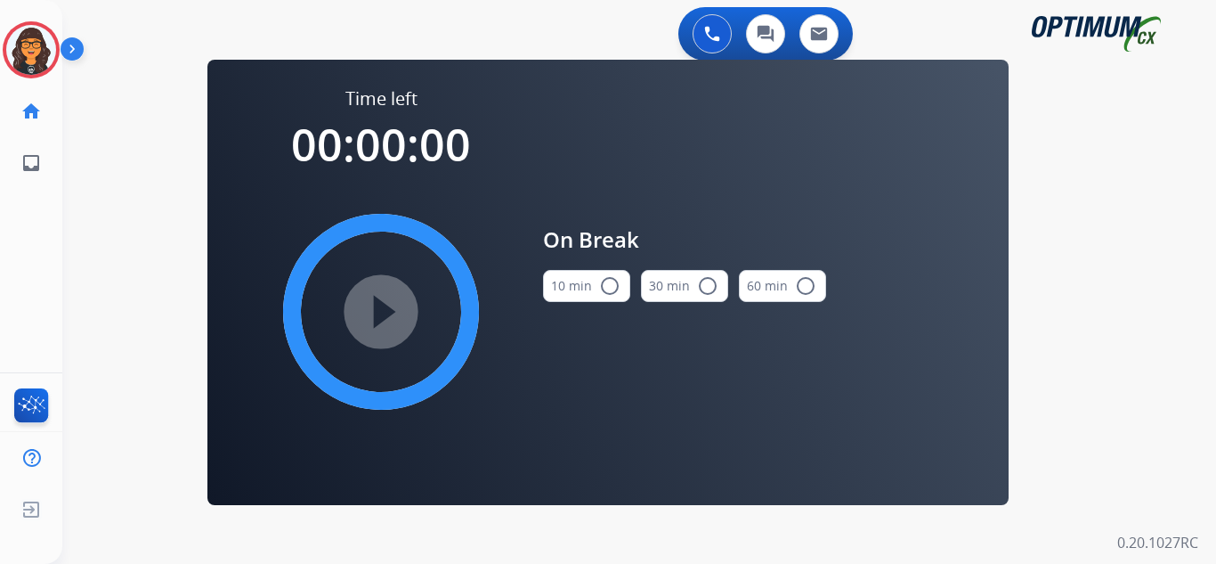
click at [564, 262] on div "10 min radio_button_unchecked" at bounding box center [586, 286] width 87 height 61
drag, startPoint x: 578, startPoint y: 278, endPoint x: 486, endPoint y: 297, distance: 93.6
click at [579, 279] on button "10 min radio_button_unchecked" at bounding box center [586, 286] width 87 height 32
click at [378, 302] on mat-icon "play_circle_filled" at bounding box center [380, 311] width 21 height 21
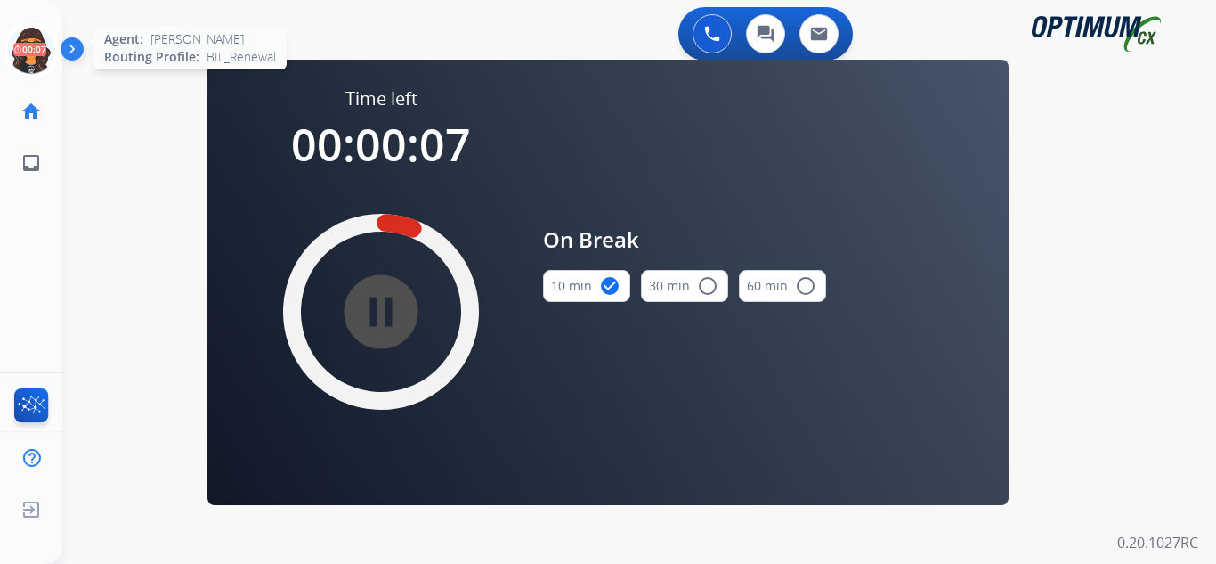
click at [38, 54] on icon at bounding box center [32, 50] width 58 height 58
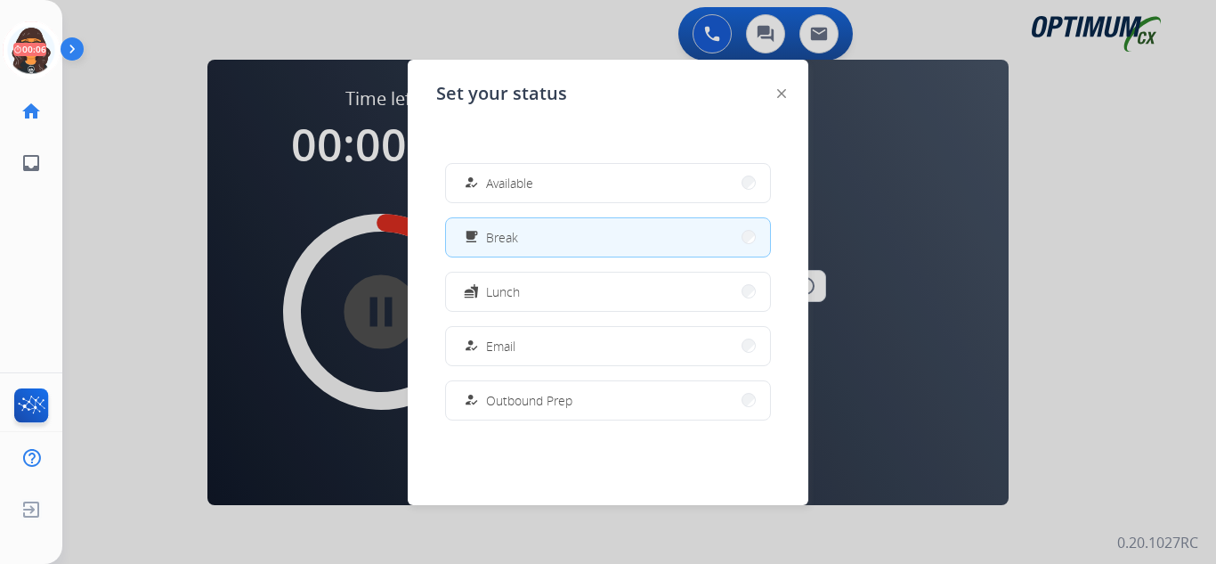
click at [484, 183] on div "how_to_reg" at bounding box center [473, 182] width 26 height 21
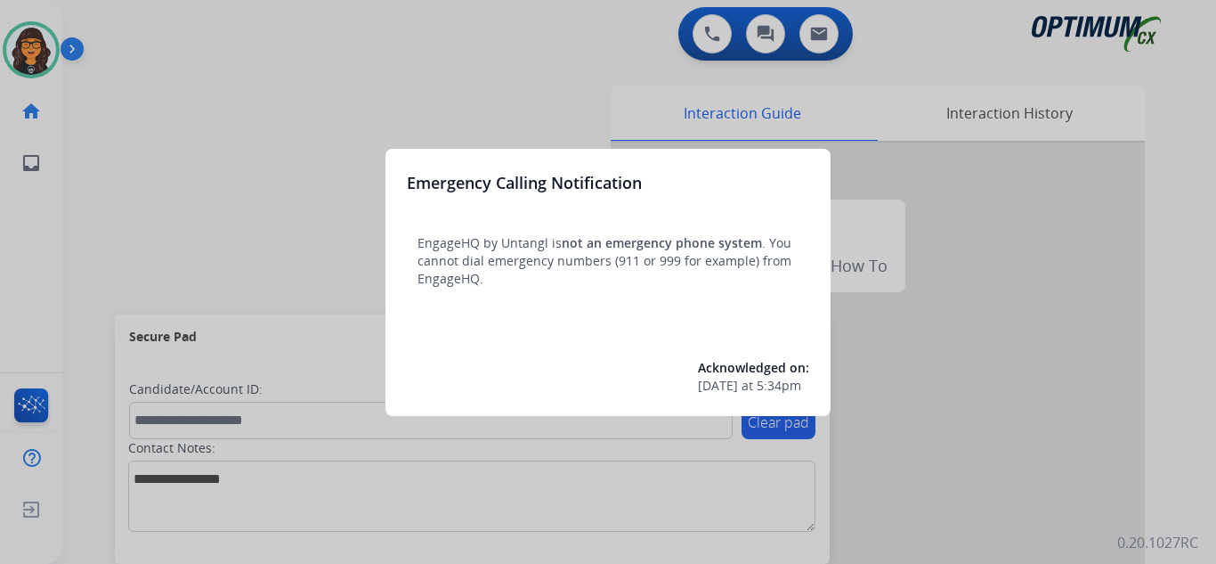
click at [122, 20] on div at bounding box center [608, 282] width 1216 height 564
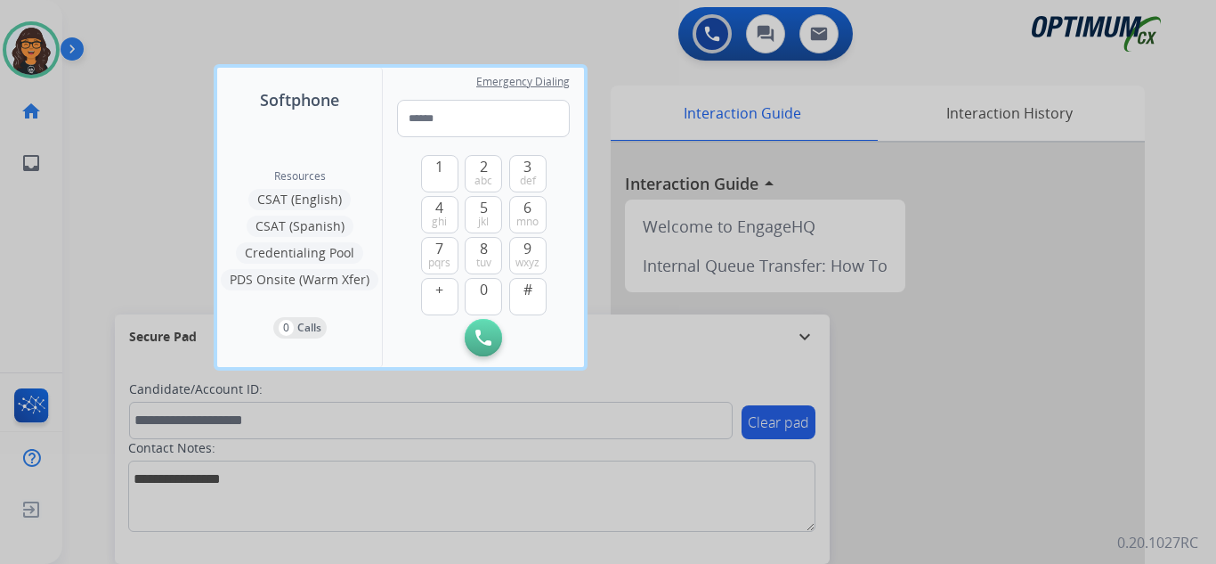
click at [122, 20] on div at bounding box center [608, 282] width 1216 height 564
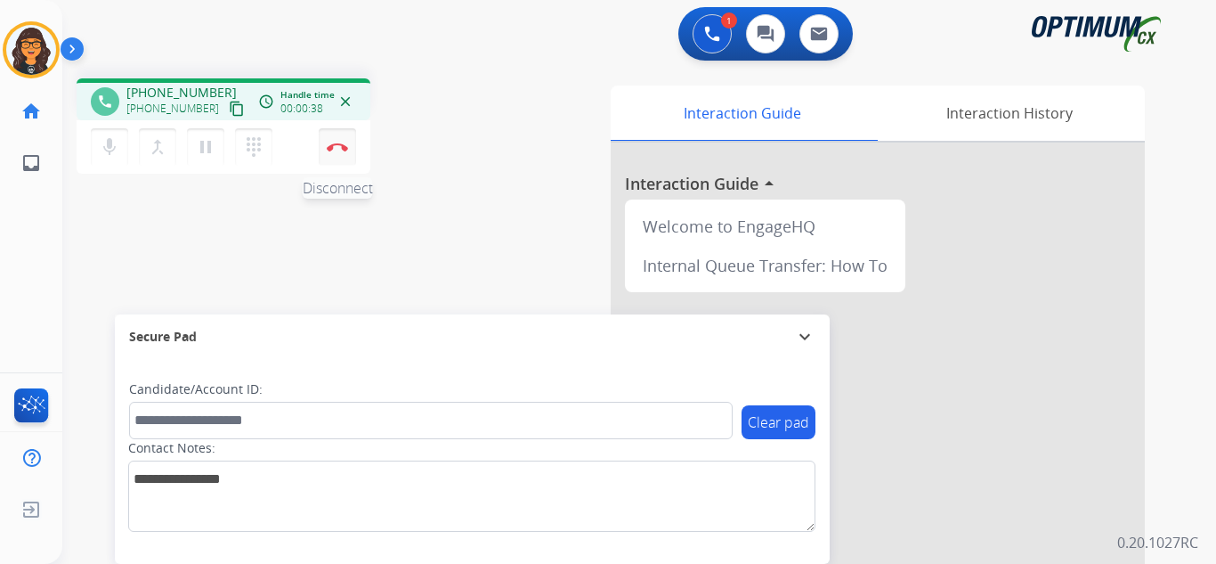
click at [335, 150] on img at bounding box center [337, 146] width 21 height 9
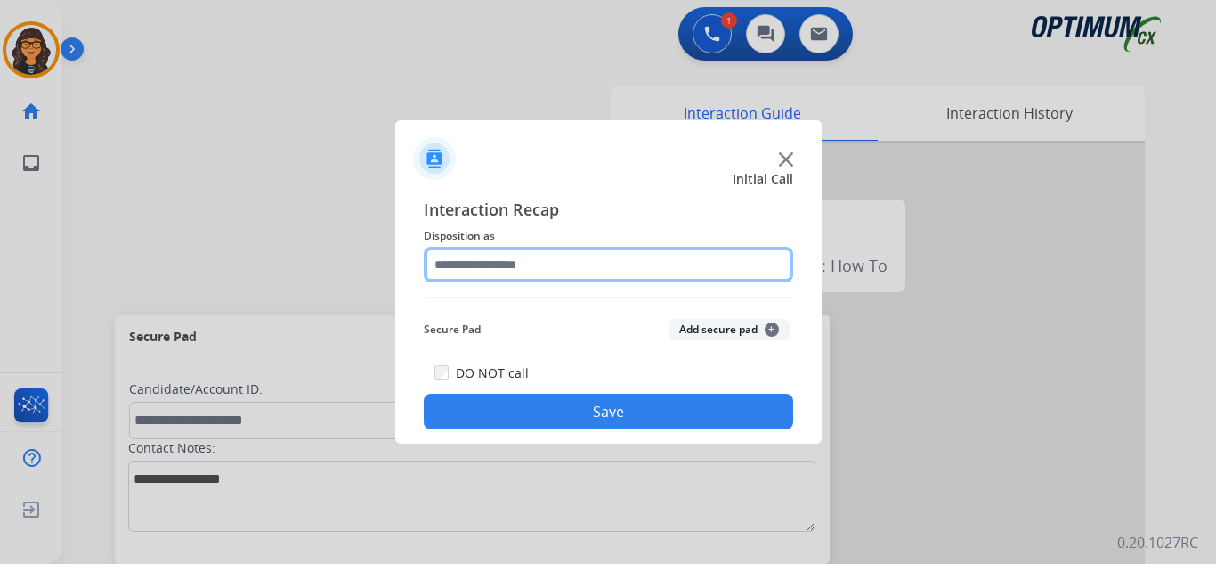
click at [486, 267] on input "text" at bounding box center [609, 265] width 370 height 36
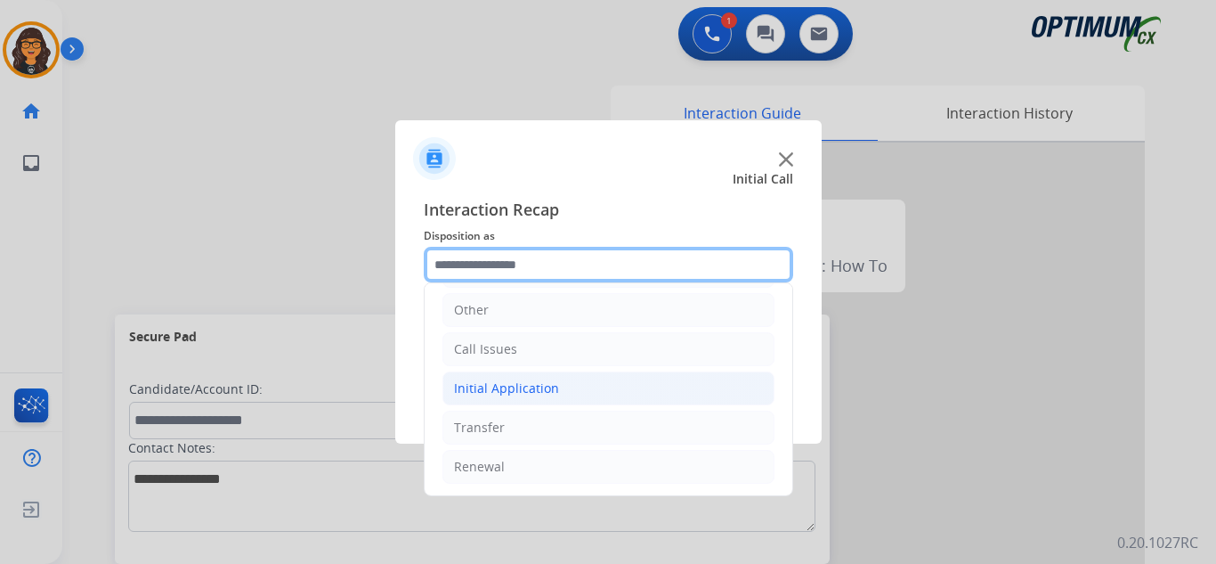
scroll to position [121, 0]
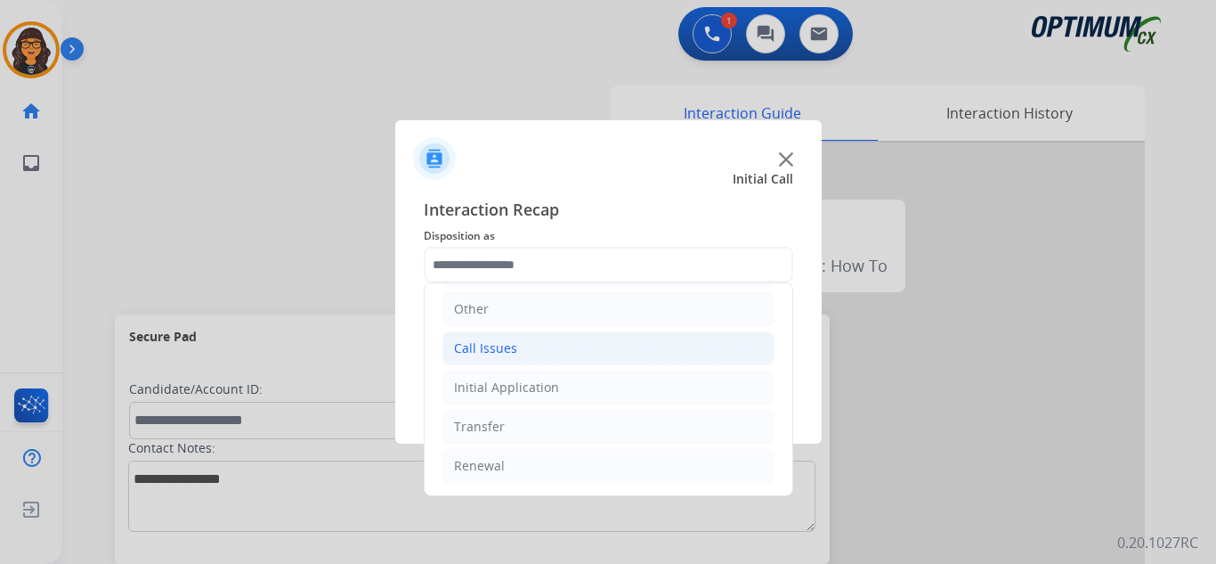
click at [482, 345] on div "Call Issues" at bounding box center [485, 348] width 63 height 18
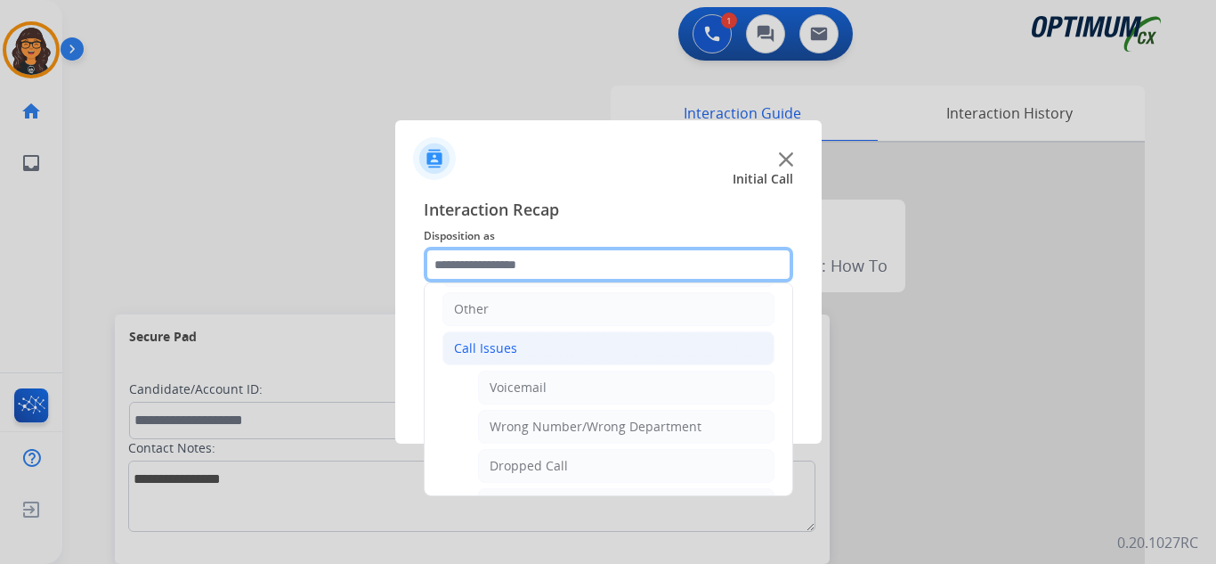
scroll to position [210, 0]
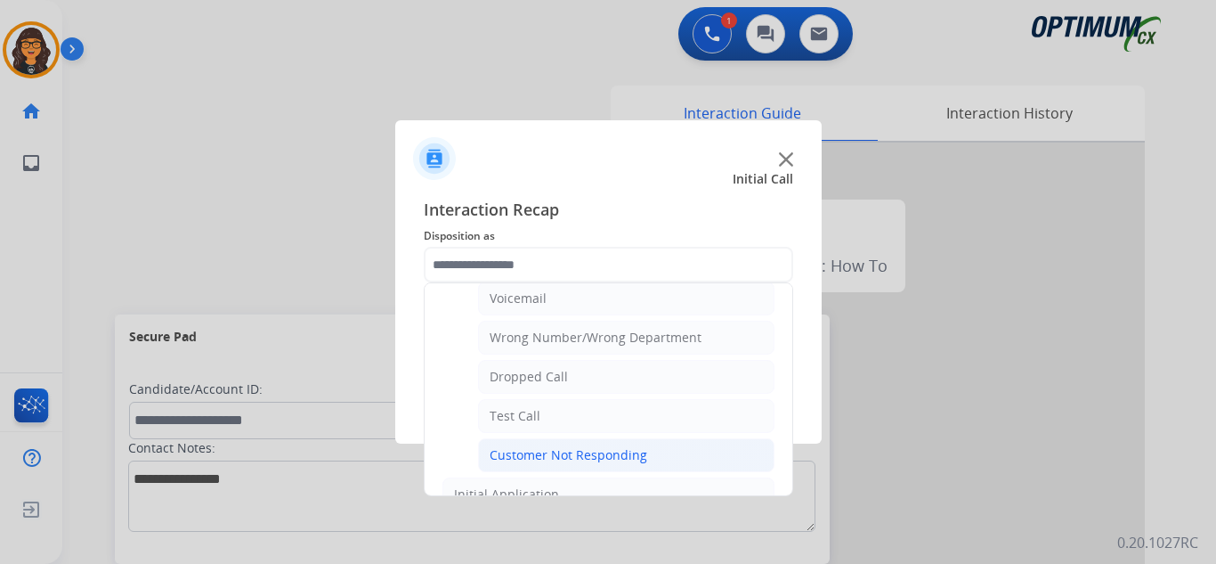
click at [541, 453] on div "Customer Not Responding" at bounding box center [569, 455] width 158 height 18
type input "**********"
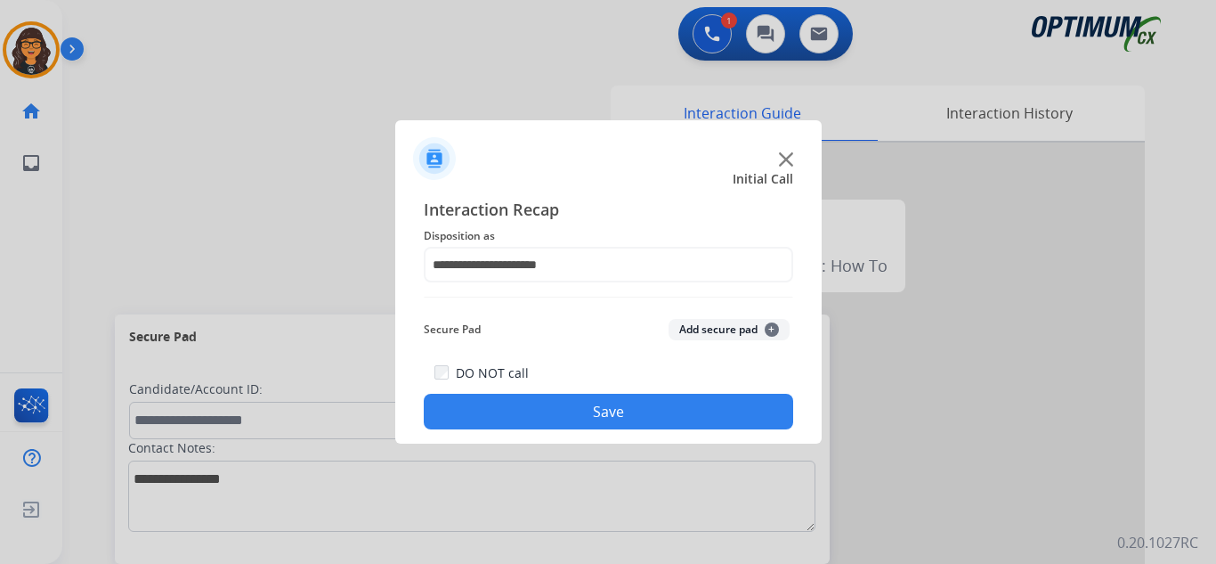
click at [557, 412] on button "Save" at bounding box center [609, 412] width 370 height 36
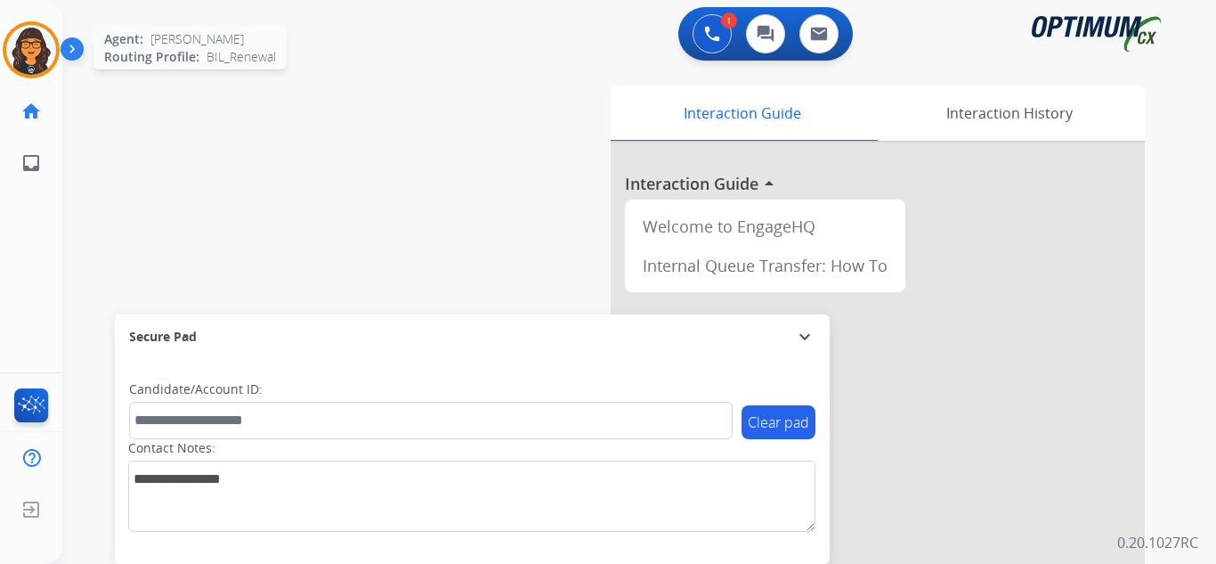
click at [28, 38] on img at bounding box center [31, 50] width 50 height 50
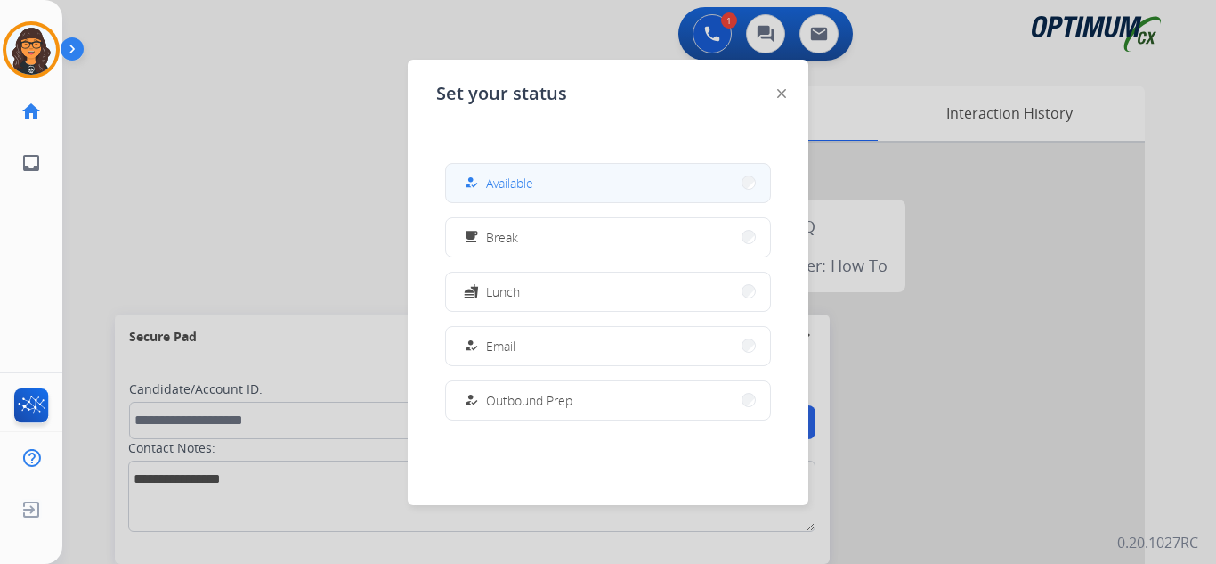
click at [493, 182] on span "Available" at bounding box center [509, 183] width 47 height 19
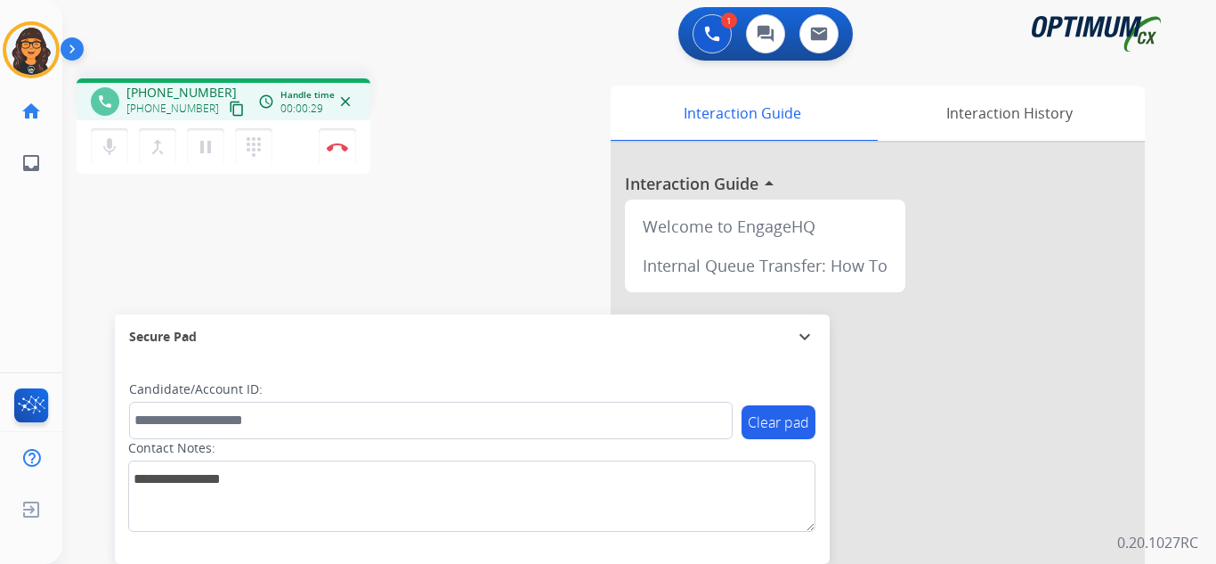
click at [229, 110] on mat-icon "content_copy" at bounding box center [237, 109] width 16 height 16
click at [203, 147] on mat-icon "pause" at bounding box center [205, 146] width 21 height 21
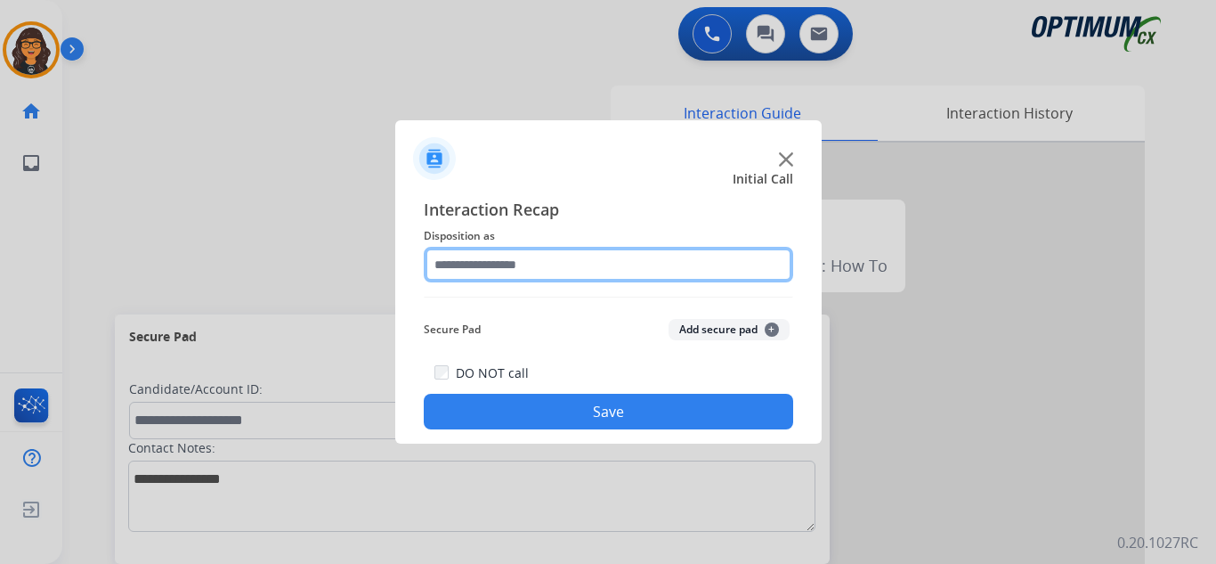
click at [484, 261] on input "text" at bounding box center [609, 265] width 370 height 36
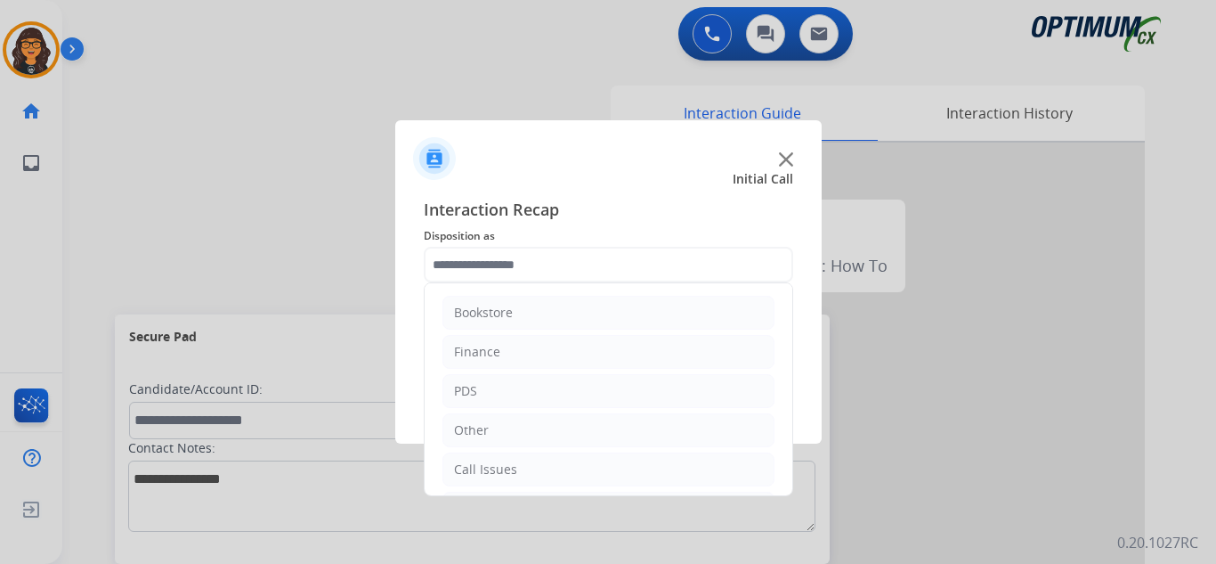
click at [789, 159] on img at bounding box center [786, 159] width 14 height 14
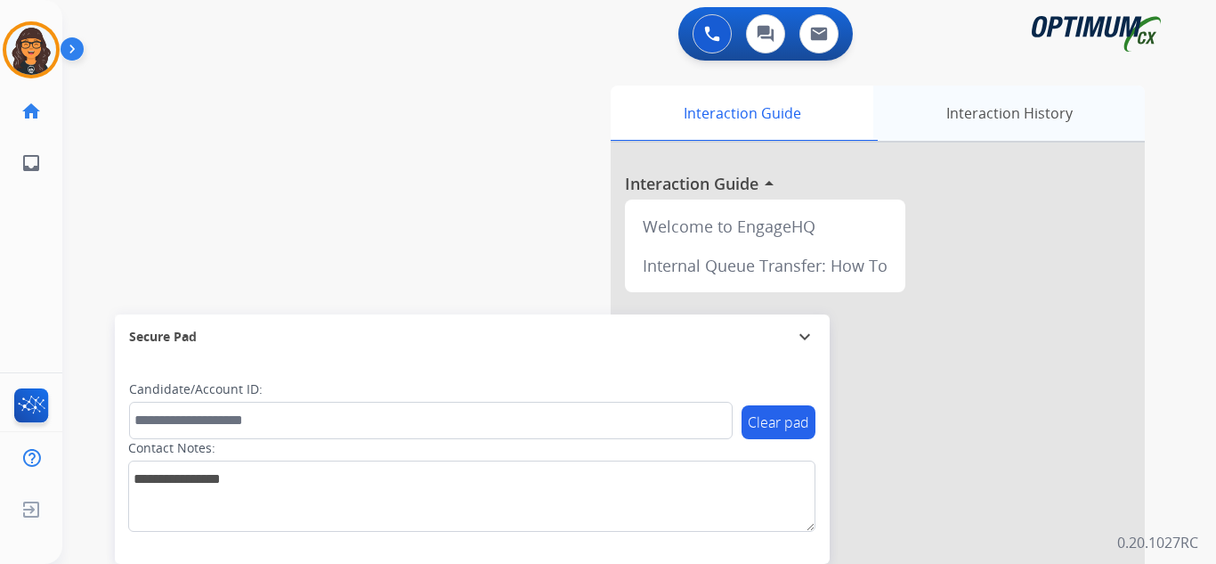
click at [975, 116] on div "Interaction History" at bounding box center [1010, 112] width 272 height 55
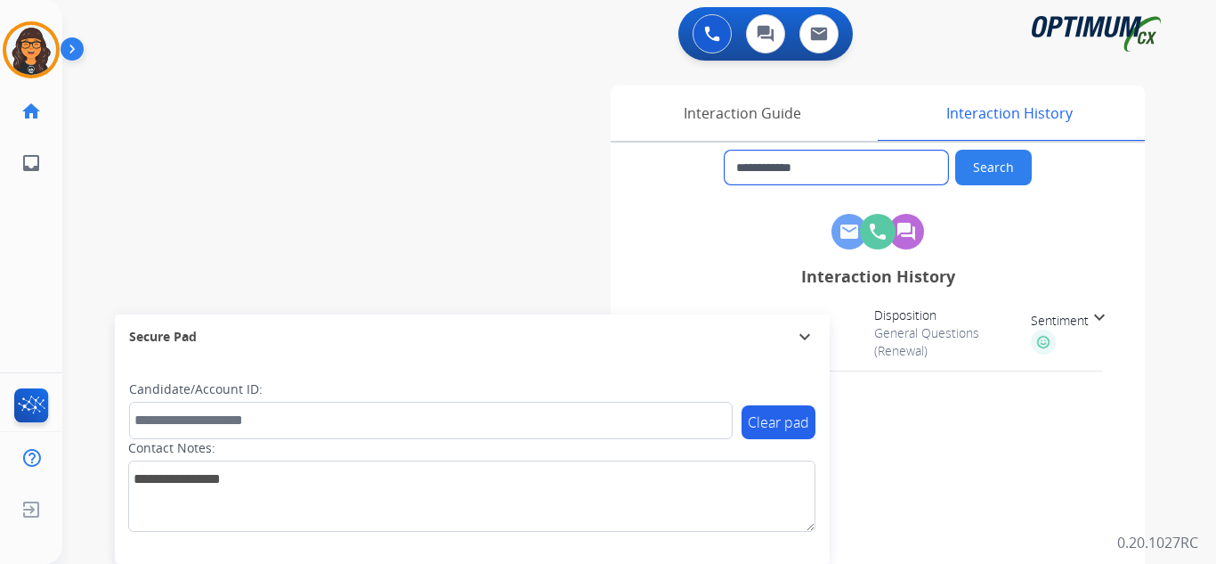
drag, startPoint x: 825, startPoint y: 168, endPoint x: 752, endPoint y: 173, distance: 72.3
click at [752, 173] on input "**********" at bounding box center [836, 167] width 223 height 34
drag, startPoint x: 34, startPoint y: 44, endPoint x: 93, endPoint y: 58, distance: 60.5
click at [34, 43] on img at bounding box center [31, 50] width 50 height 50
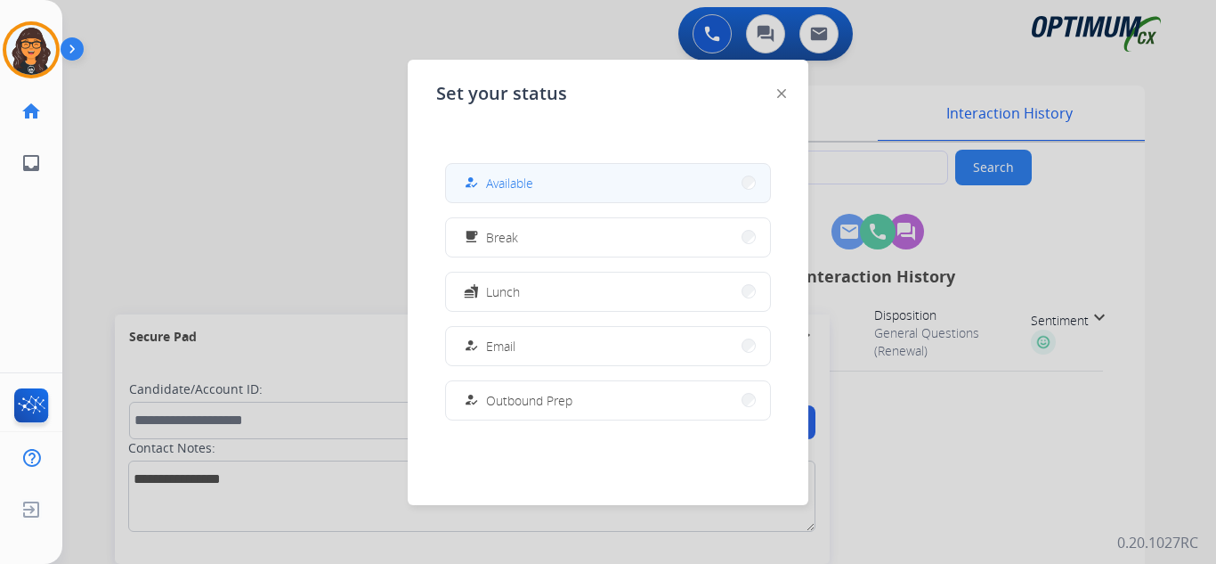
click at [499, 181] on span "Available" at bounding box center [509, 183] width 47 height 19
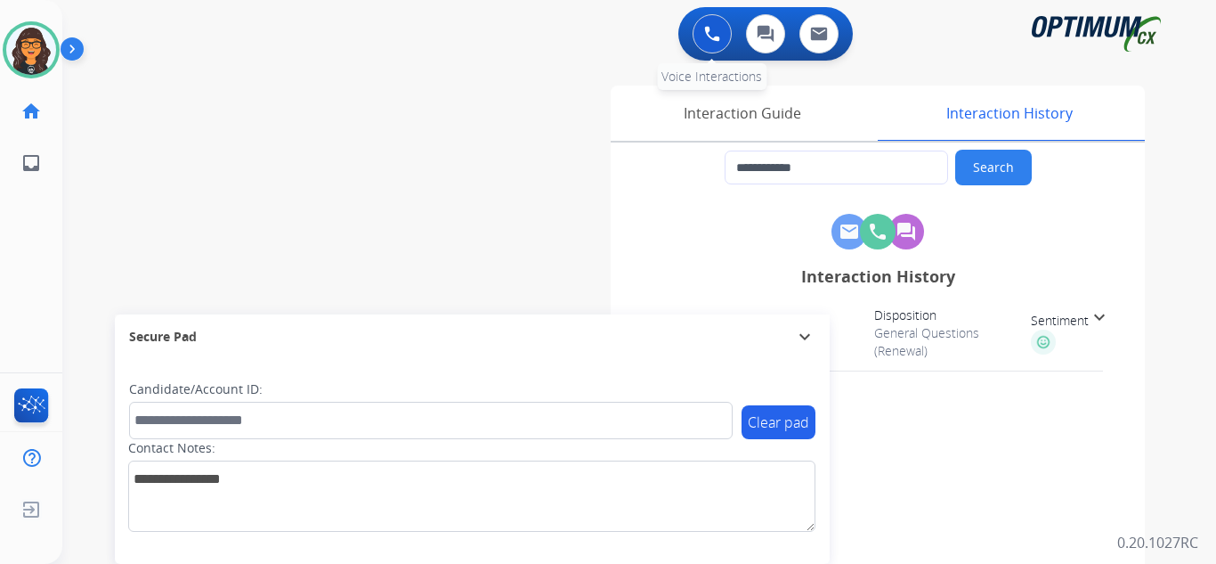
click at [714, 19] on button at bounding box center [712, 33] width 39 height 39
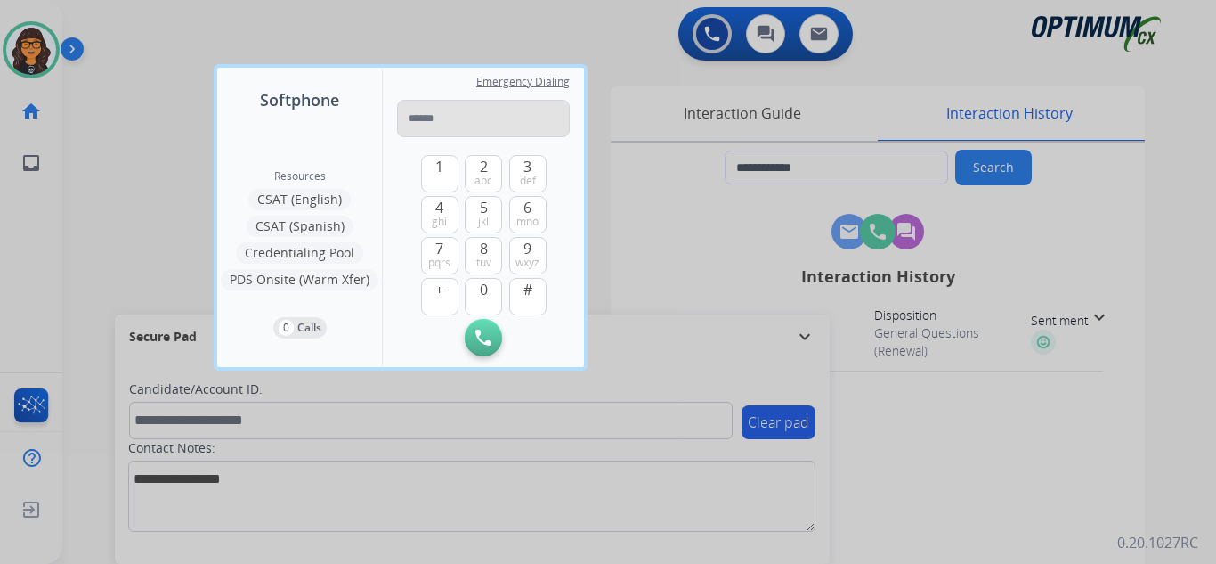
click at [524, 127] on input "tel" at bounding box center [483, 118] width 173 height 37
type input "**********"
click at [479, 335] on img at bounding box center [483, 337] width 16 height 16
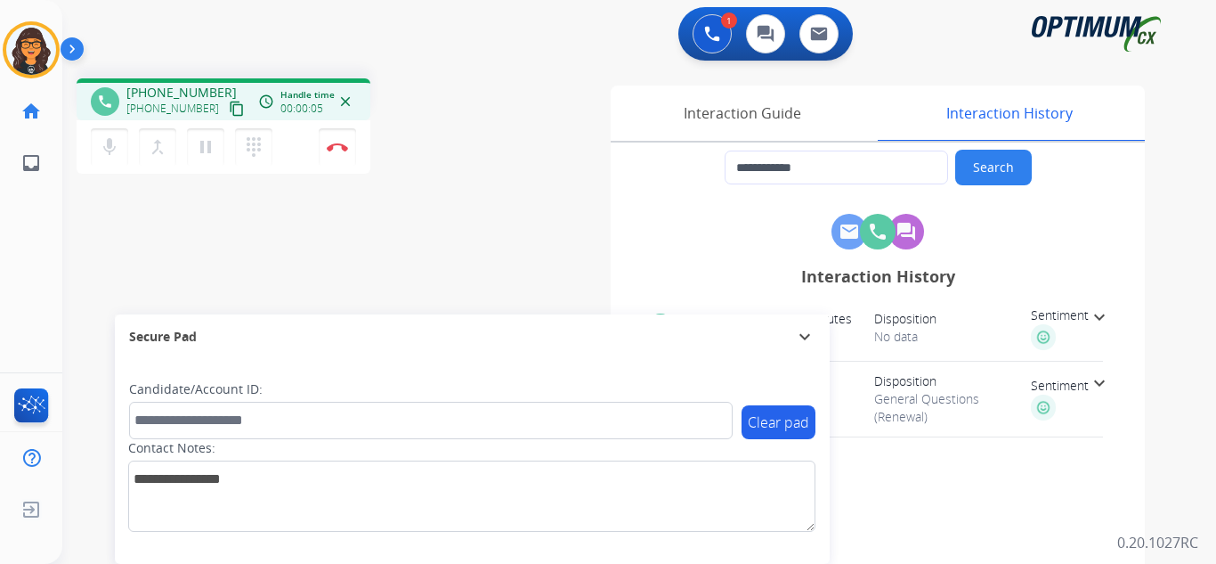
drag, startPoint x: 778, startPoint y: 112, endPoint x: 655, endPoint y: 68, distance: 130.7
click at [778, 112] on div "Interaction Guide" at bounding box center [742, 112] width 263 height 55
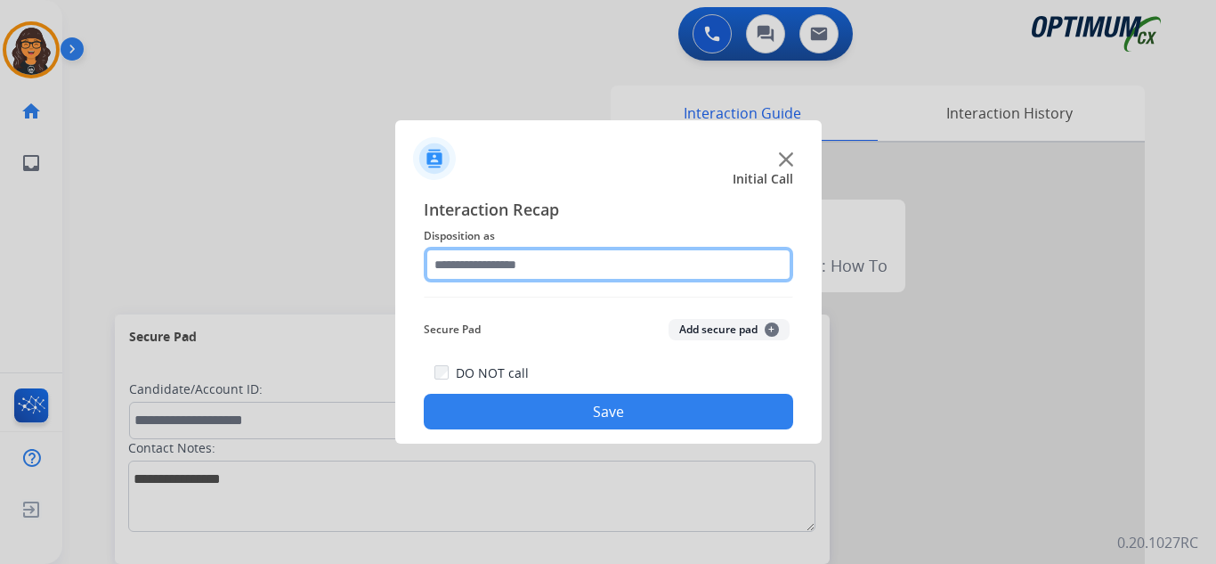
click at [517, 252] on input "text" at bounding box center [609, 265] width 370 height 36
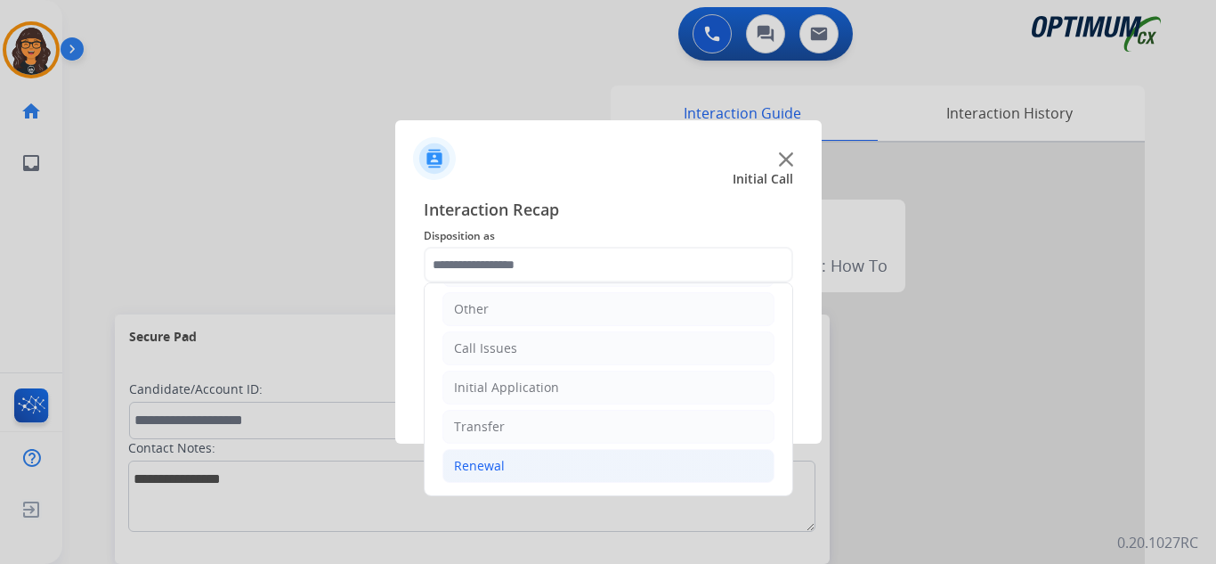
click at [486, 456] on li "Renewal" at bounding box center [609, 466] width 332 height 34
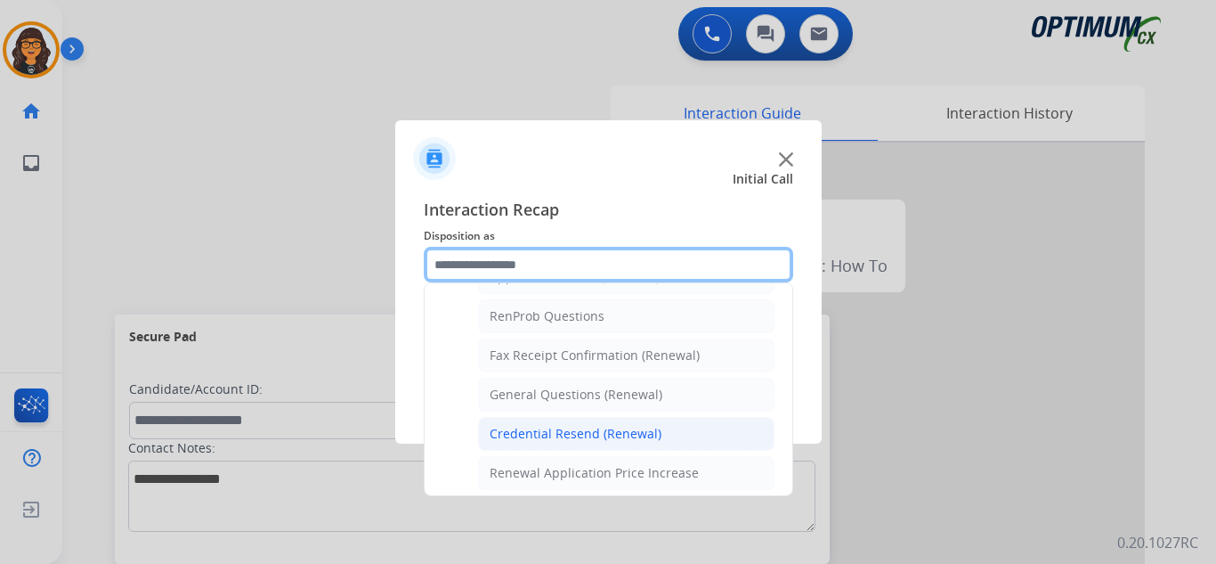
scroll to position [477, 0]
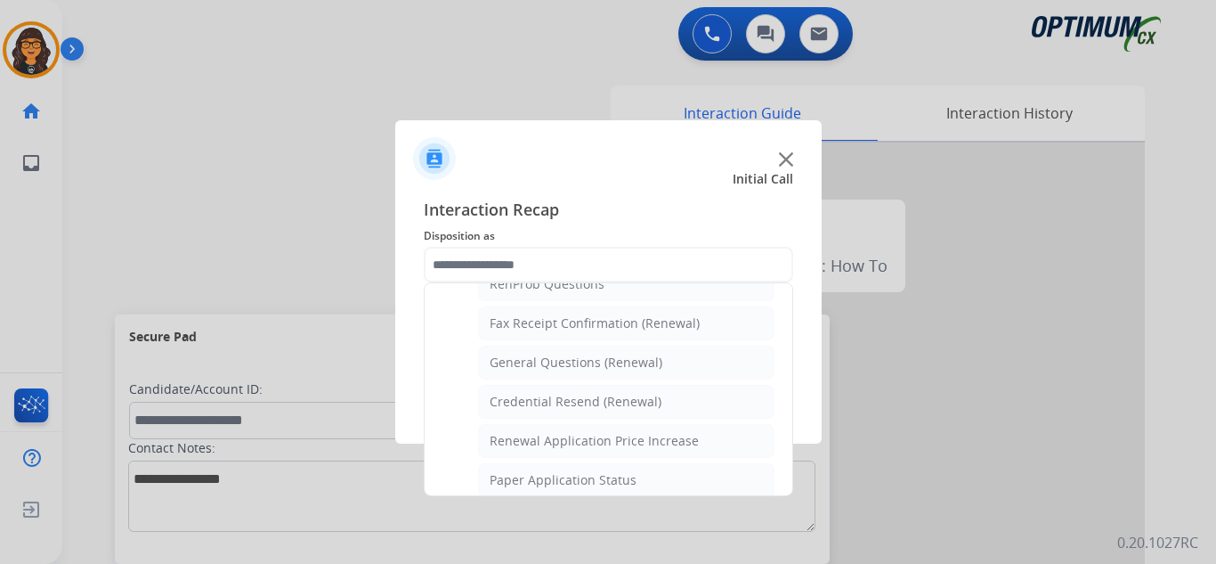
click at [588, 360] on div "General Questions (Renewal)" at bounding box center [576, 363] width 173 height 18
type input "**********"
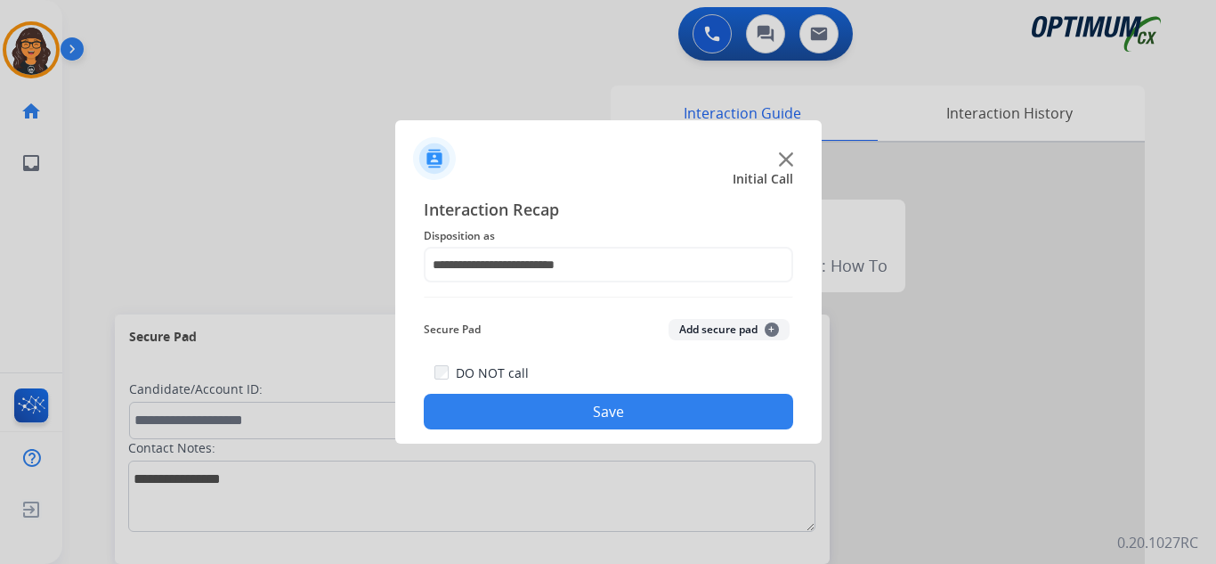
drag, startPoint x: 595, startPoint y: 405, endPoint x: 586, endPoint y: 391, distance: 16.8
click at [597, 408] on button "Save" at bounding box center [609, 412] width 370 height 36
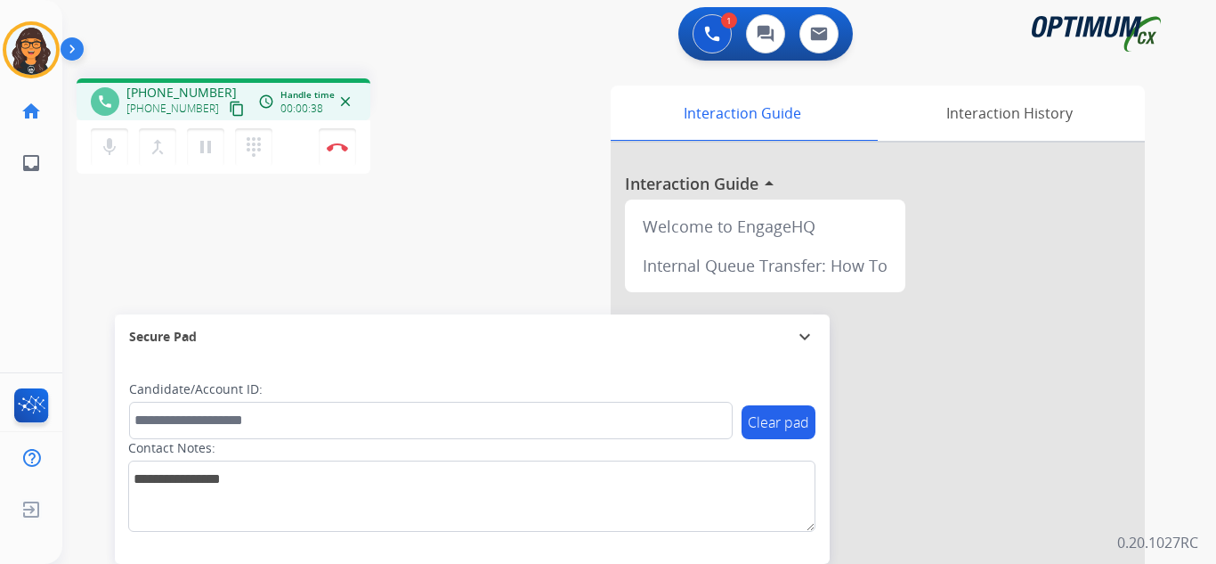
click at [229, 115] on mat-icon "content_copy" at bounding box center [237, 109] width 16 height 16
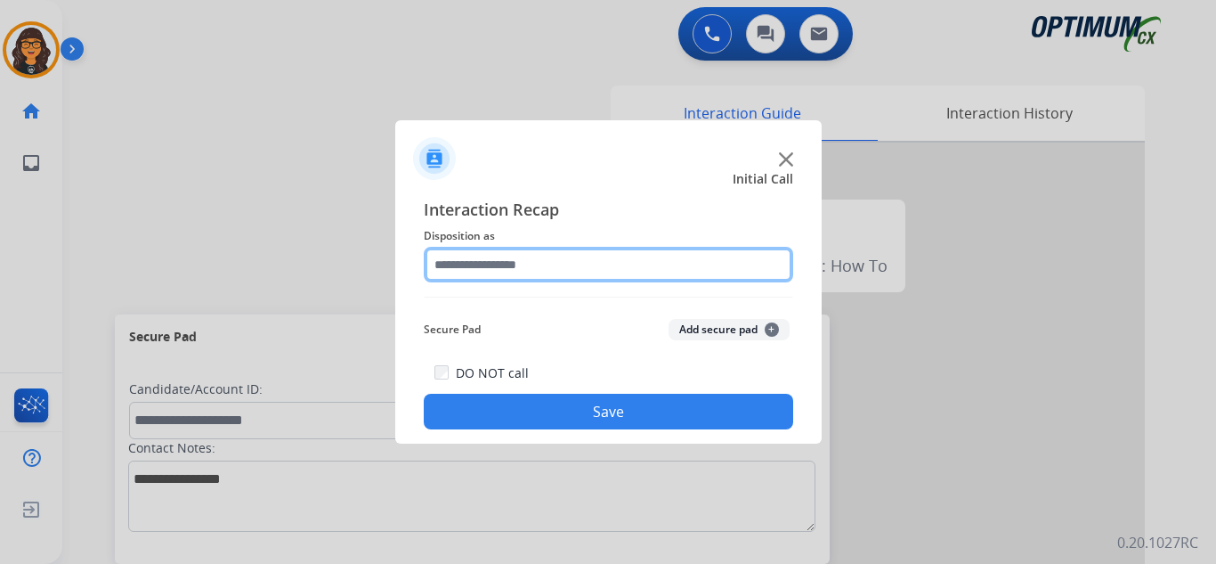
click at [479, 264] on input "text" at bounding box center [609, 265] width 370 height 36
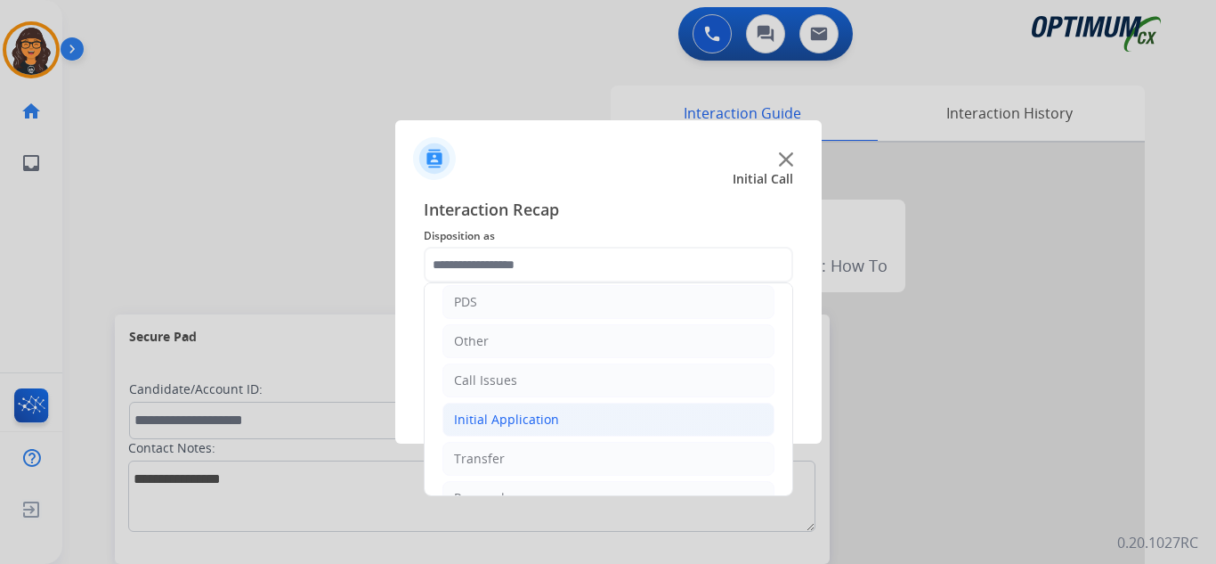
click at [499, 420] on div "Initial Application" at bounding box center [506, 419] width 105 height 18
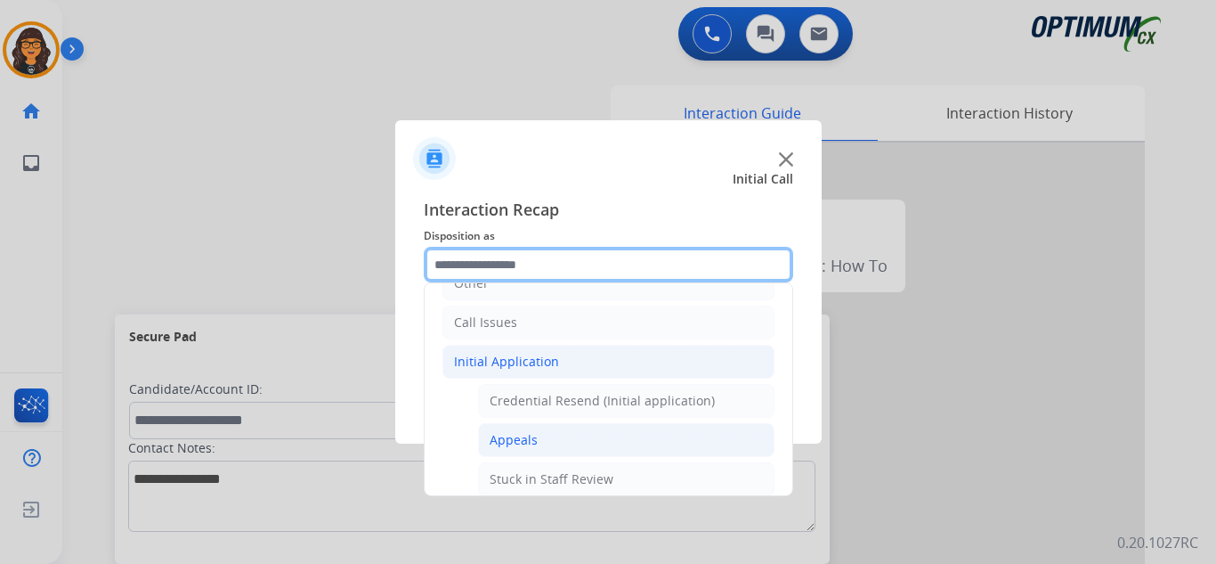
scroll to position [178, 0]
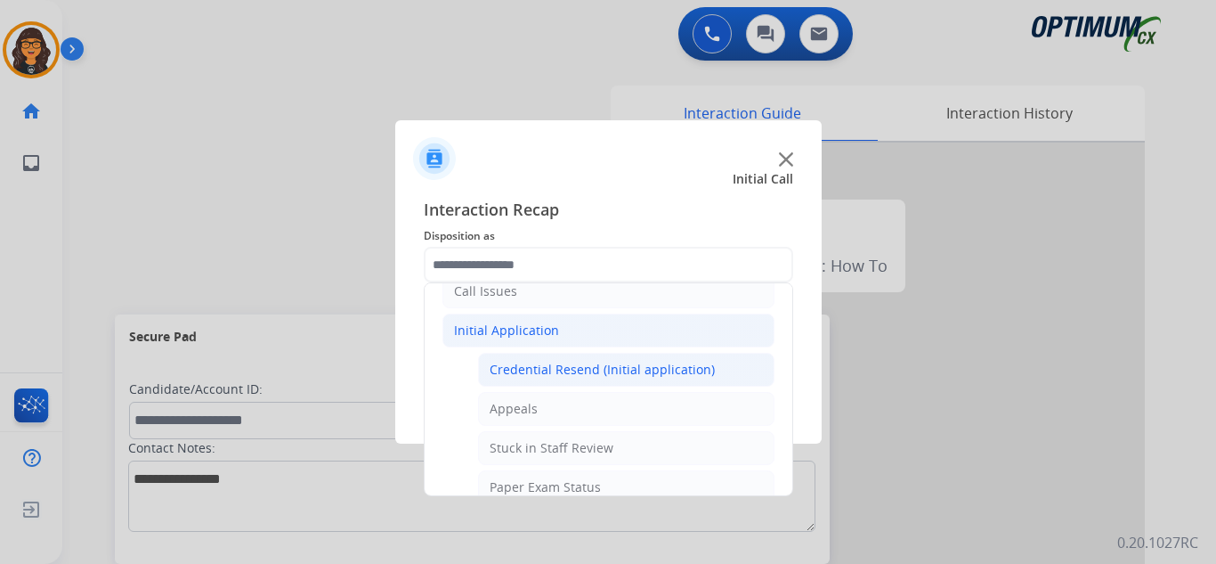
click at [618, 366] on div "Credential Resend (Initial application)" at bounding box center [602, 370] width 225 height 18
type input "**********"
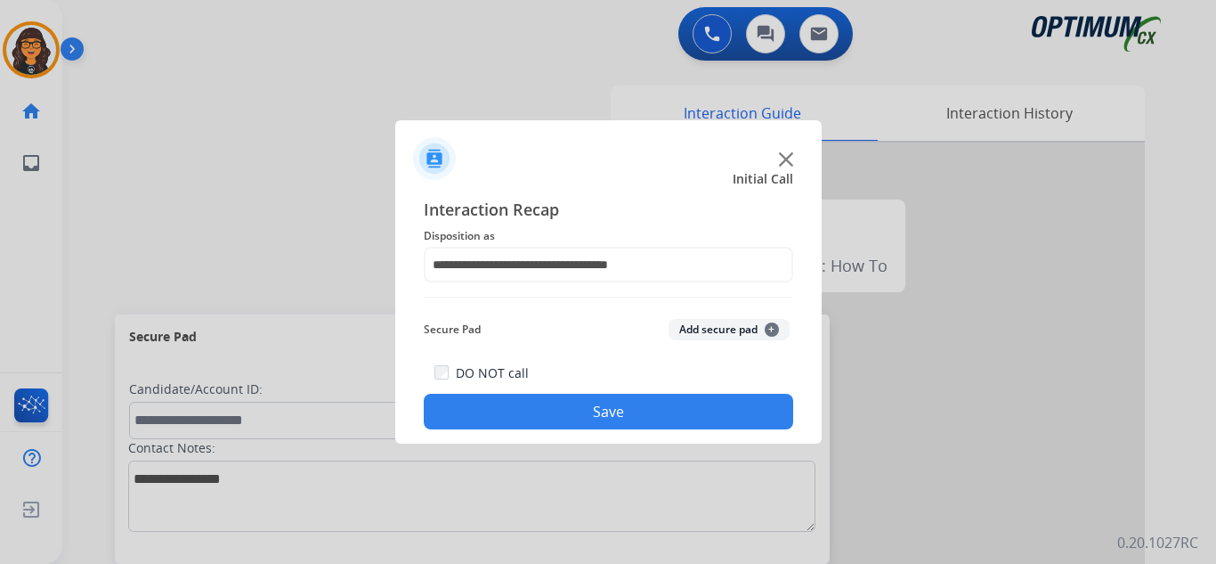
click at [610, 414] on button "Save" at bounding box center [609, 412] width 370 height 36
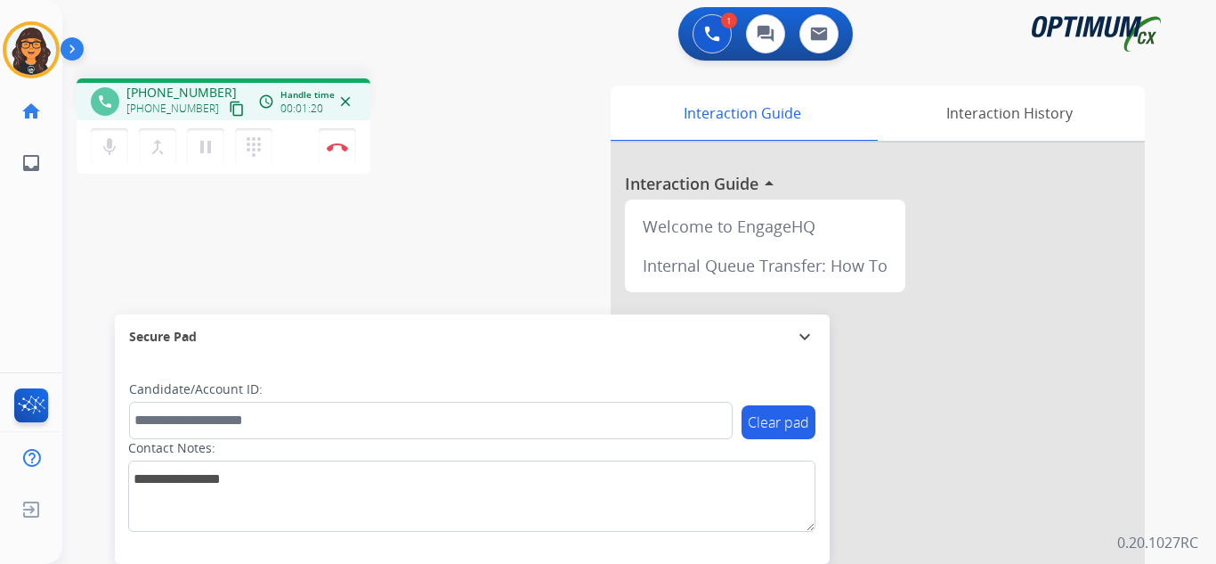
click at [229, 111] on mat-icon "content_copy" at bounding box center [237, 109] width 16 height 16
click at [337, 144] on img at bounding box center [337, 146] width 21 height 9
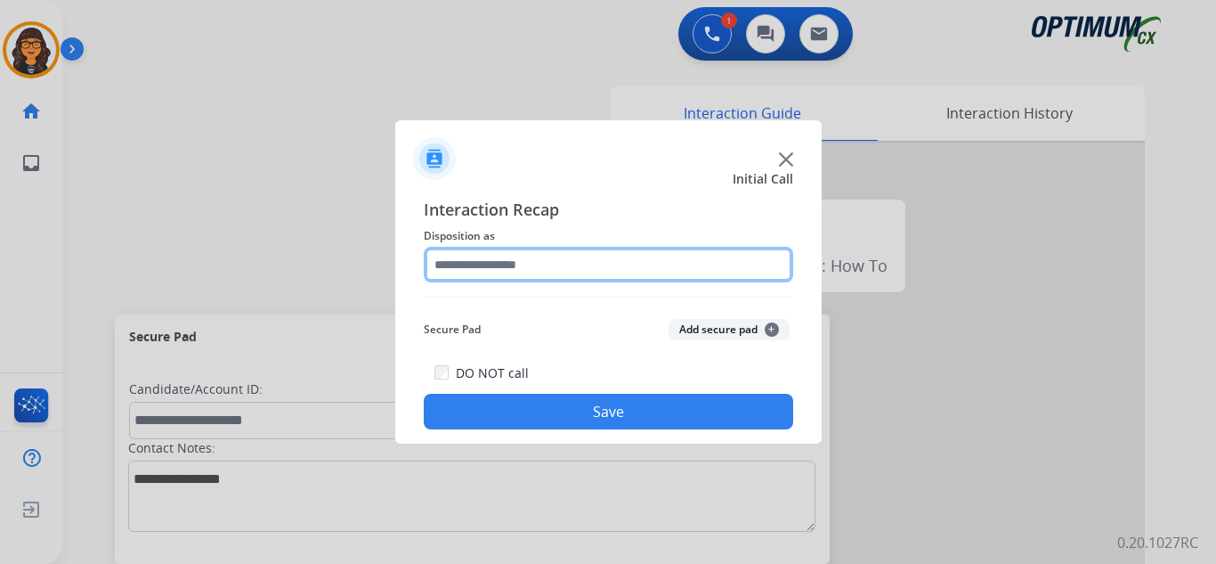
click at [491, 271] on input "text" at bounding box center [609, 265] width 370 height 36
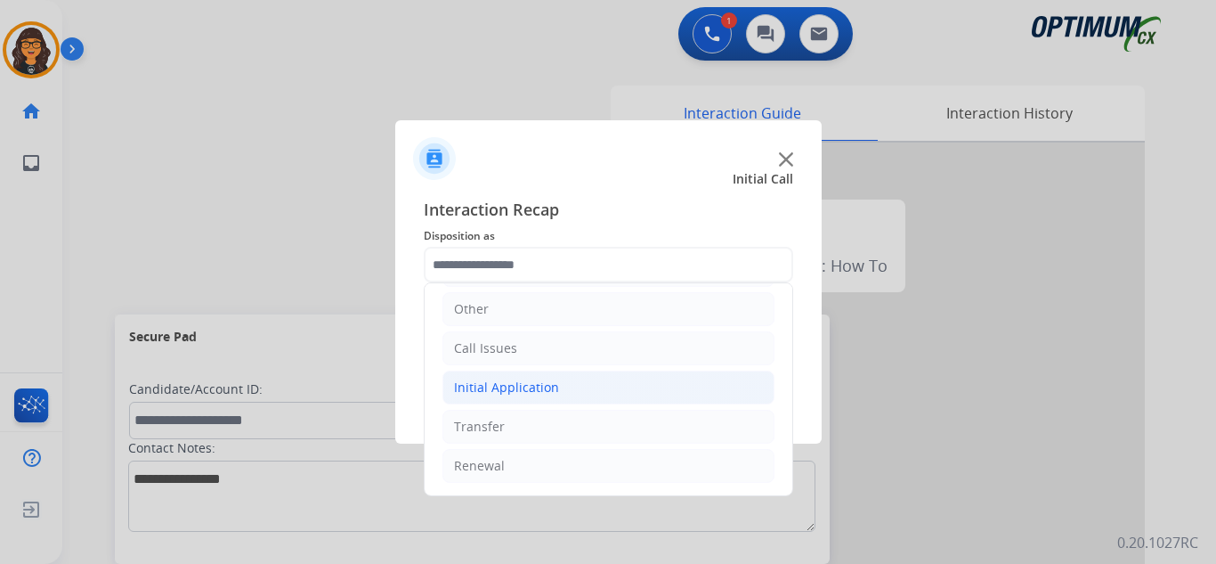
click at [511, 389] on div "Initial Application" at bounding box center [506, 387] width 105 height 18
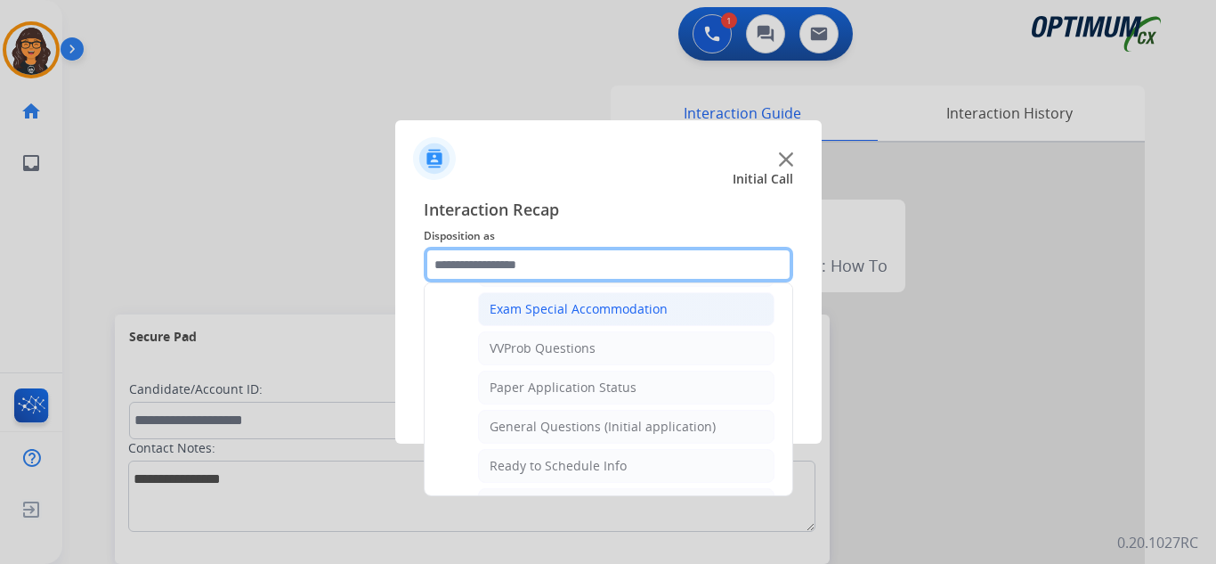
scroll to position [1012, 0]
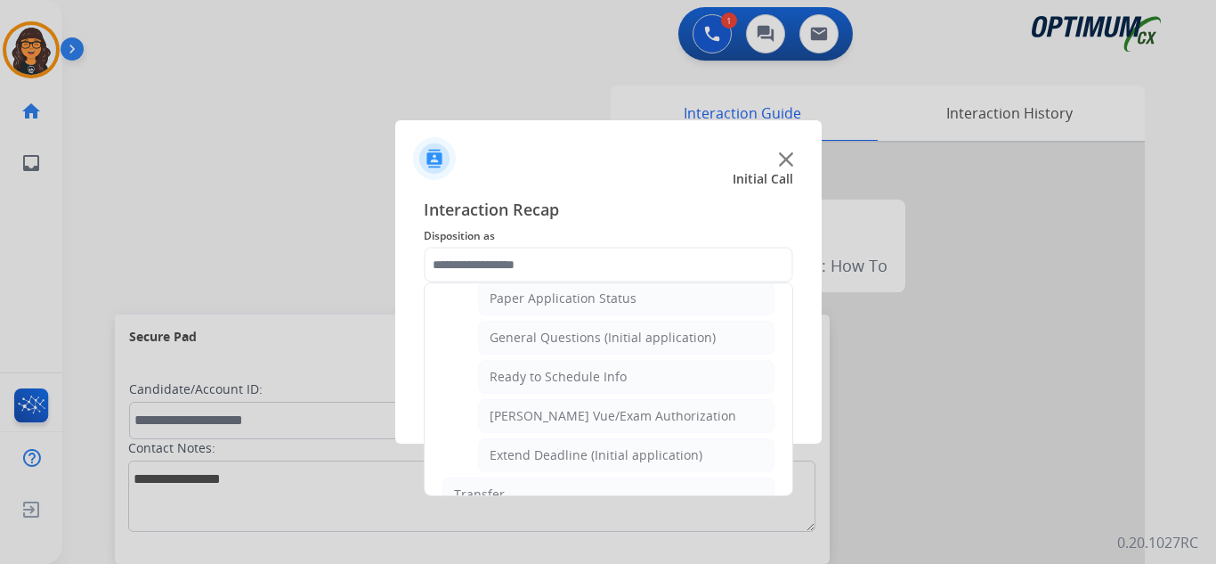
drag, startPoint x: 585, startPoint y: 371, endPoint x: 584, endPoint y: 388, distance: 16.9
click at [585, 372] on div "Ready to Schedule Info" at bounding box center [558, 377] width 137 height 18
type input "**********"
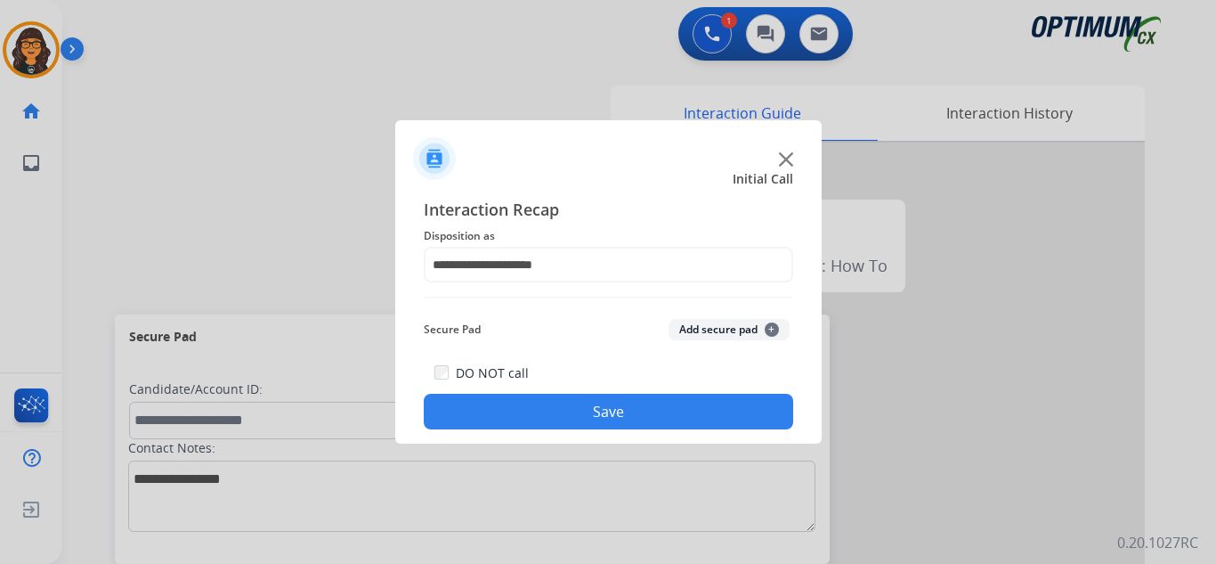
click at [580, 406] on button "Save" at bounding box center [609, 412] width 370 height 36
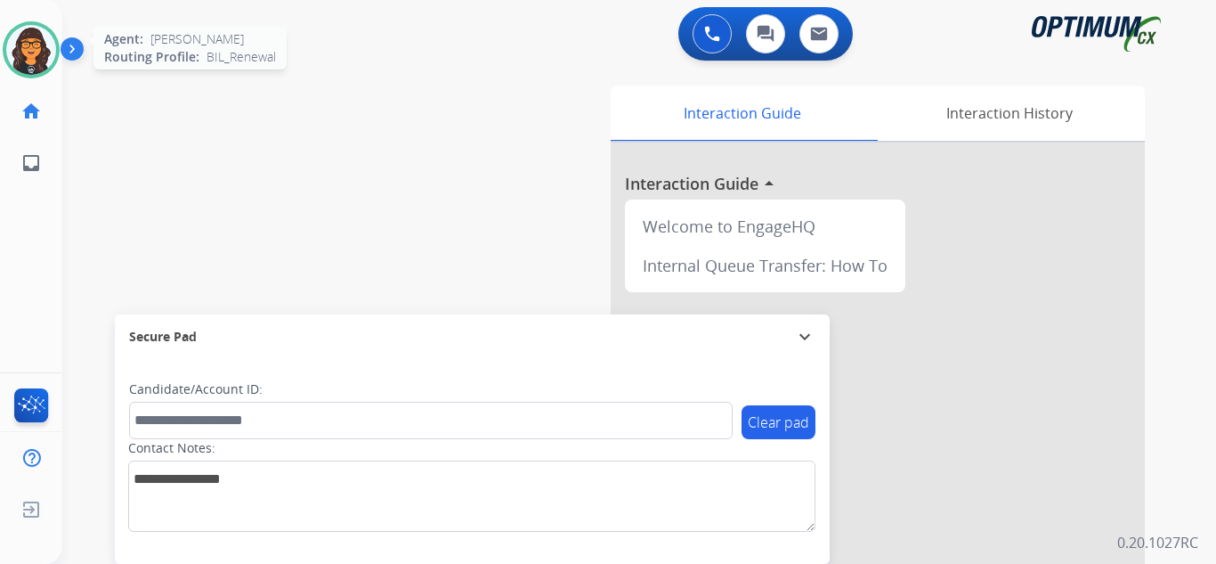
click at [28, 53] on img at bounding box center [31, 50] width 50 height 50
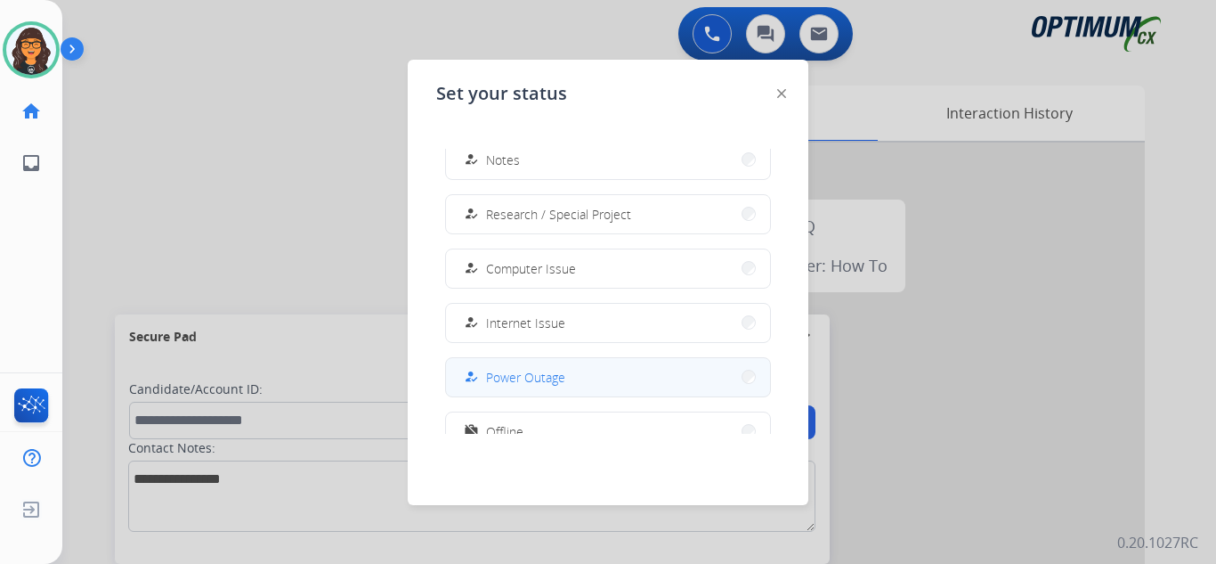
scroll to position [444, 0]
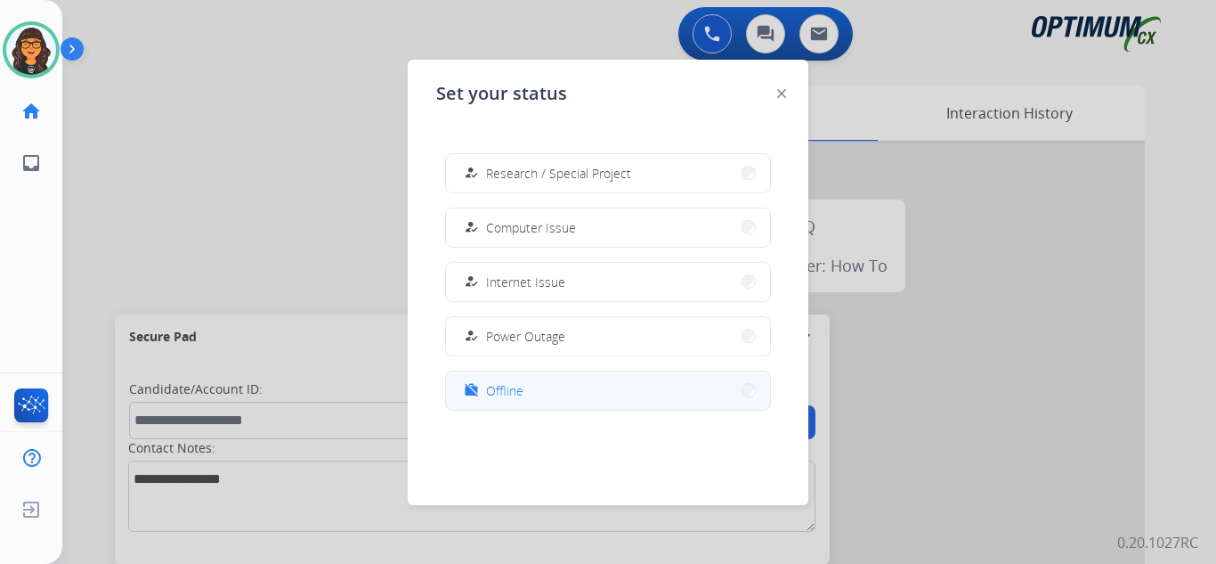
click at [515, 383] on button "work_off Offline" at bounding box center [608, 390] width 324 height 38
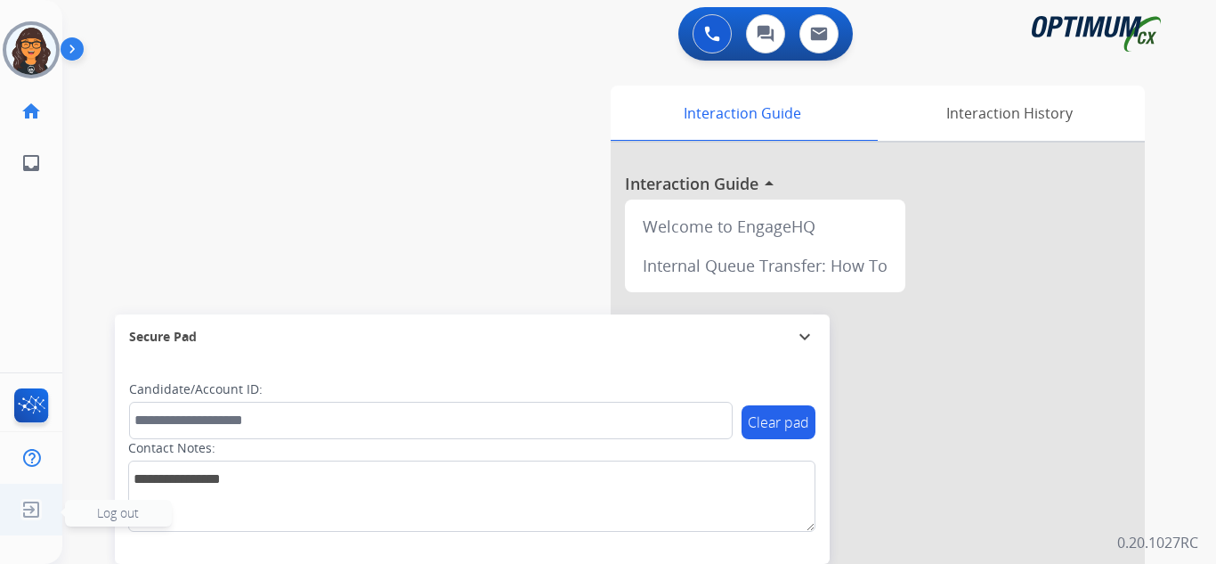
click at [27, 510] on img at bounding box center [31, 509] width 32 height 34
